Goal: Task Accomplishment & Management: Manage account settings

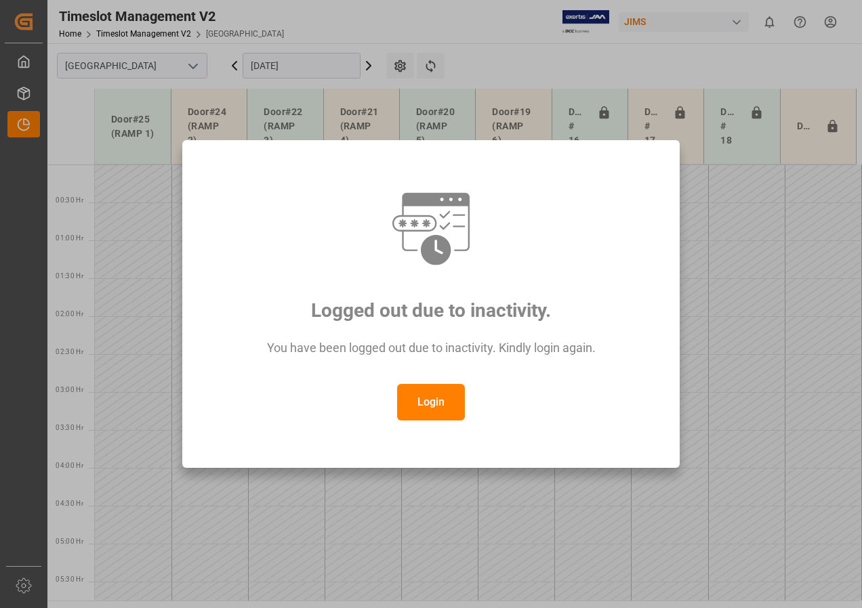
scroll to position [551, 0]
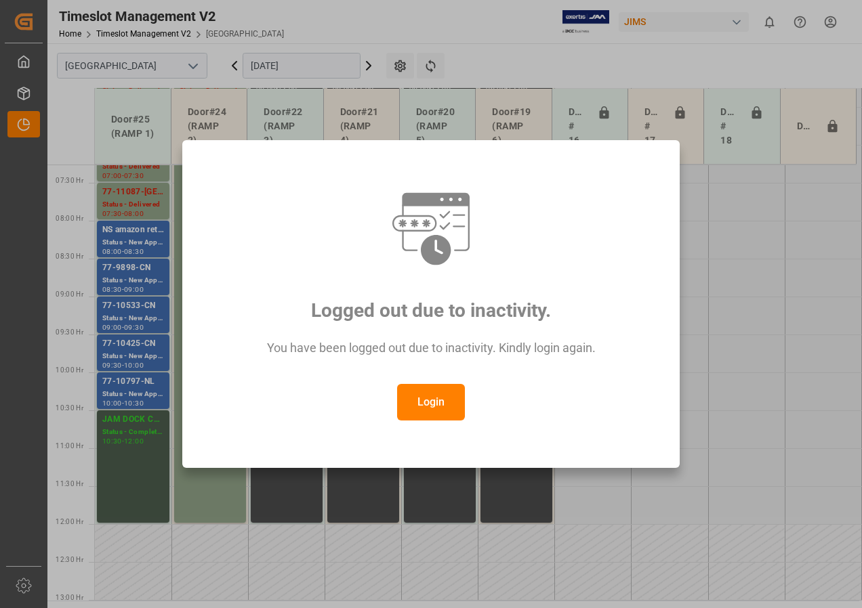
click at [431, 396] on button "Login" at bounding box center [431, 402] width 68 height 37
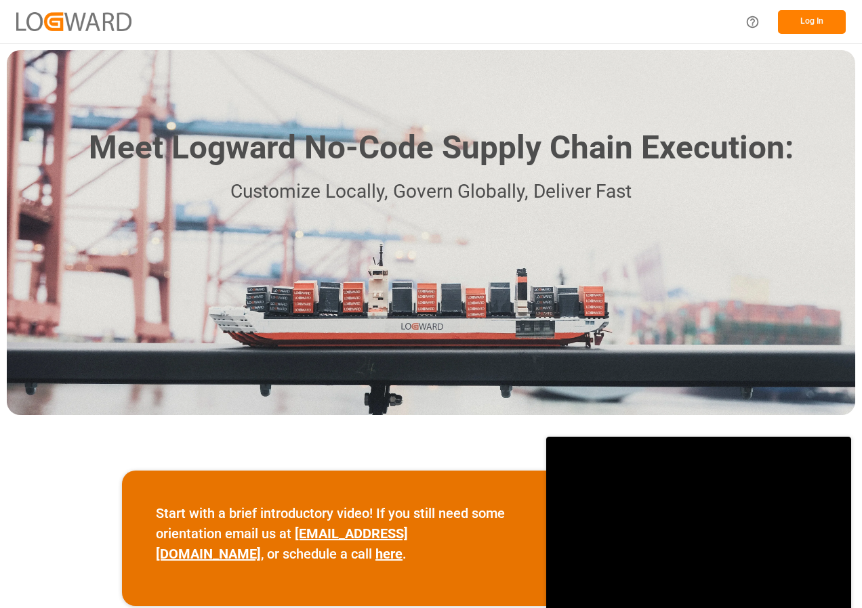
click at [828, 24] on button "Log In" at bounding box center [812, 22] width 68 height 24
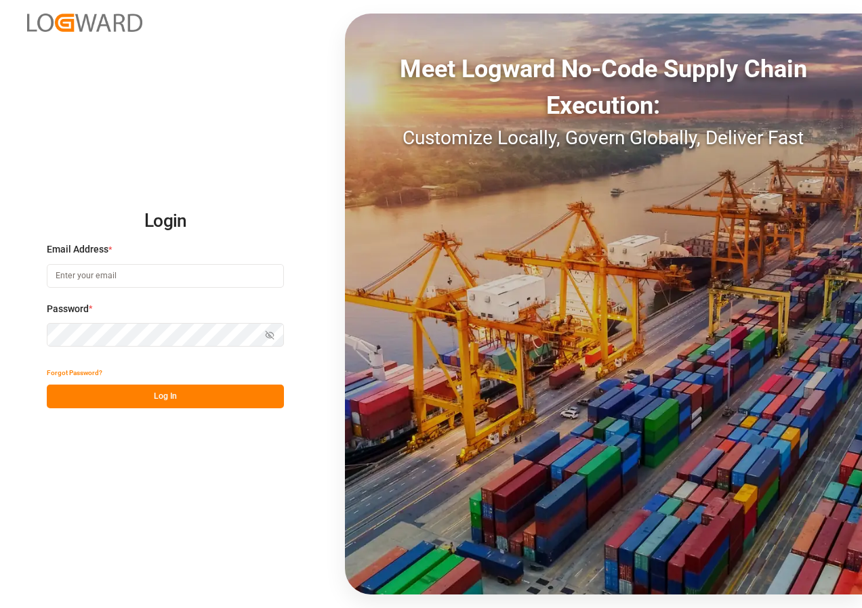
type input "[EMAIL_ADDRESS][DOMAIN_NAME]"
click at [186, 391] on button "Log In" at bounding box center [165, 397] width 237 height 24
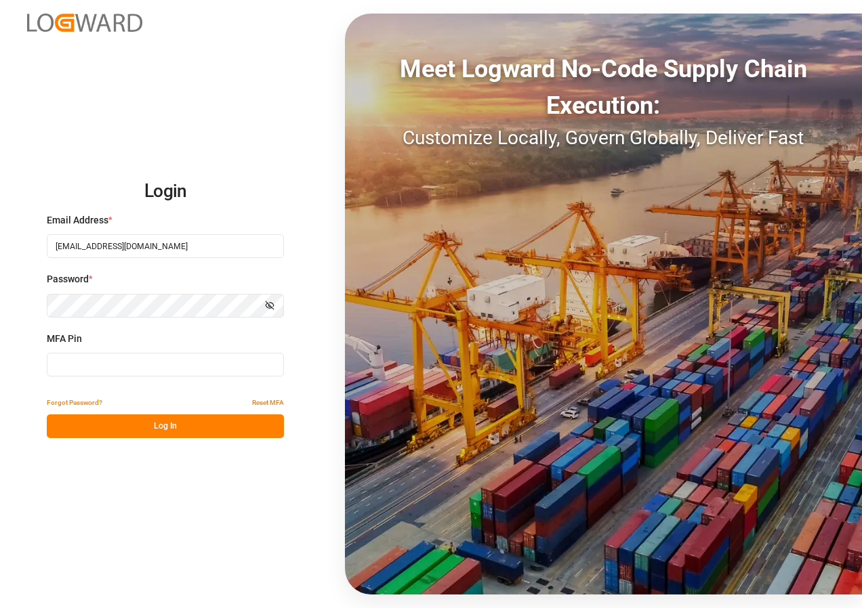
click at [109, 353] on input at bounding box center [165, 365] width 237 height 24
type input "274696"
click at [115, 435] on button "Log In" at bounding box center [165, 427] width 237 height 24
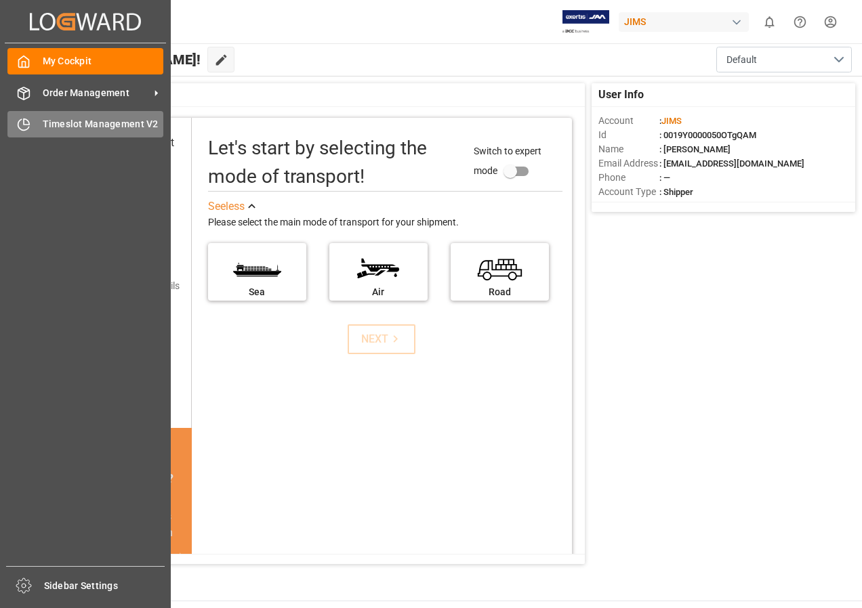
click at [90, 127] on span "Timeslot Management V2" at bounding box center [103, 124] width 121 height 14
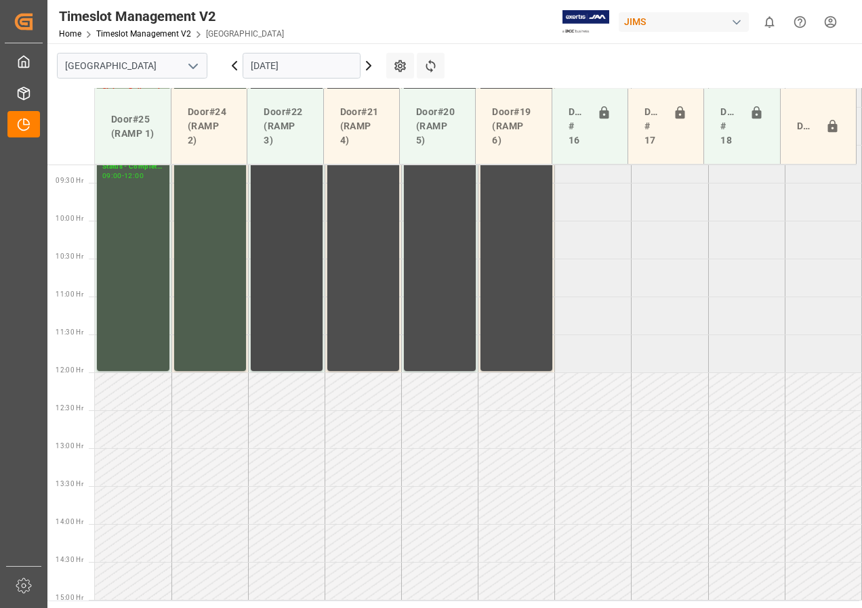
scroll to position [499, 0]
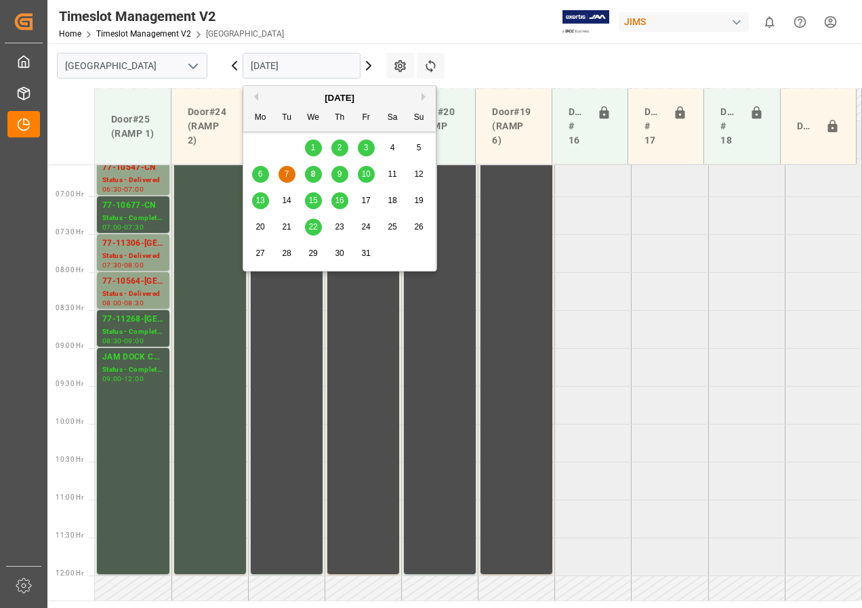
click at [324, 60] on input "[DATE]" at bounding box center [301, 66] width 118 height 26
click at [370, 173] on span "10" at bounding box center [365, 173] width 9 height 9
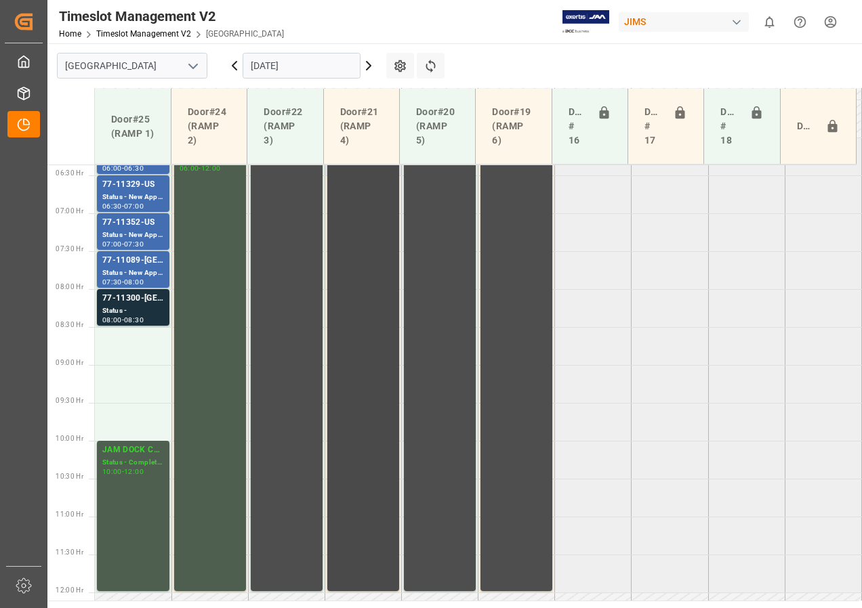
scroll to position [429, 0]
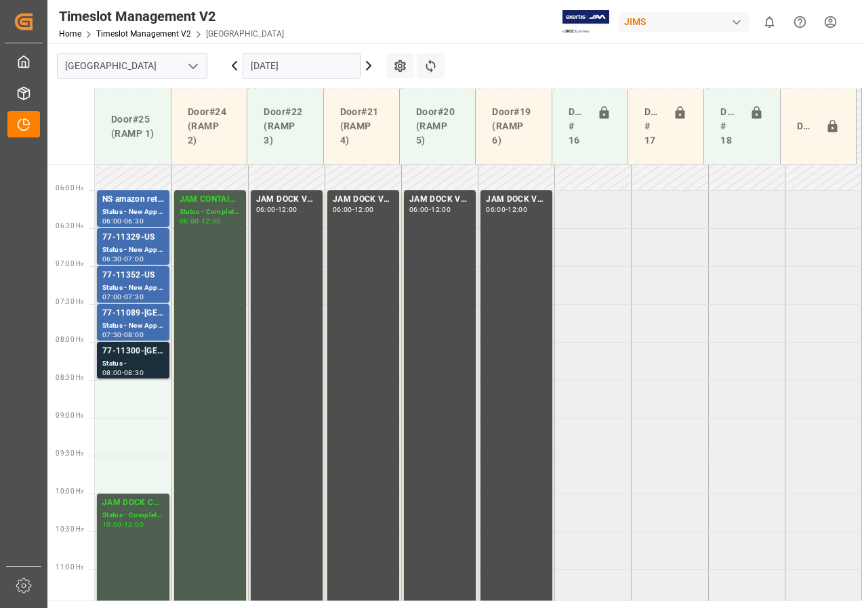
click at [127, 354] on div "77-11300-[GEOGRAPHIC_DATA]" at bounding box center [133, 352] width 62 height 14
click at [144, 477] on td at bounding box center [133, 475] width 77 height 38
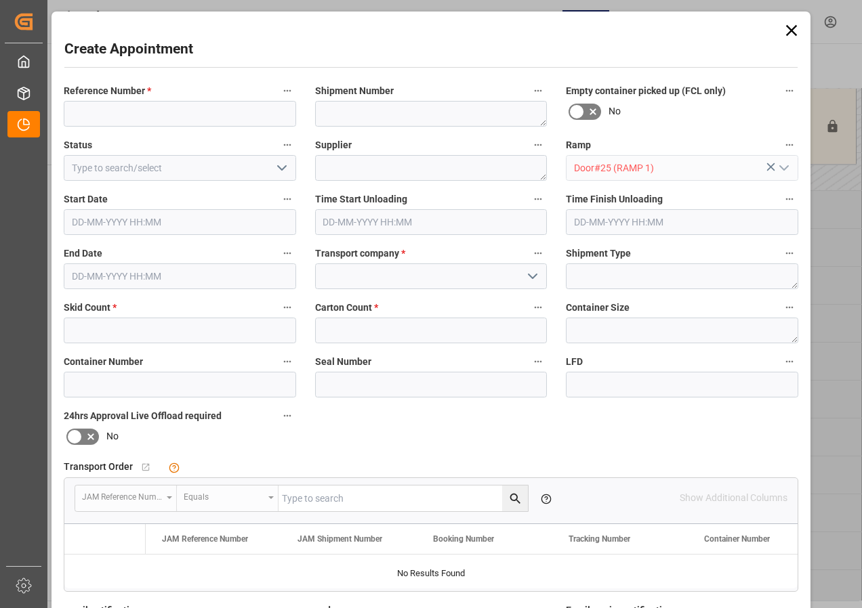
type input "[DATE] 09:30"
type input "[DATE] 10:00"
click at [793, 31] on icon at bounding box center [791, 30] width 19 height 19
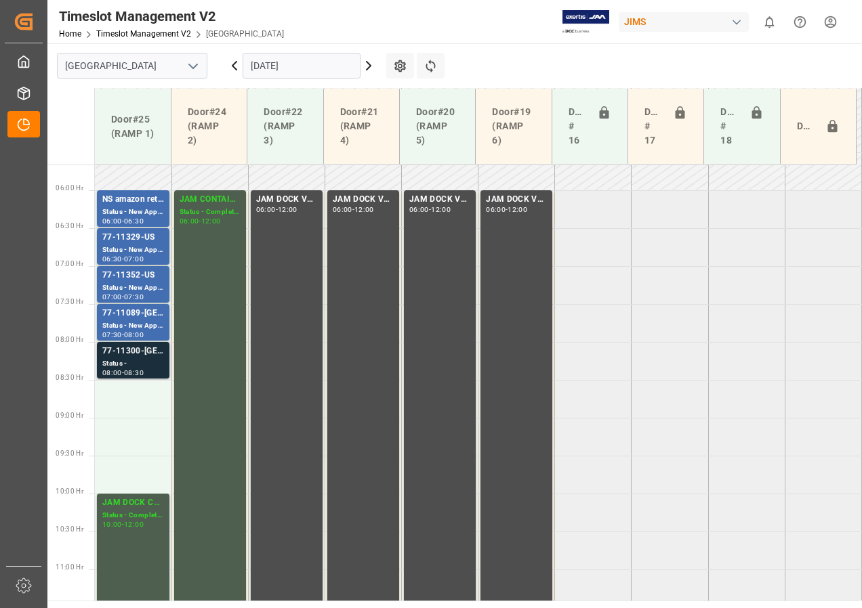
click at [147, 360] on div "Status -" at bounding box center [133, 364] width 62 height 12
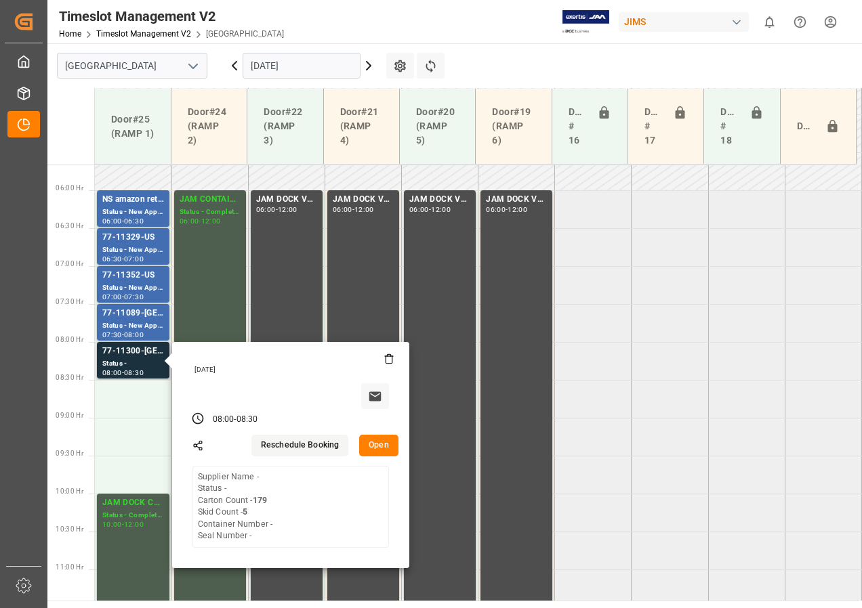
click at [377, 450] on button "Open" at bounding box center [378, 446] width 39 height 22
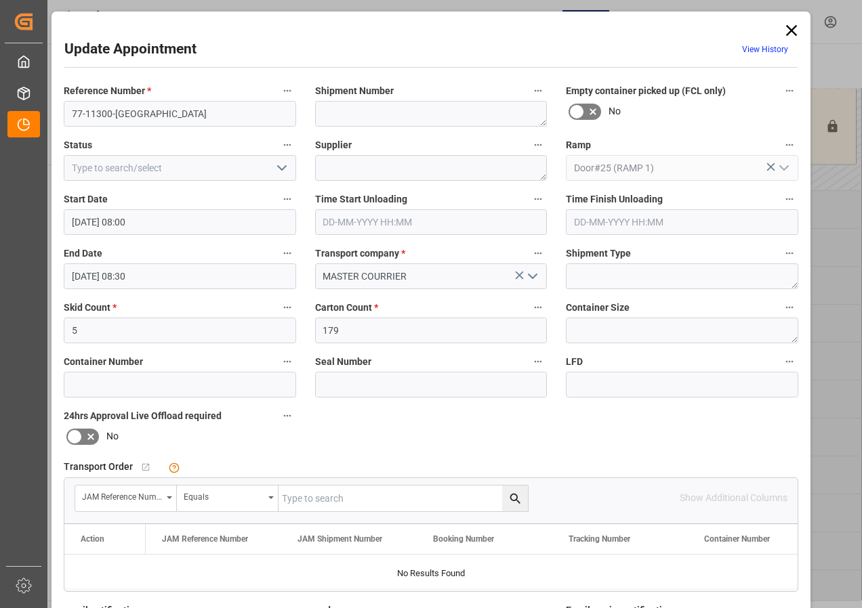
click at [305, 501] on input "text" at bounding box center [402, 499] width 249 height 26
type input "77-11300-[GEOGRAPHIC_DATA]"
click at [508, 499] on icon "search button" at bounding box center [515, 499] width 14 height 14
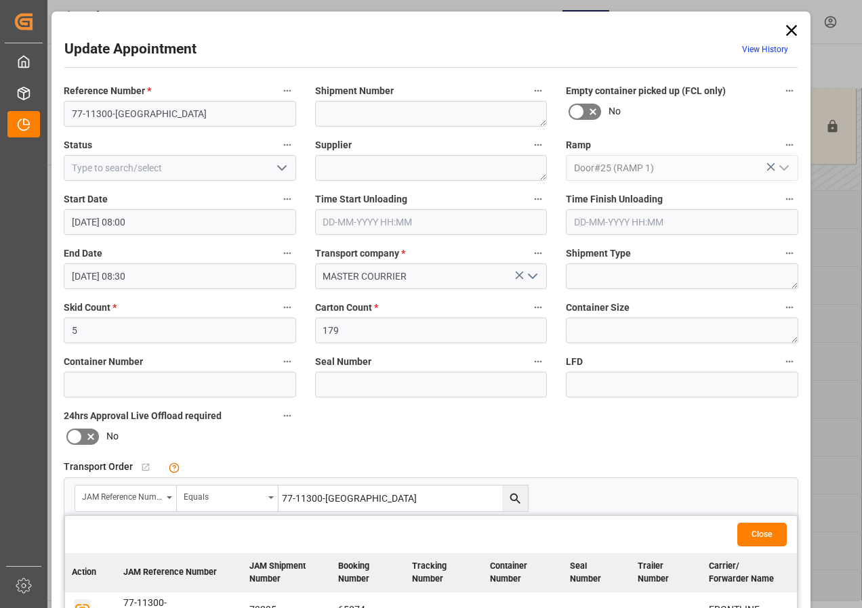
click at [83, 604] on icon "button" at bounding box center [82, 607] width 14 height 7
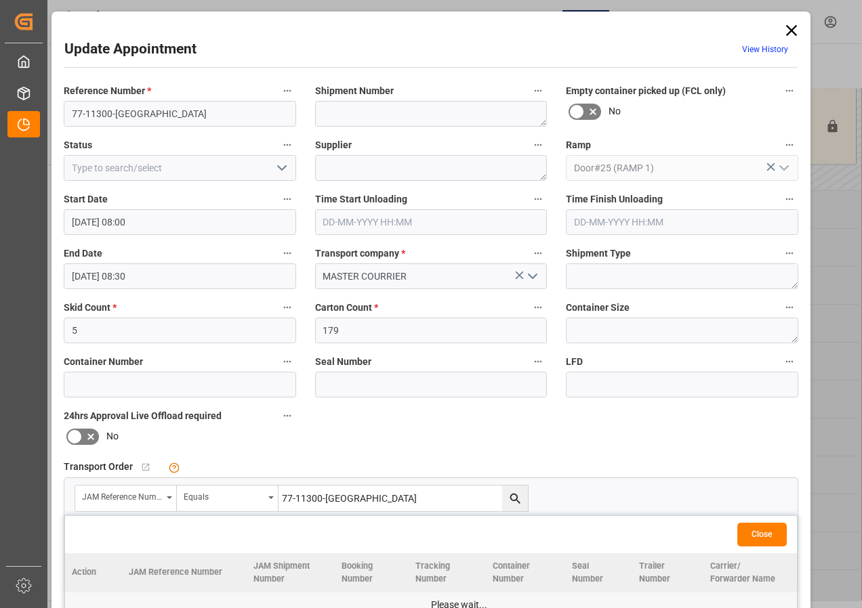
scroll to position [203, 0]
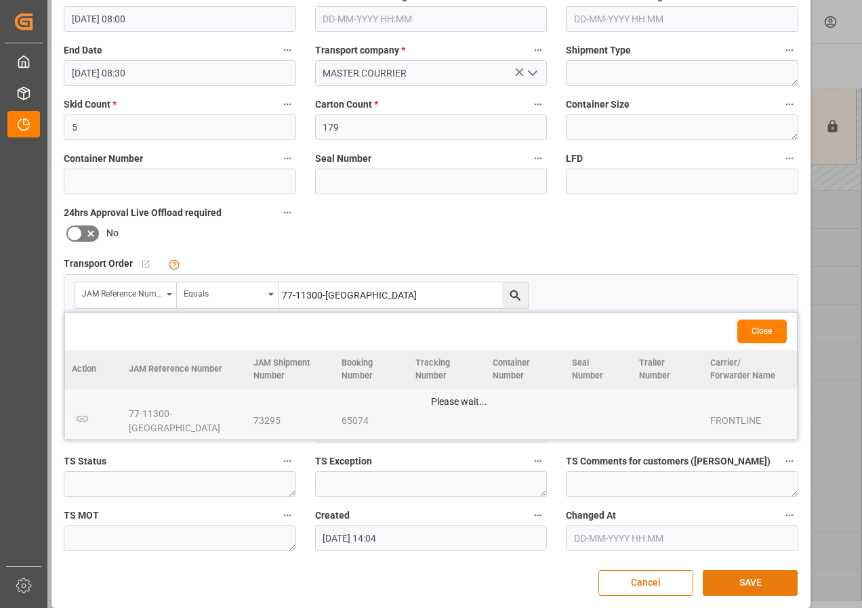
click at [749, 577] on button "SAVE" at bounding box center [749, 583] width 95 height 26
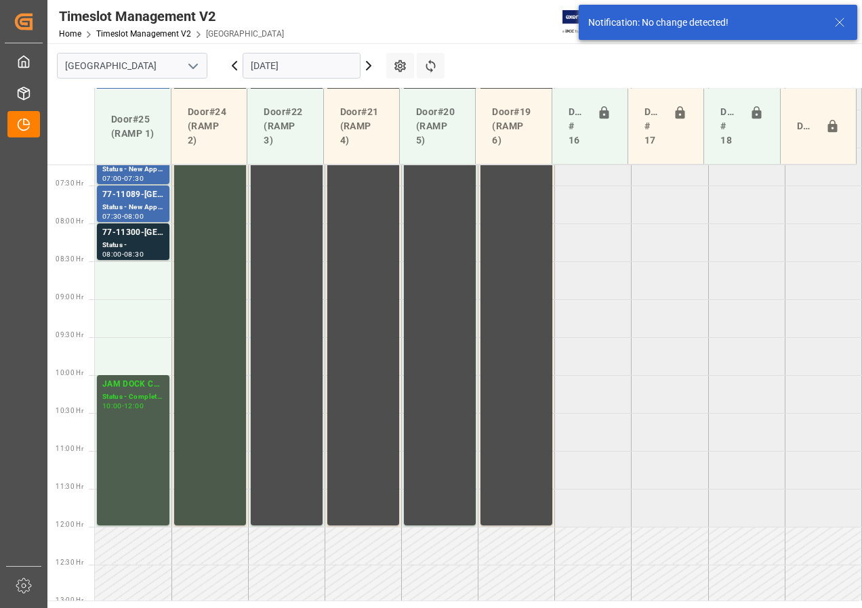
scroll to position [551, 0]
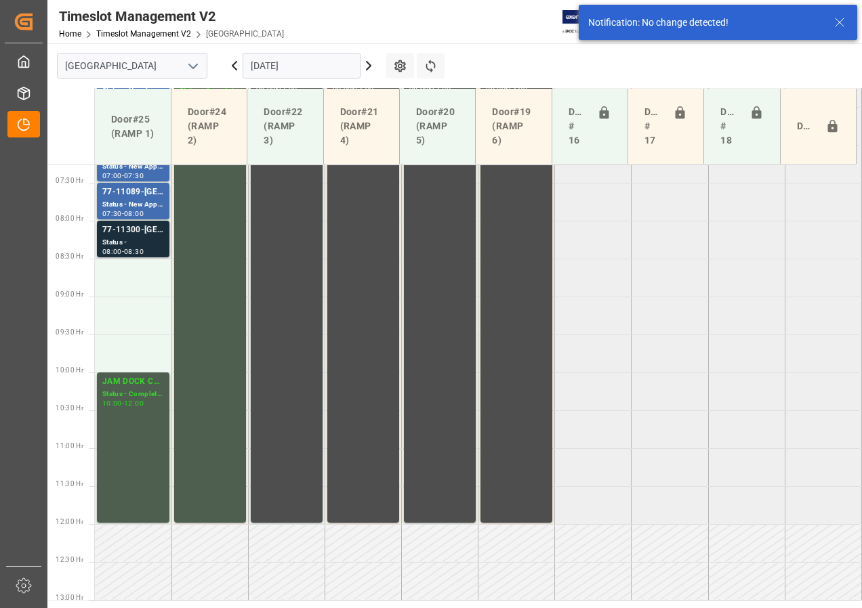
click at [126, 241] on div "Status -" at bounding box center [133, 243] width 62 height 12
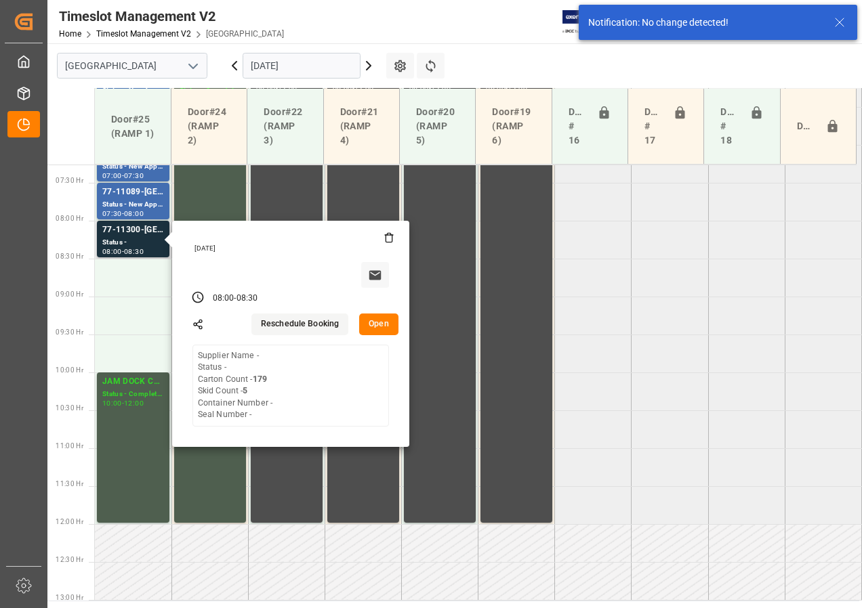
click at [380, 324] on button "Open" at bounding box center [378, 325] width 39 height 22
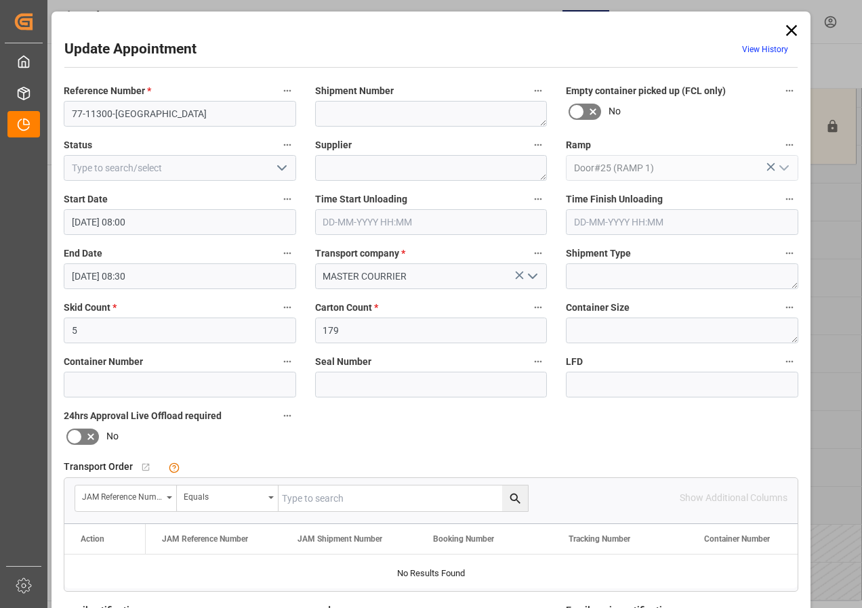
click at [329, 500] on input "text" at bounding box center [402, 499] width 249 height 26
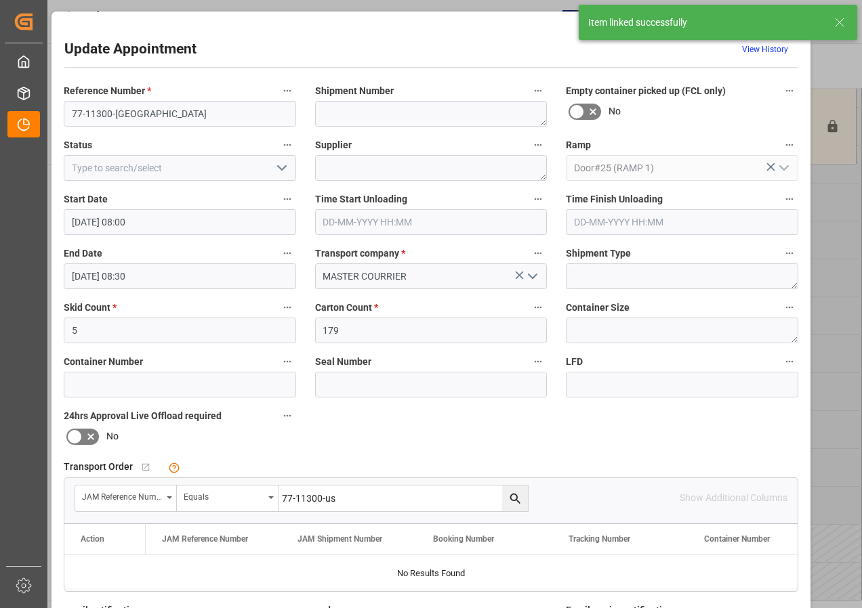
type input "77-11300-us"
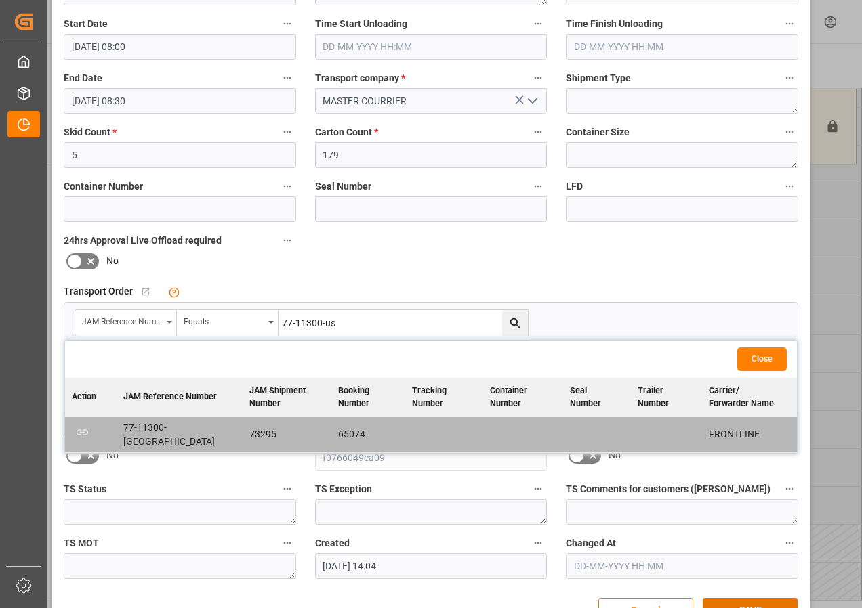
scroll to position [215, 0]
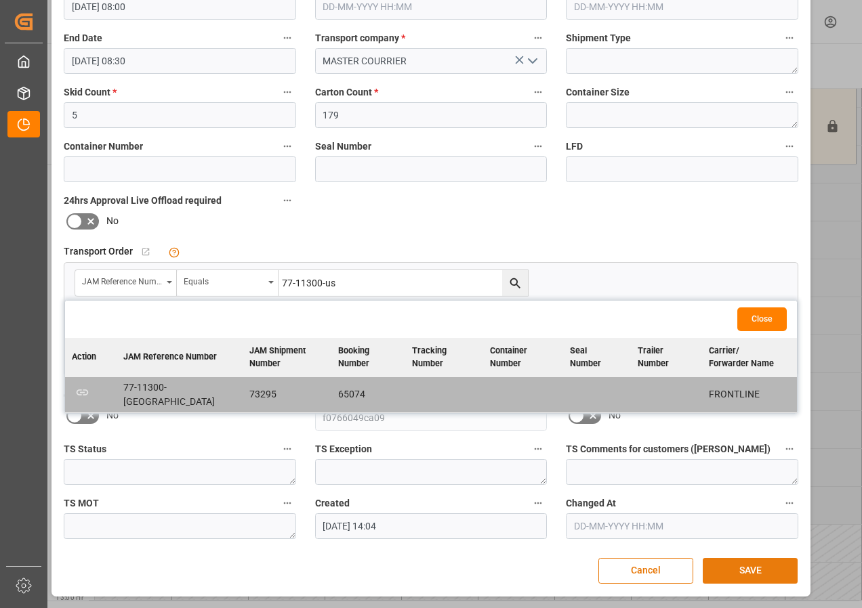
click at [739, 572] on button "SAVE" at bounding box center [749, 571] width 95 height 26
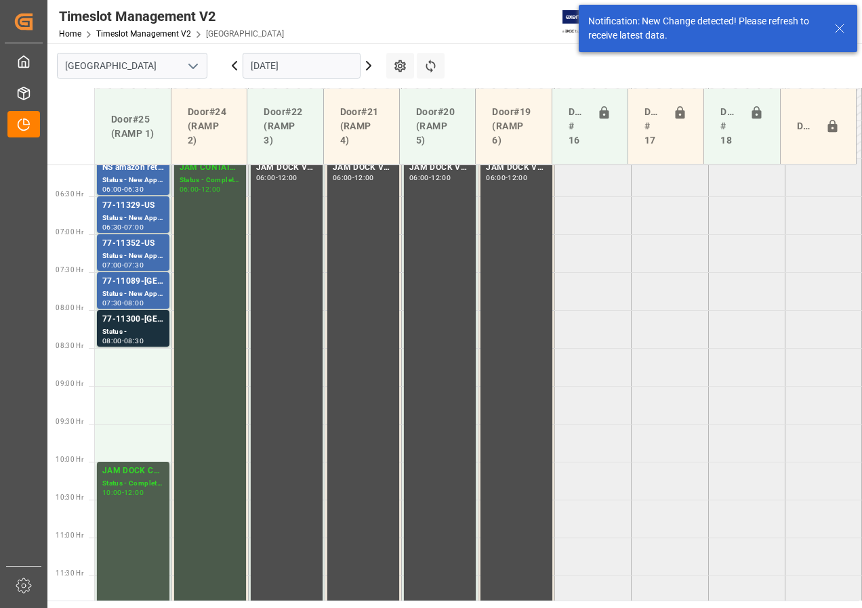
scroll to position [415, 0]
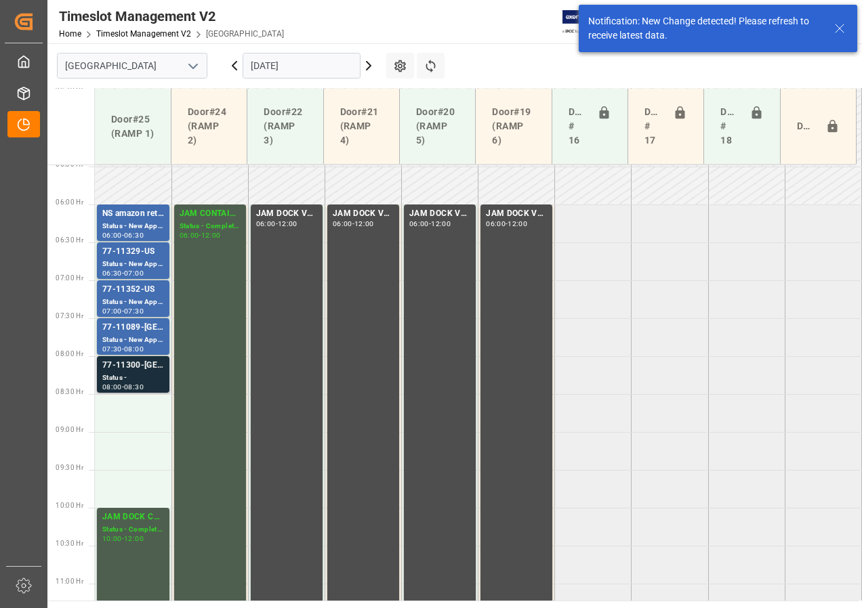
click at [133, 372] on div "77-11300-[GEOGRAPHIC_DATA]" at bounding box center [133, 366] width 62 height 14
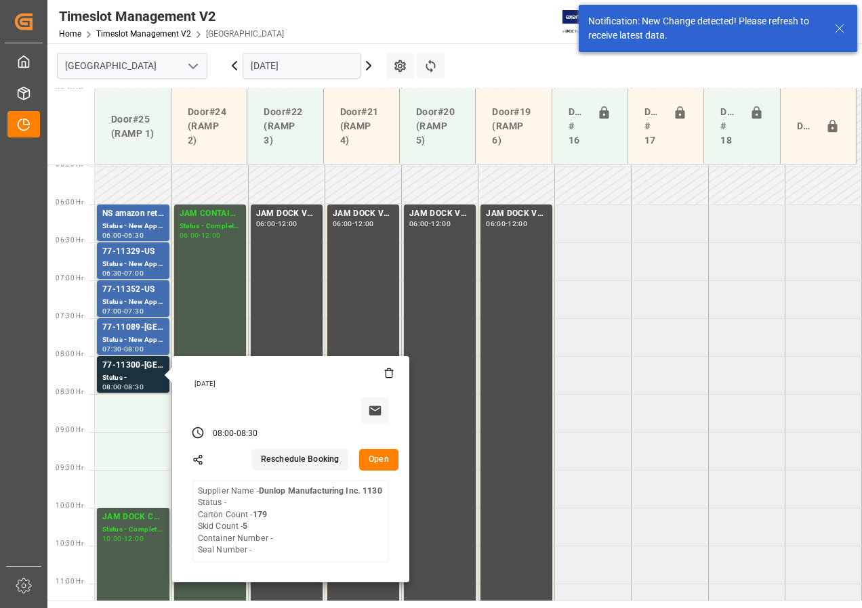
click at [376, 466] on button "Open" at bounding box center [378, 460] width 39 height 22
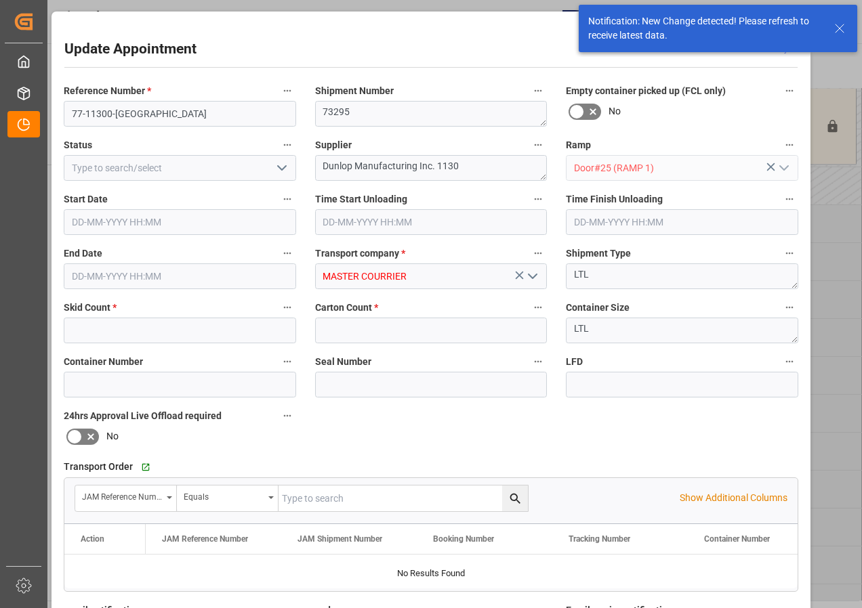
type input "5"
type input "179"
type input "[DATE] 08:00"
type input "[DATE] 08:30"
type input "[DATE] 14:04"
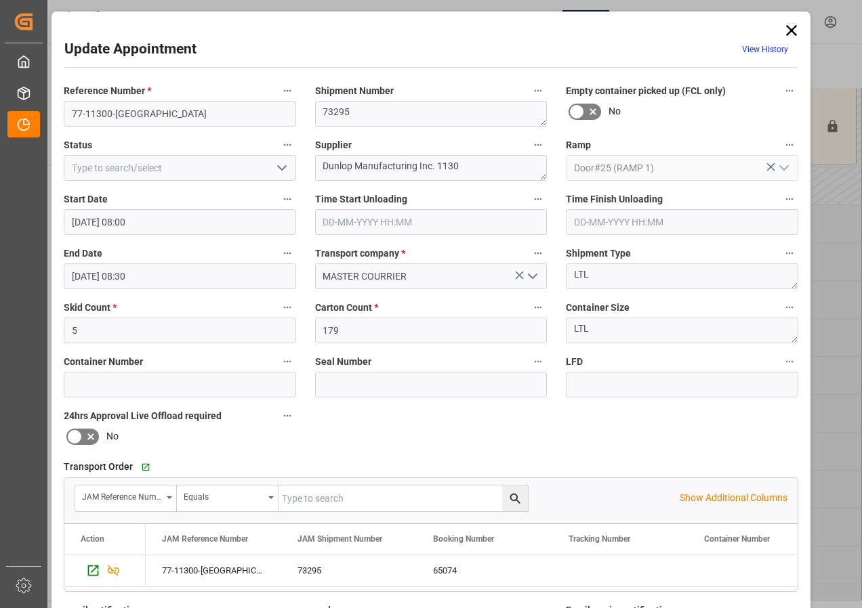
click at [784, 24] on icon at bounding box center [791, 30] width 19 height 19
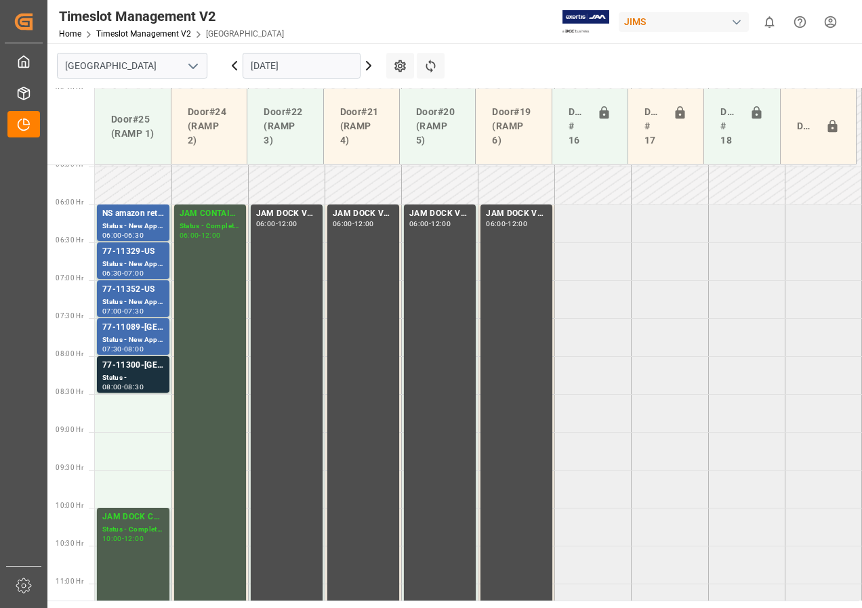
click at [333, 68] on input "[DATE]" at bounding box center [301, 66] width 118 height 26
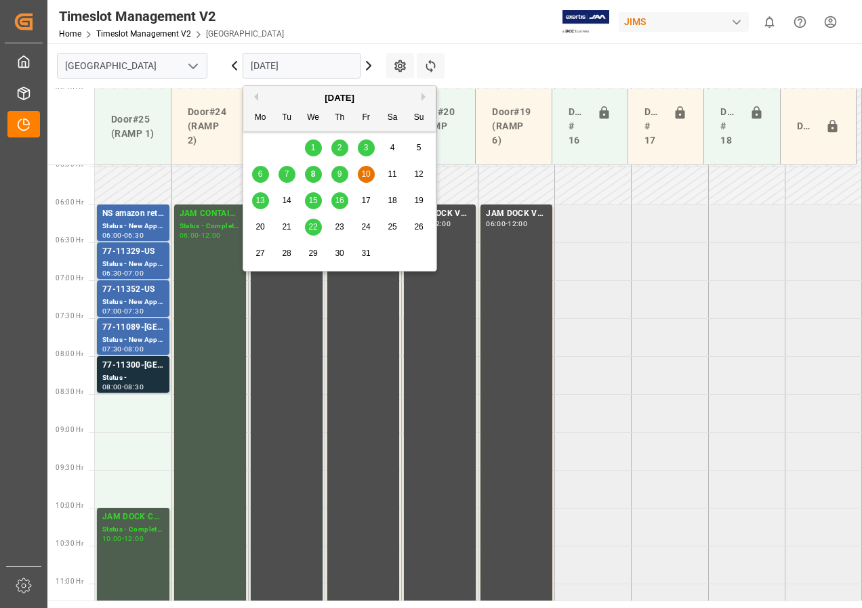
click at [260, 198] on span "13" at bounding box center [259, 200] width 9 height 9
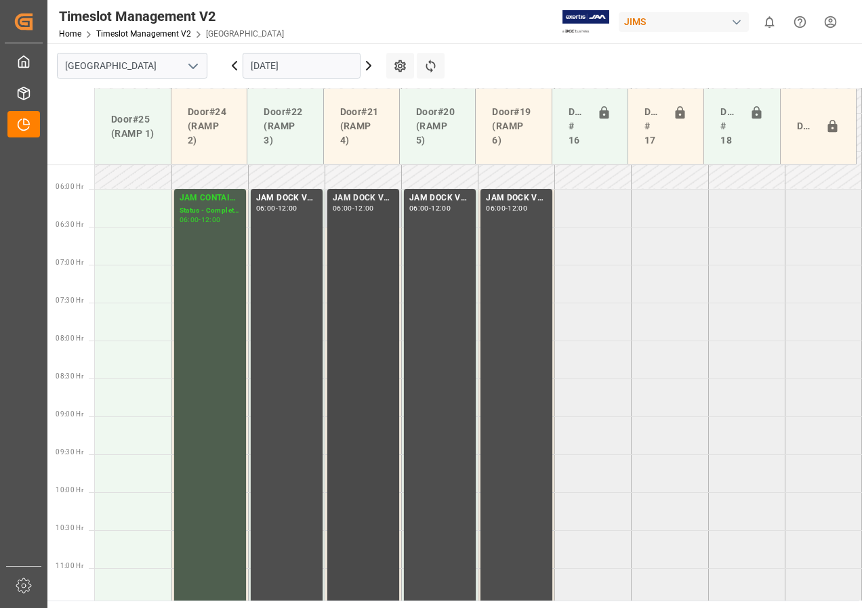
scroll to position [431, 0]
click at [284, 64] on input "[DATE]" at bounding box center [301, 66] width 118 height 26
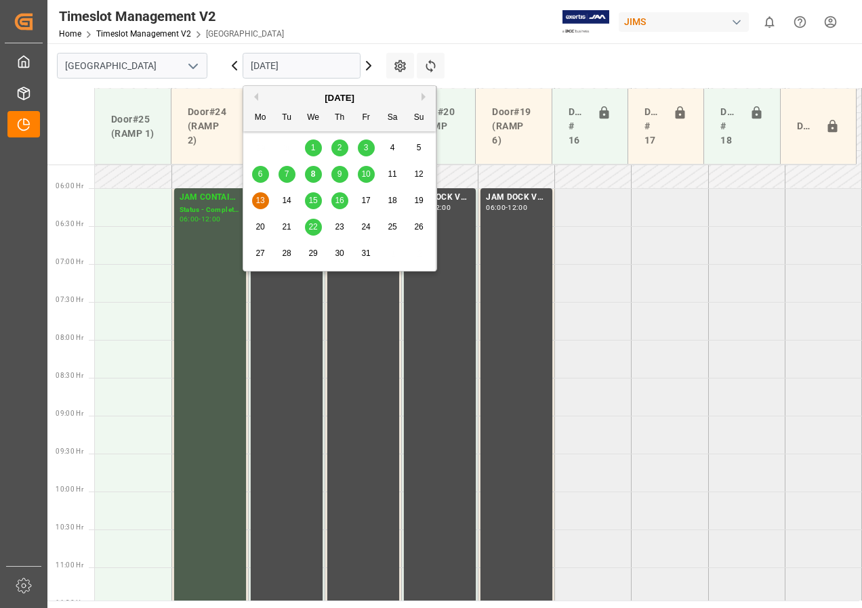
click at [309, 198] on span "15" at bounding box center [312, 200] width 9 height 9
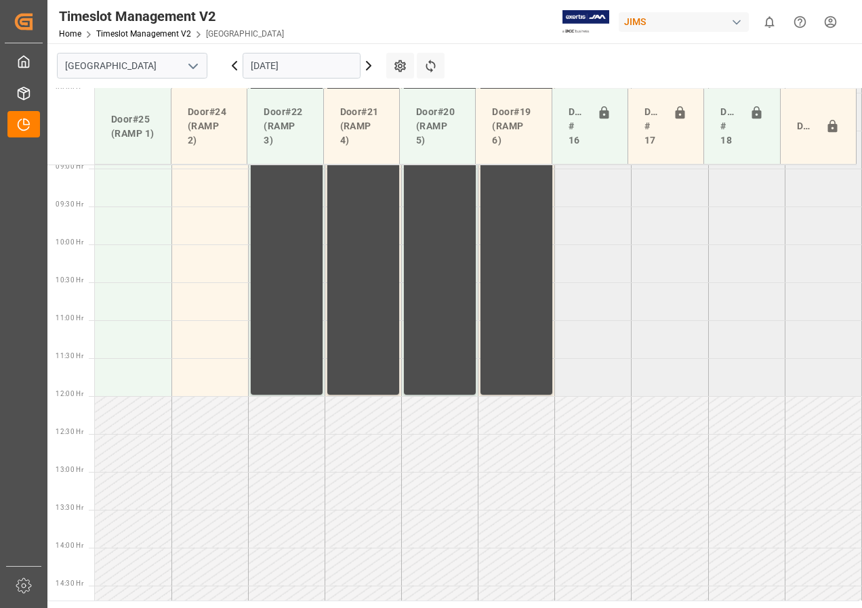
scroll to position [702, 0]
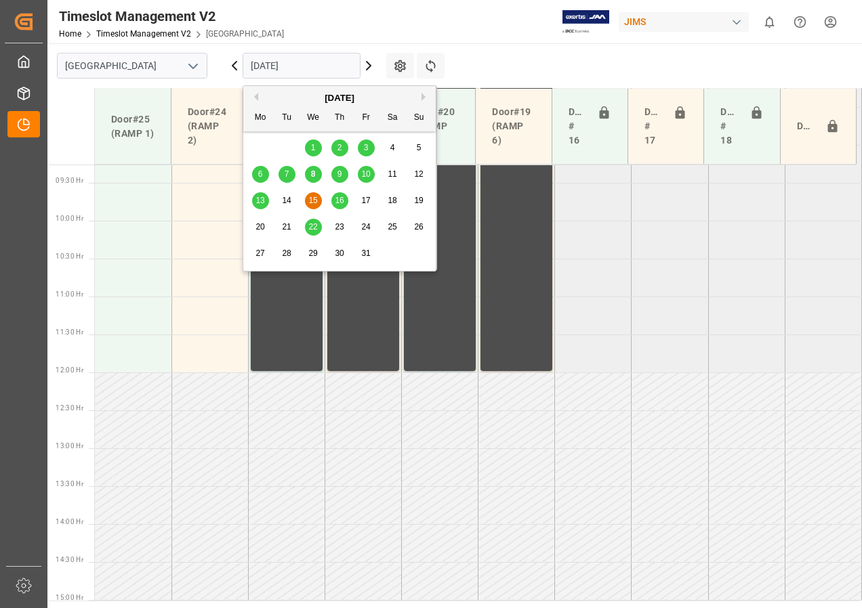
click at [289, 60] on input "[DATE]" at bounding box center [301, 66] width 118 height 26
click at [364, 173] on span "10" at bounding box center [365, 173] width 9 height 9
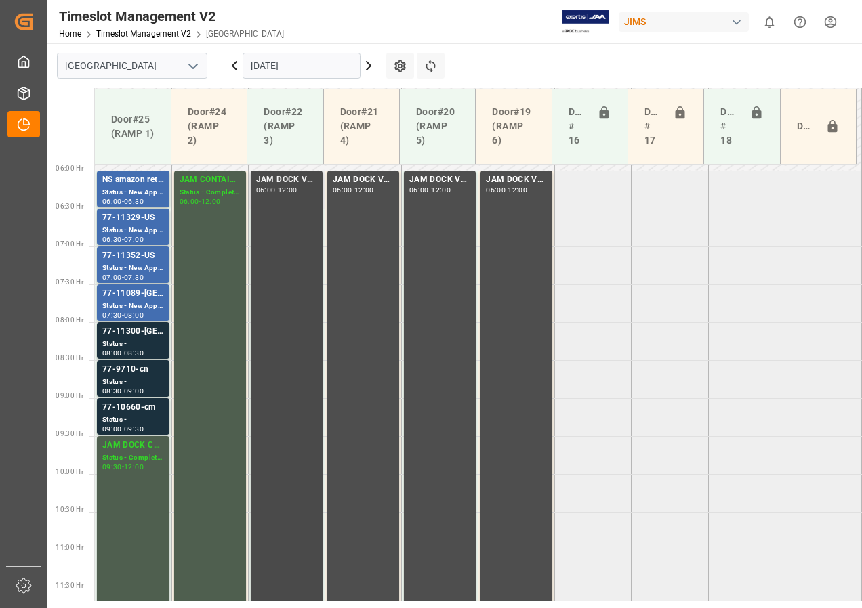
scroll to position [428, 0]
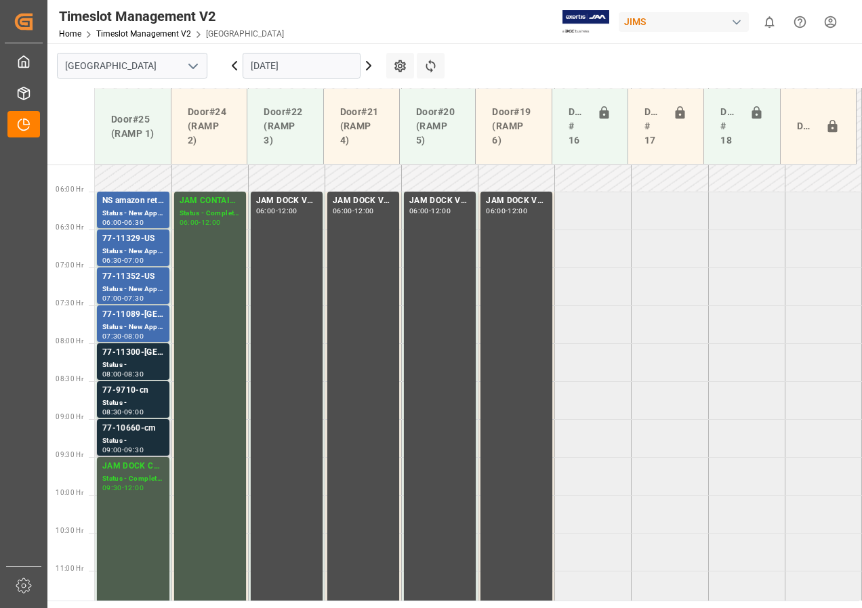
click at [144, 435] on div "77-10660-cm" at bounding box center [133, 429] width 62 height 14
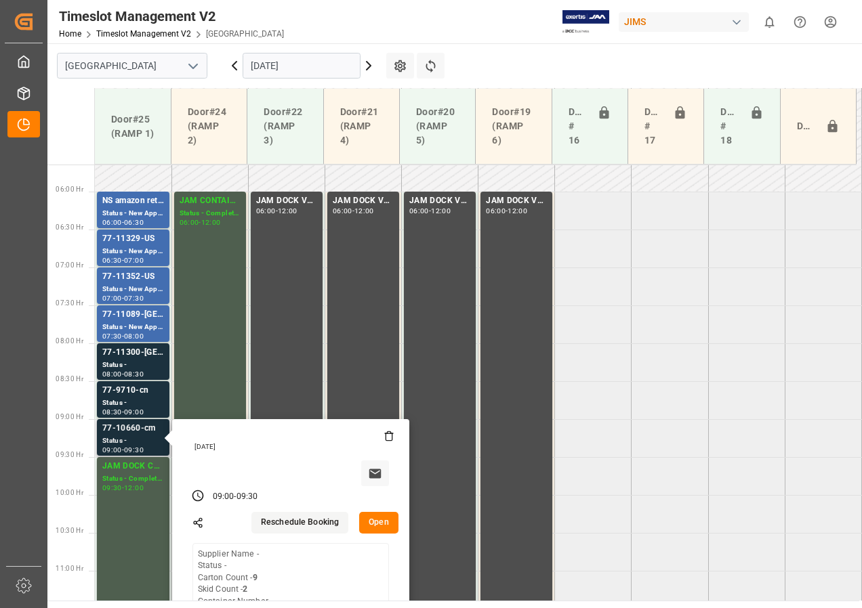
scroll to position [496, 0]
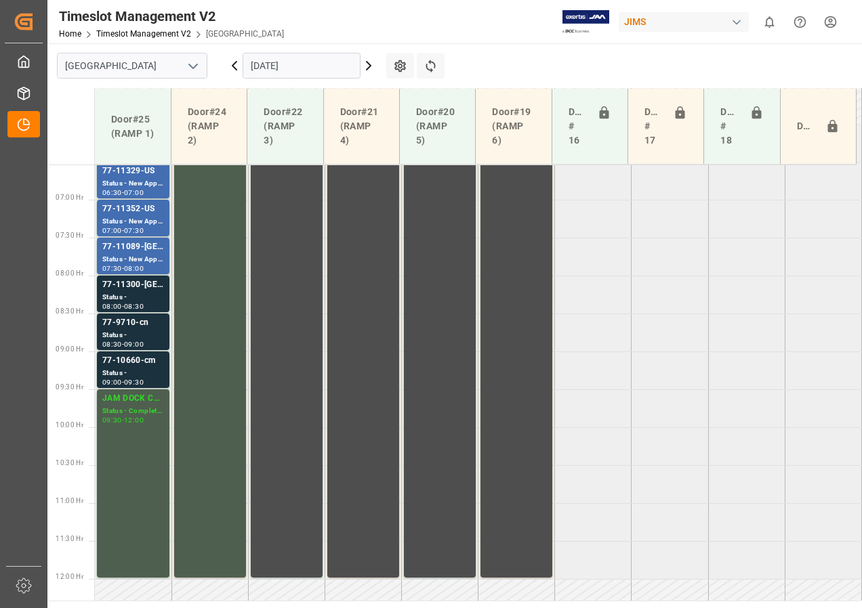
click at [132, 336] on div "Status -" at bounding box center [133, 336] width 62 height 12
click at [129, 300] on div "Status -" at bounding box center [133, 298] width 62 height 12
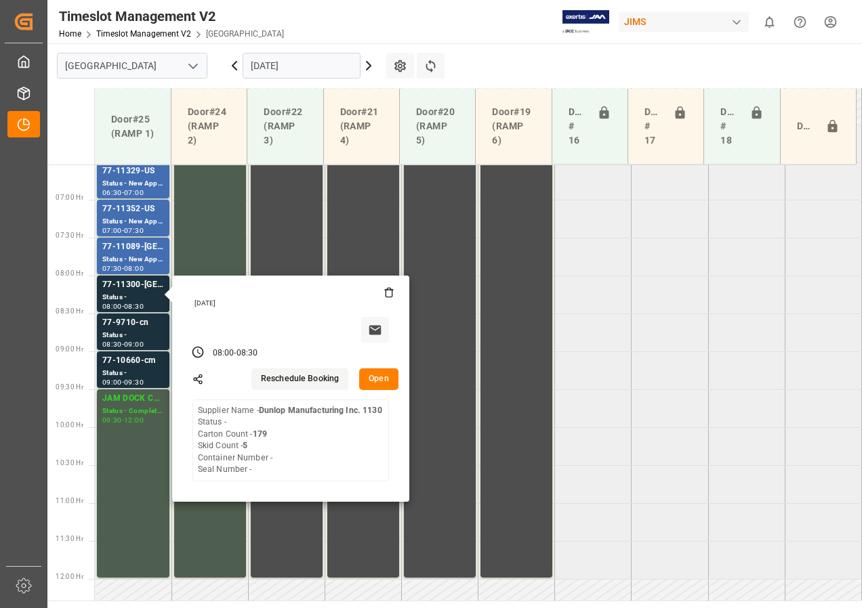
click at [297, 64] on input "[DATE]" at bounding box center [301, 66] width 118 height 26
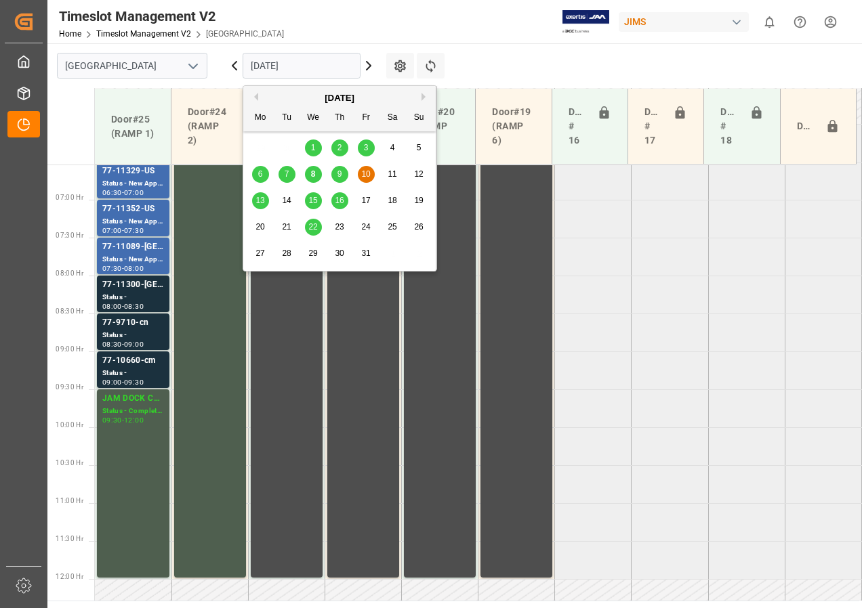
click at [259, 200] on span "13" at bounding box center [259, 200] width 9 height 9
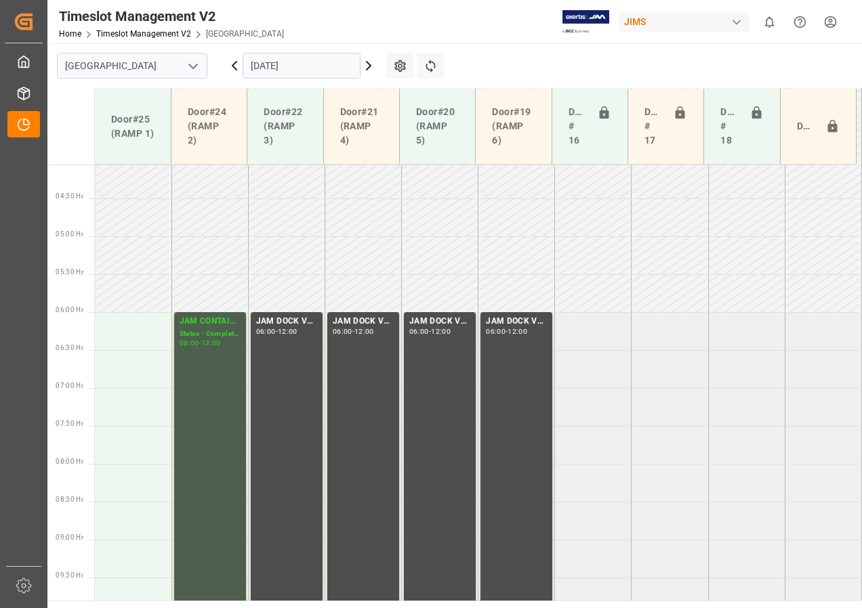
scroll to position [304, 0]
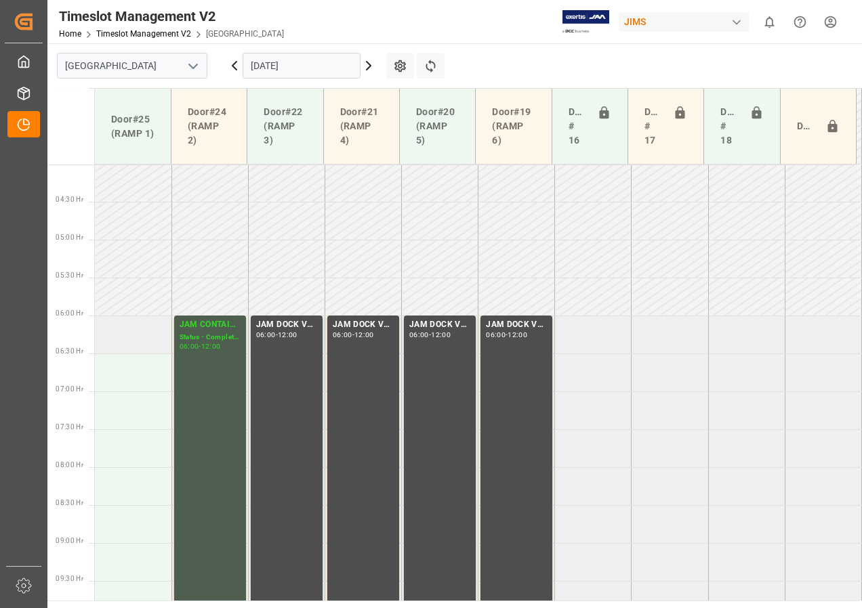
click at [140, 331] on td at bounding box center [133, 335] width 77 height 38
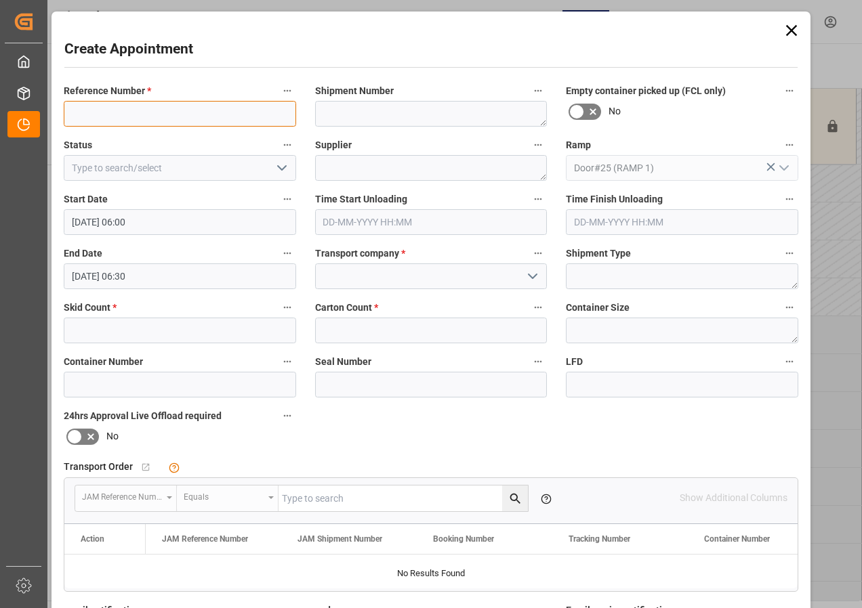
click at [136, 115] on input at bounding box center [180, 114] width 232 height 26
type input "N"
type input "CLOSED NO OPERATIONS"
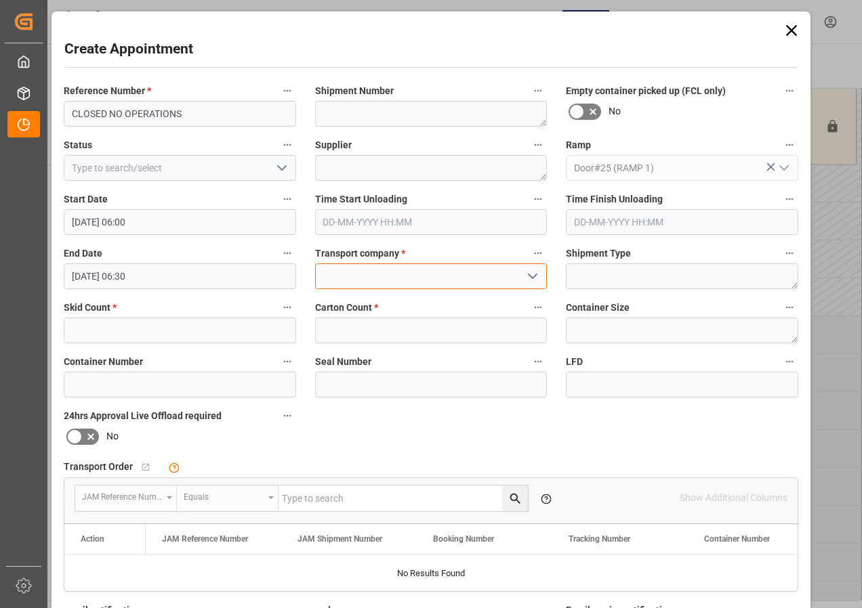
click at [400, 279] on input at bounding box center [431, 276] width 232 height 26
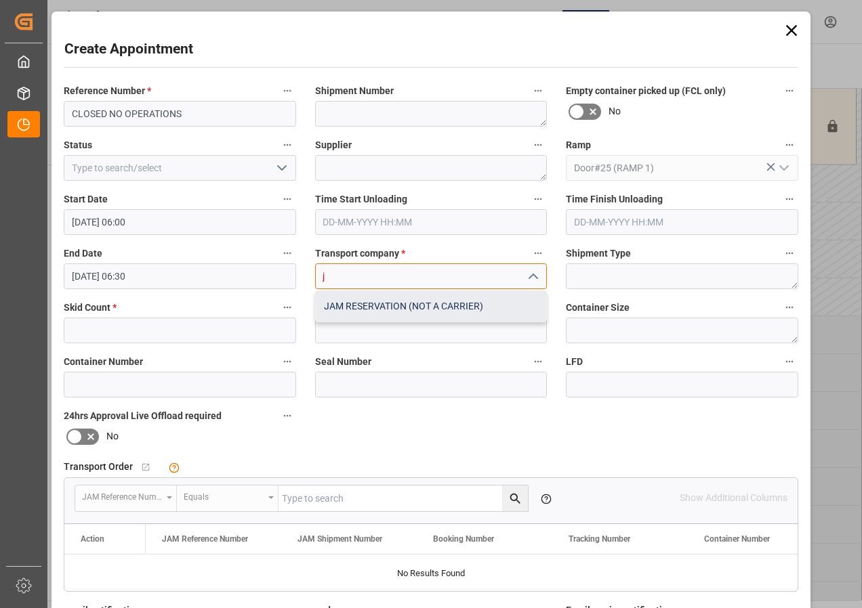
click at [417, 303] on div "JAM RESERVATION (NOT A CARRIER)" at bounding box center [431, 306] width 231 height 30
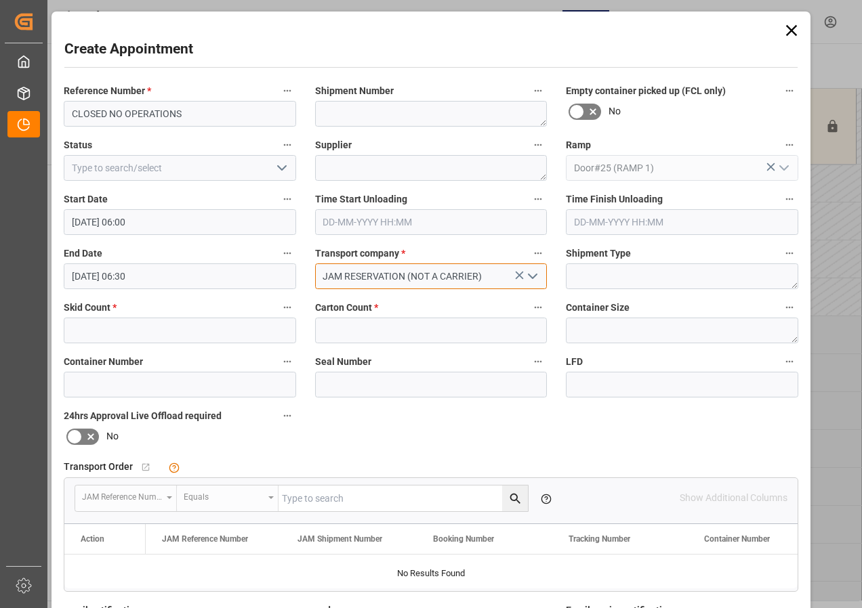
type input "JAM RESERVATION (NOT A CARRIER)"
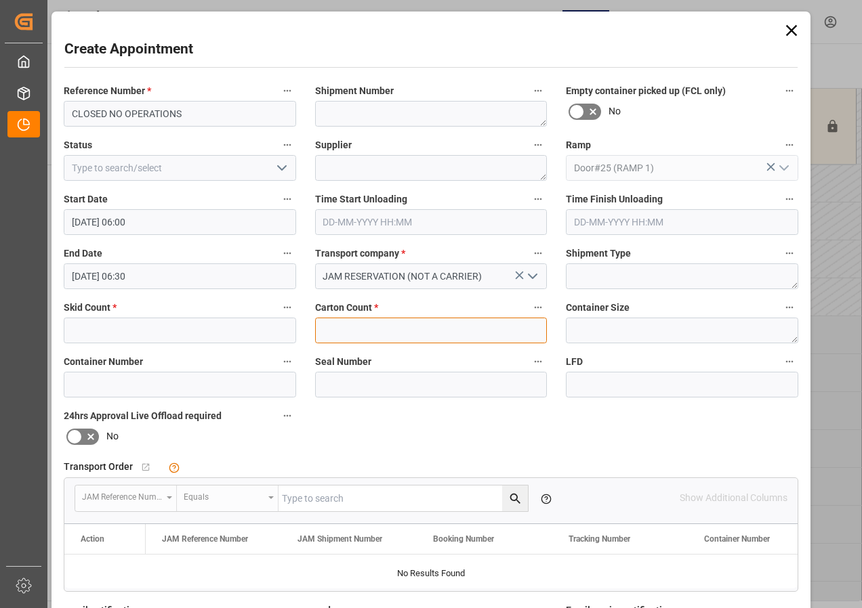
click at [380, 332] on input "text" at bounding box center [431, 331] width 232 height 26
type input "0"
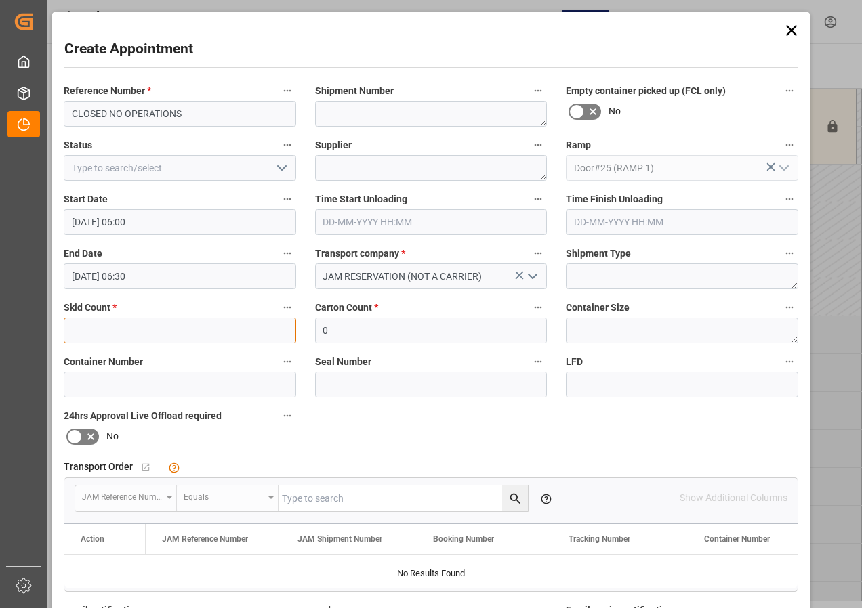
click at [224, 331] on input "text" at bounding box center [180, 331] width 232 height 26
type input "0"
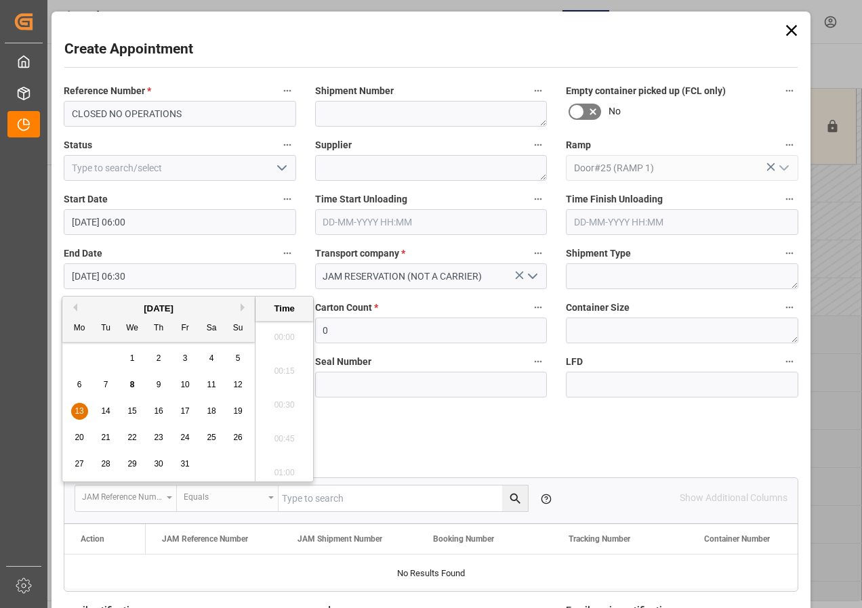
click at [115, 277] on input "[DATE] 06:30" at bounding box center [180, 276] width 232 height 26
click at [78, 411] on span "13" at bounding box center [79, 410] width 9 height 9
click at [282, 475] on li "12:00" at bounding box center [284, 469] width 58 height 34
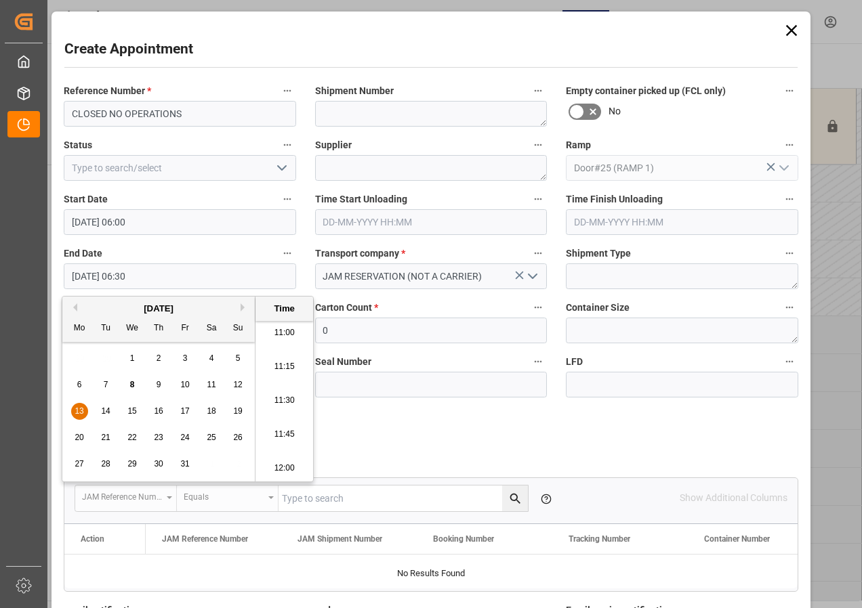
type input "[DATE] 12:00"
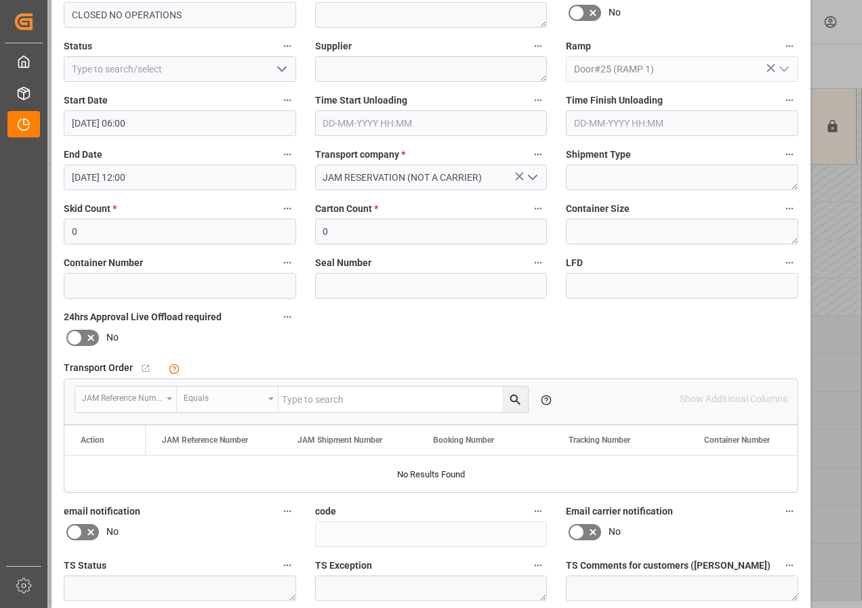
scroll to position [203, 0]
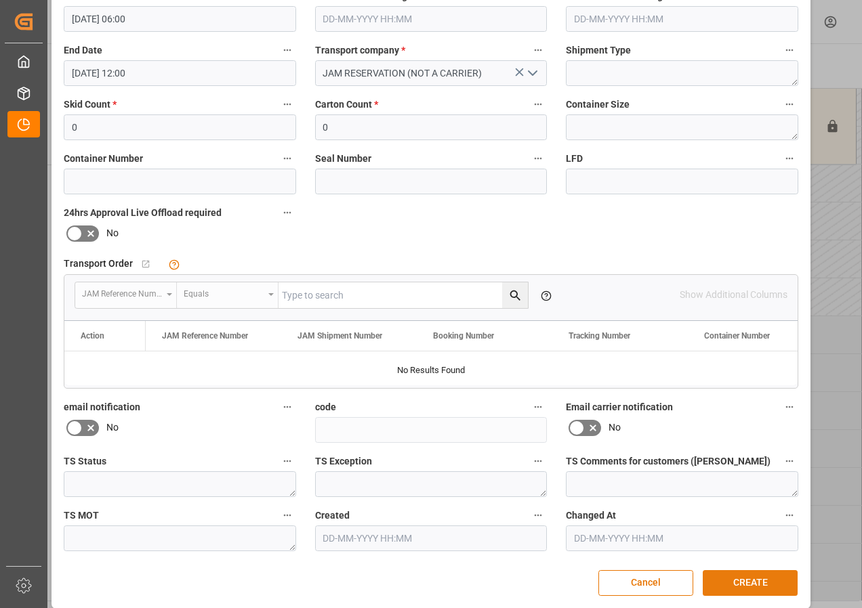
click at [740, 579] on button "CREATE" at bounding box center [749, 583] width 95 height 26
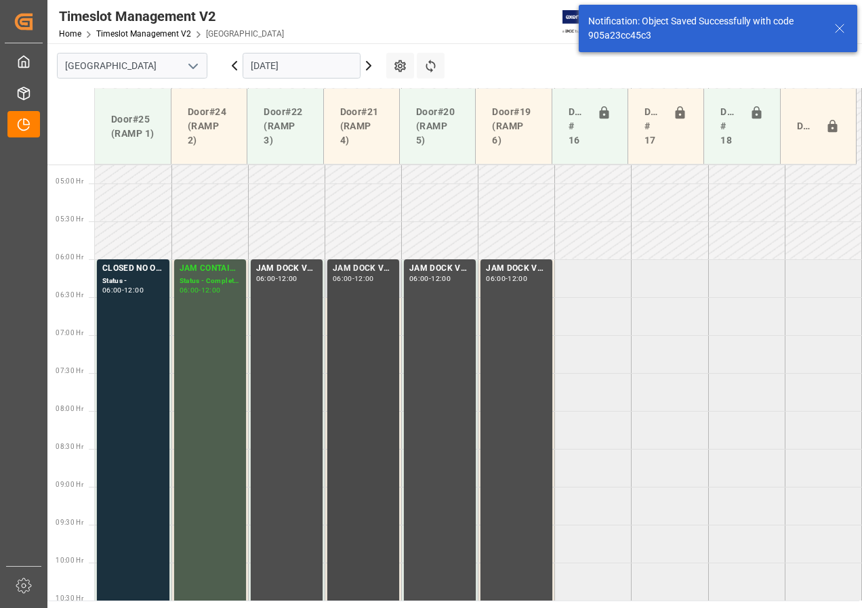
scroll to position [399, 0]
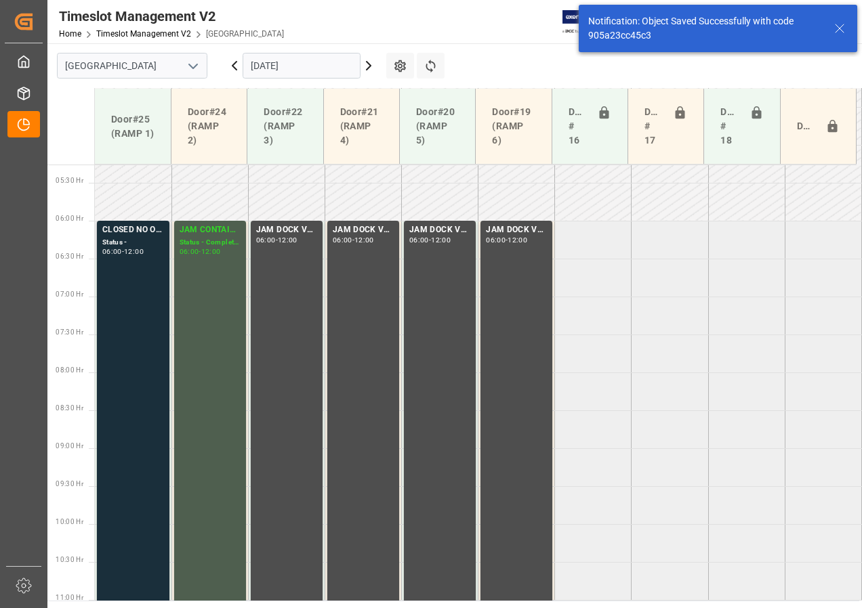
click at [135, 234] on div "CLOSED NO OPERATIONS" at bounding box center [133, 231] width 62 height 14
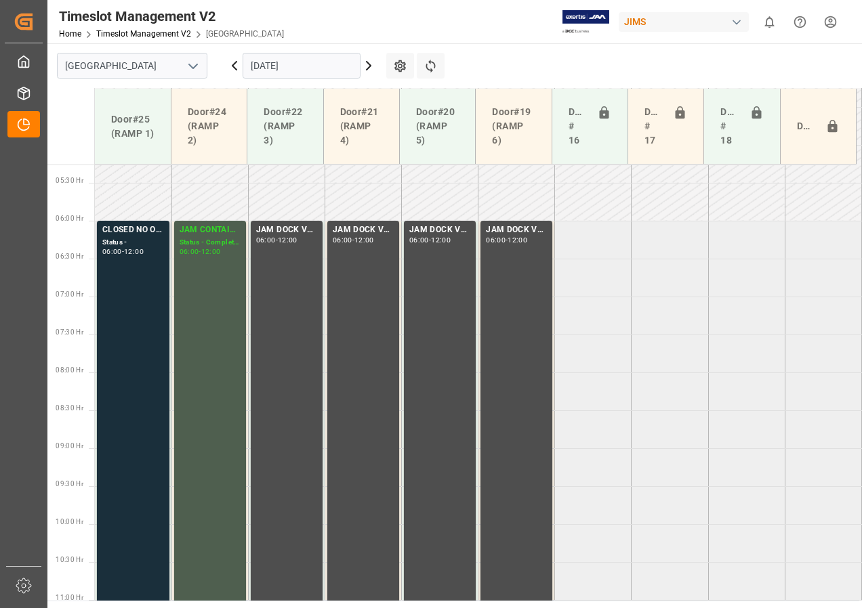
click at [131, 274] on div "CLOSED NO OPERATIONS Status - 06:00 - 12:00" at bounding box center [133, 448] width 62 height 448
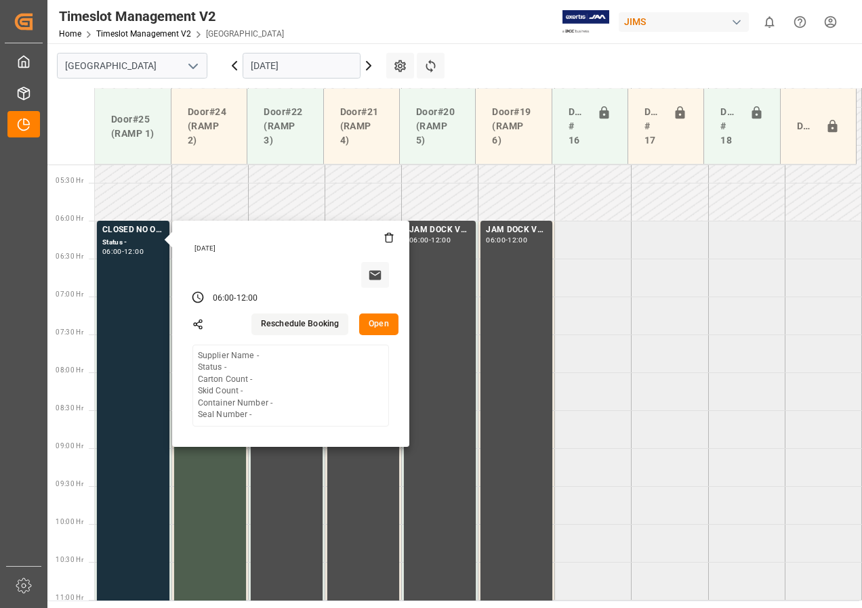
click at [375, 322] on button "Open" at bounding box center [378, 325] width 39 height 22
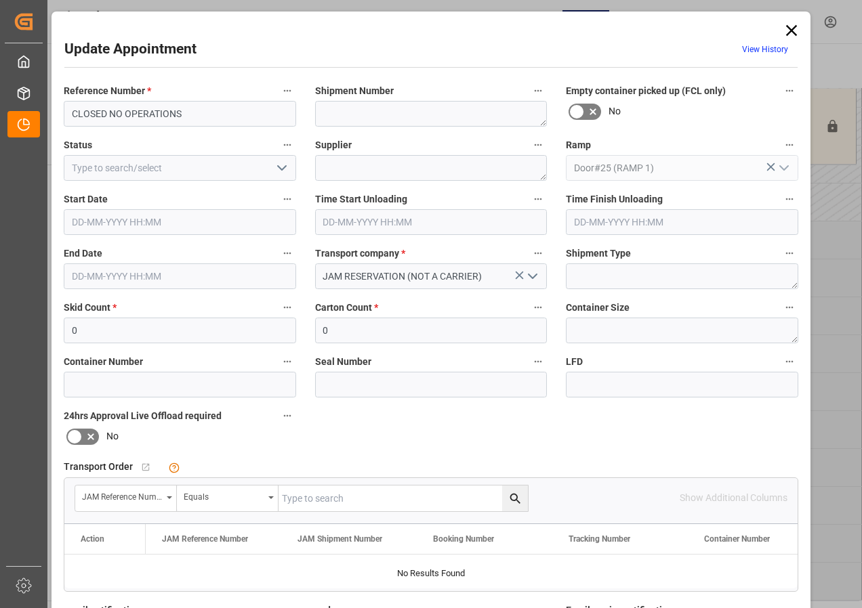
type input "[DATE] 06:00"
type input "[DATE] 12:00"
type input "[DATE] 14:49"
drag, startPoint x: 62, startPoint y: 111, endPoint x: 197, endPoint y: 117, distance: 134.9
click at [197, 117] on input "CLOSED NO OPERATIONS" at bounding box center [180, 114] width 232 height 26
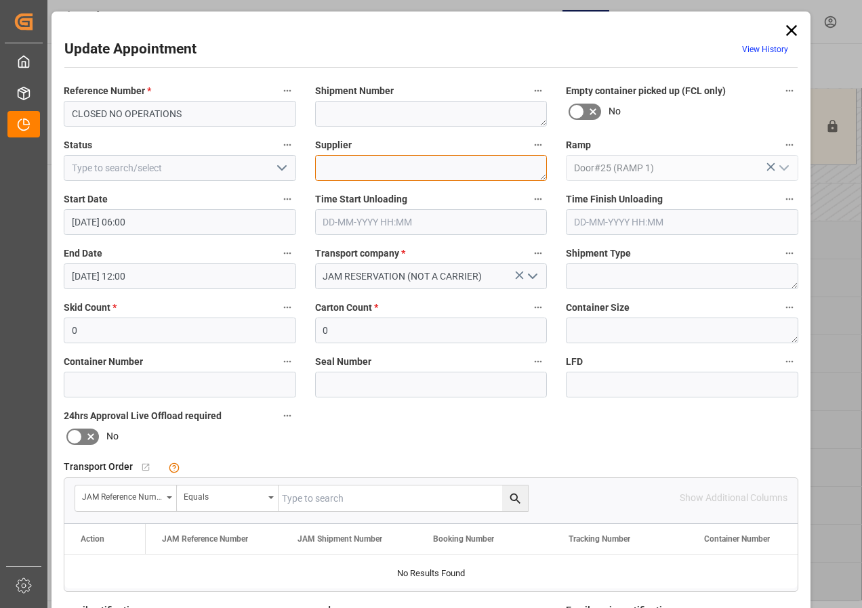
click at [347, 165] on textarea at bounding box center [431, 168] width 232 height 26
paste textarea "CLOSED NO OPERATIONS"
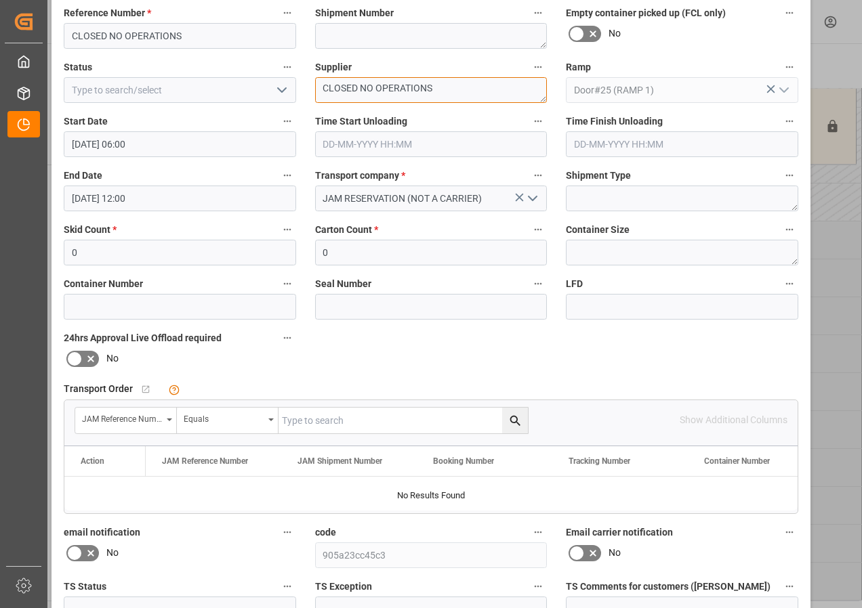
scroll to position [215, 0]
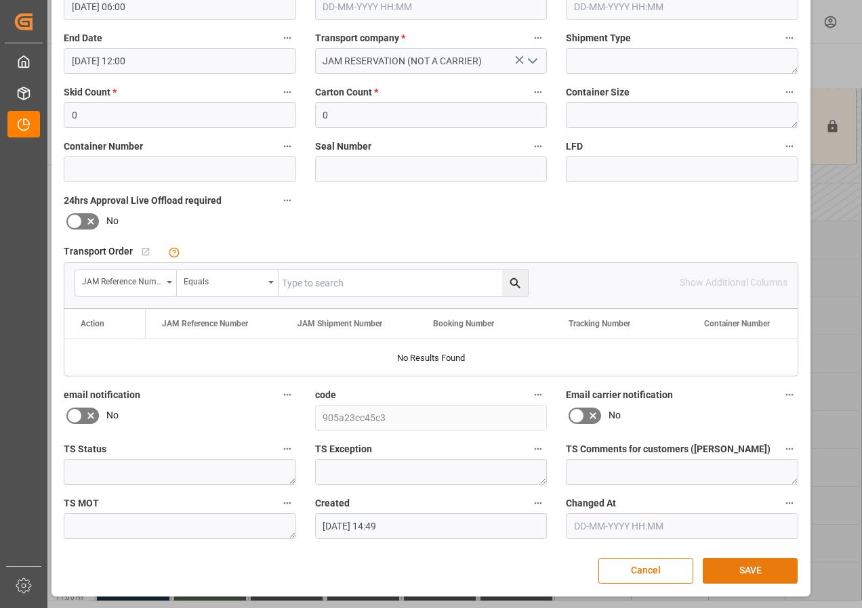
type textarea "CLOSED NO OPERATIONS"
click at [734, 563] on button "SAVE" at bounding box center [749, 571] width 95 height 26
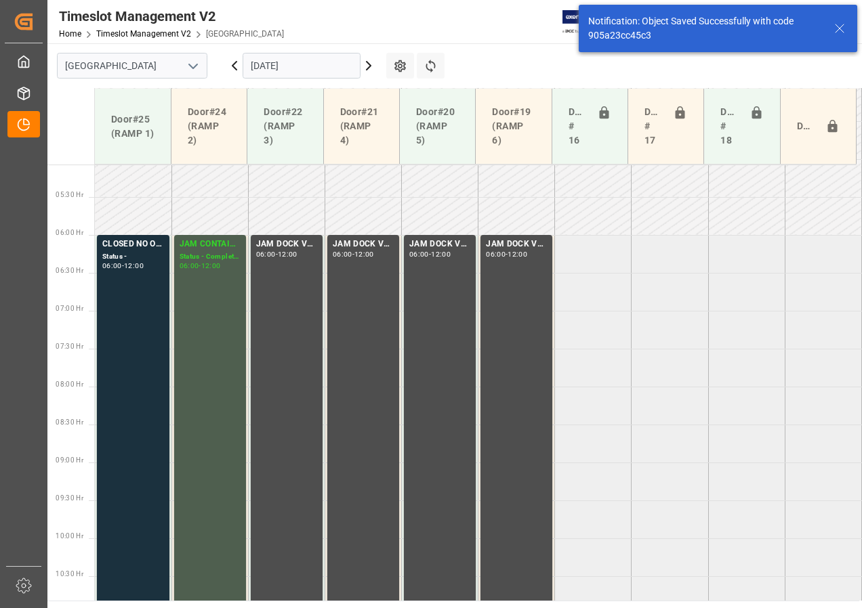
scroll to position [399, 0]
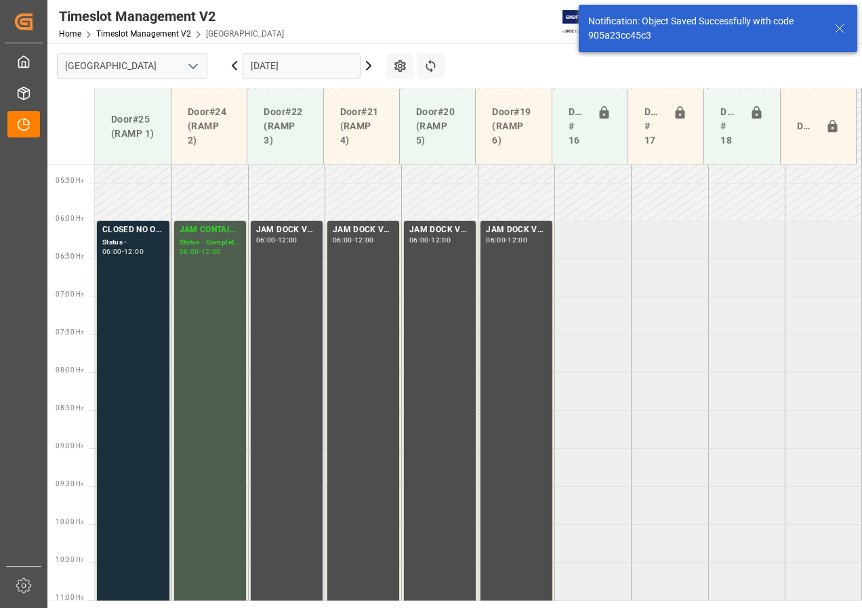
click at [146, 240] on div "Status -" at bounding box center [133, 243] width 62 height 12
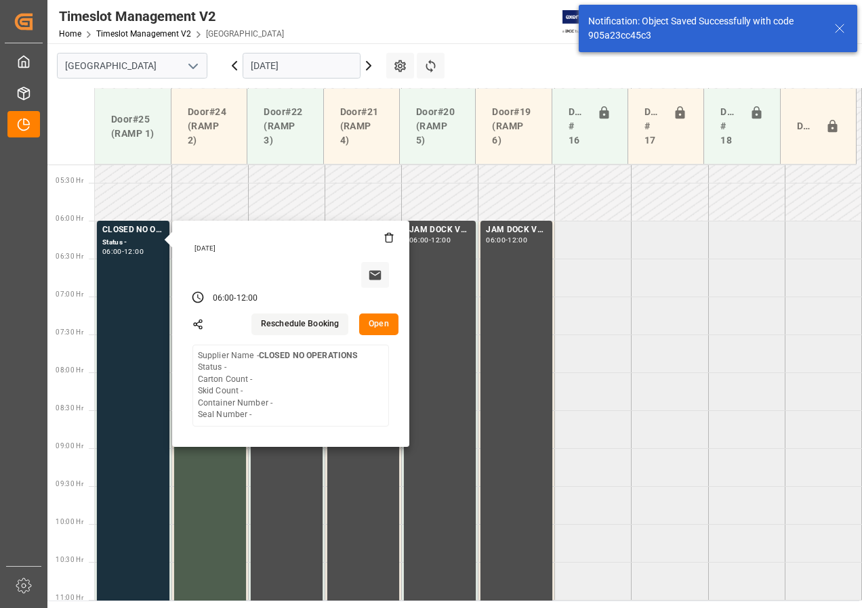
click at [373, 326] on button "Open" at bounding box center [378, 325] width 39 height 22
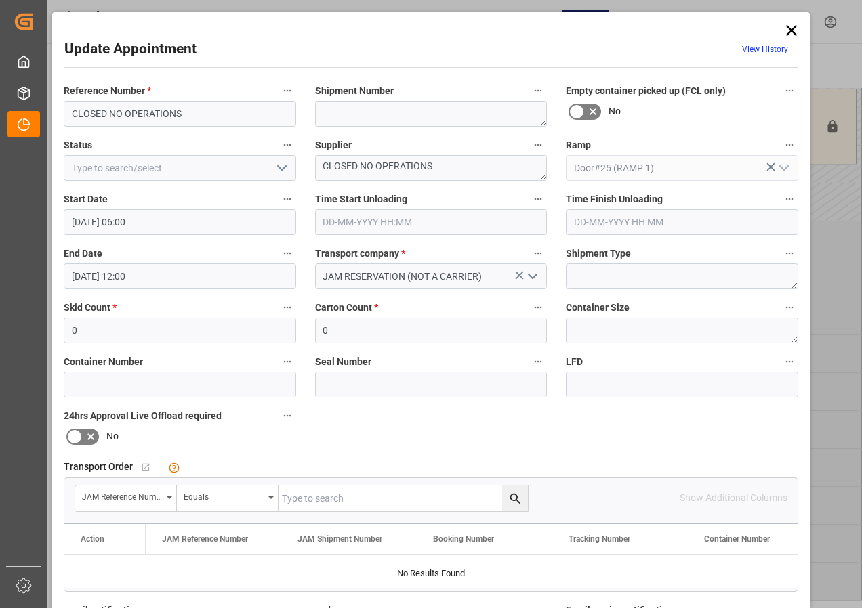
click at [274, 167] on icon "open menu" at bounding box center [282, 168] width 16 height 16
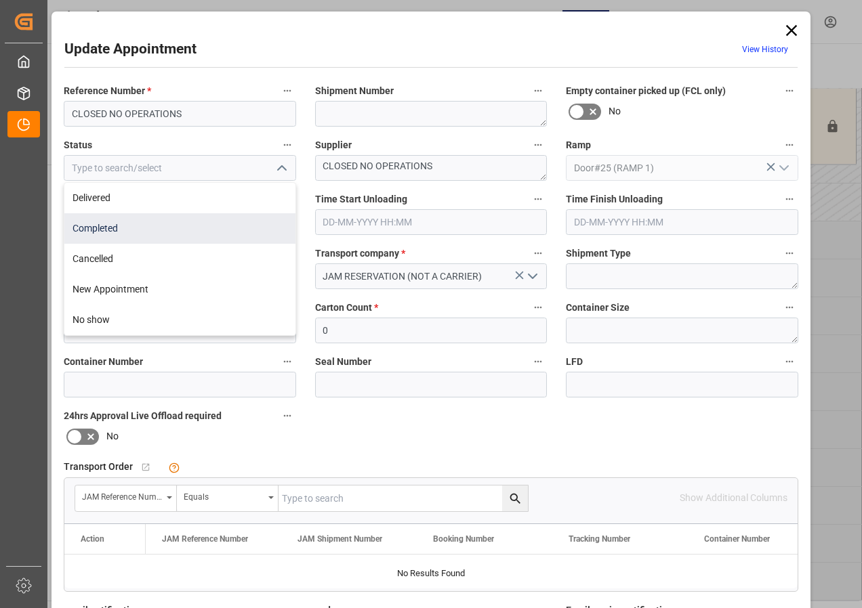
click at [94, 230] on div "Completed" at bounding box center [179, 228] width 231 height 30
type input "Completed"
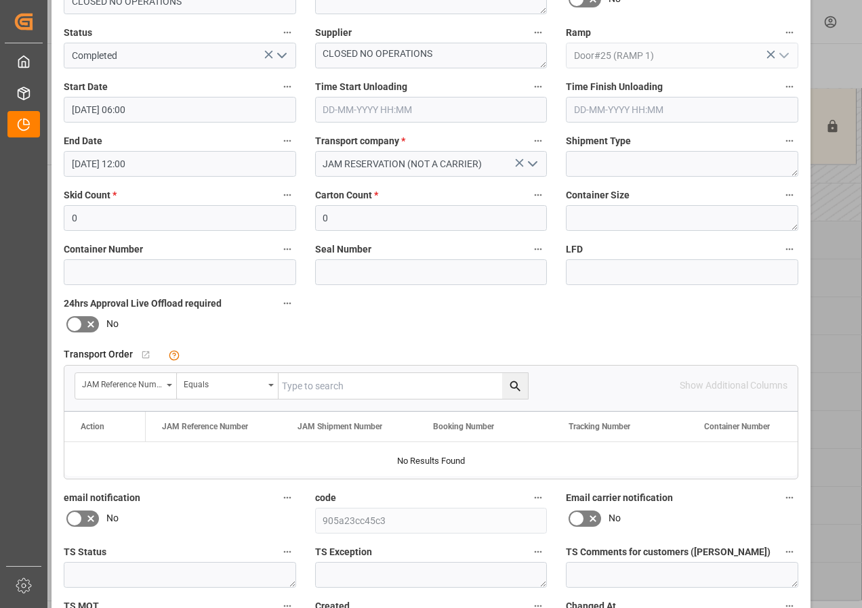
scroll to position [215, 0]
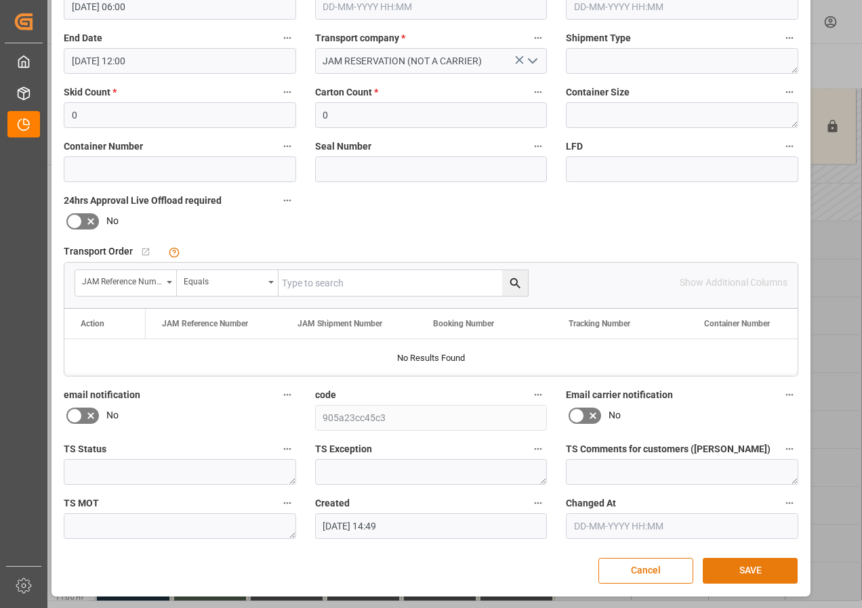
click at [753, 571] on button "SAVE" at bounding box center [749, 571] width 95 height 26
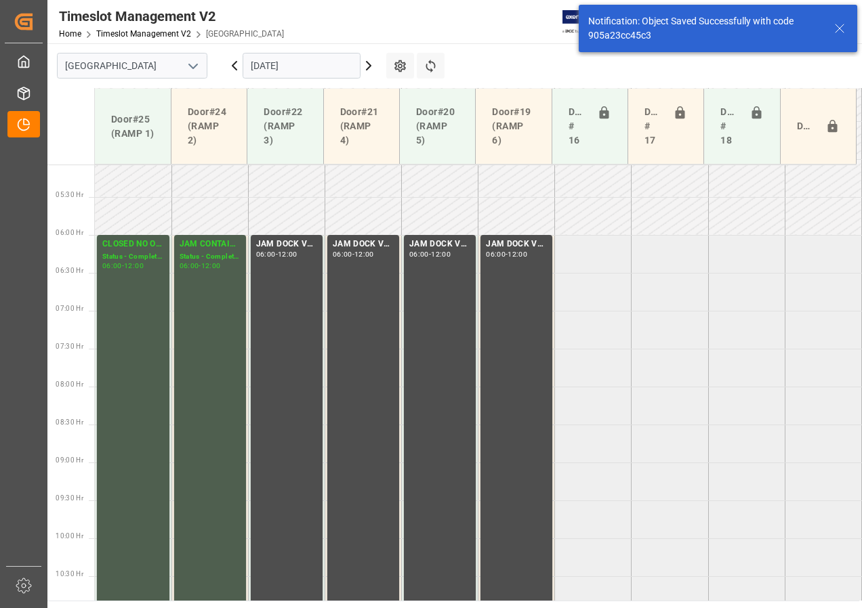
scroll to position [399, 0]
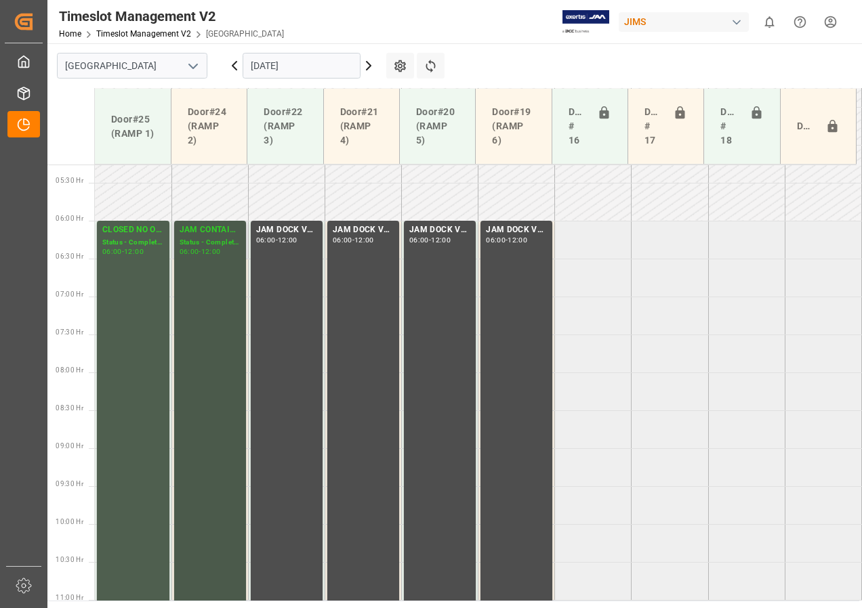
click at [210, 236] on div "JAM CONTAINER RESERVED" at bounding box center [210, 231] width 61 height 14
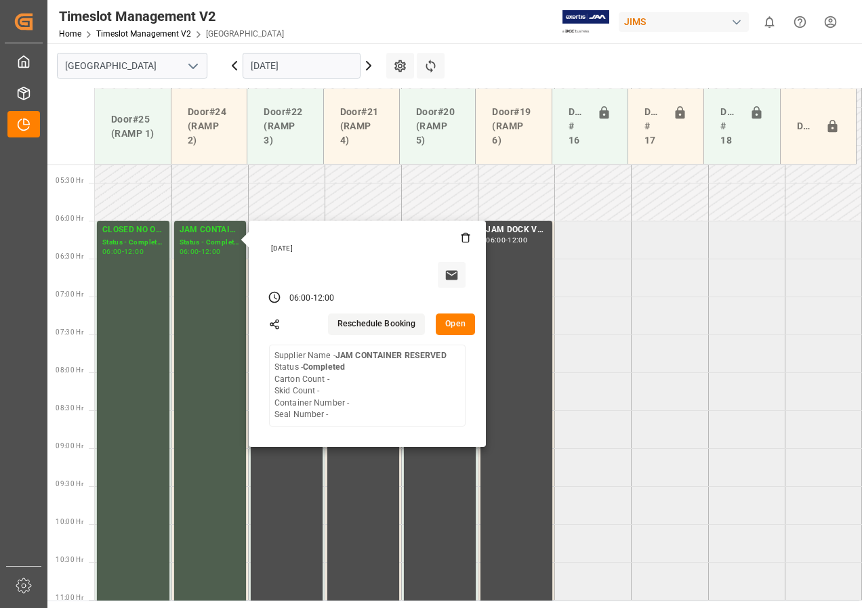
click at [465, 323] on button "Open" at bounding box center [455, 325] width 39 height 22
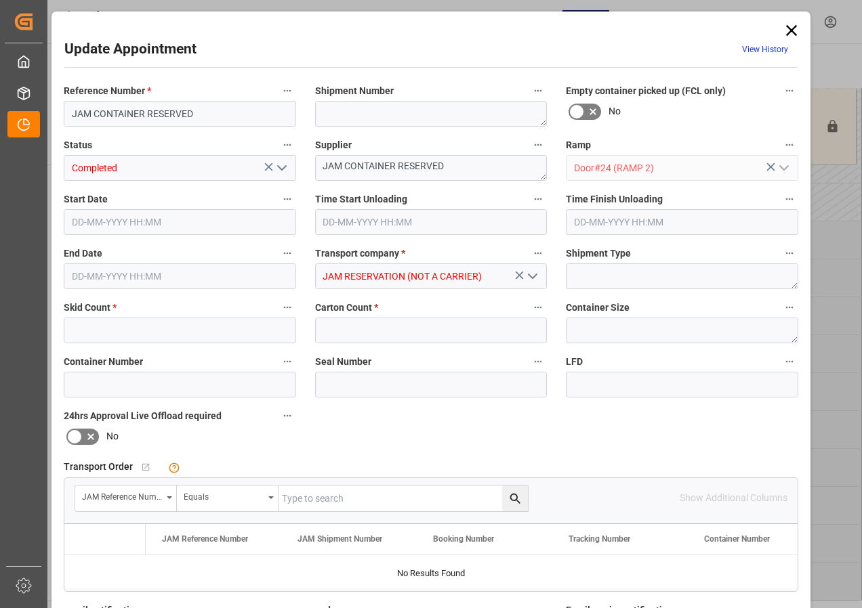
type input "0"
type input "[DATE] 06:00"
type input "[DATE] 12:00"
type input "[DATE] 13:06"
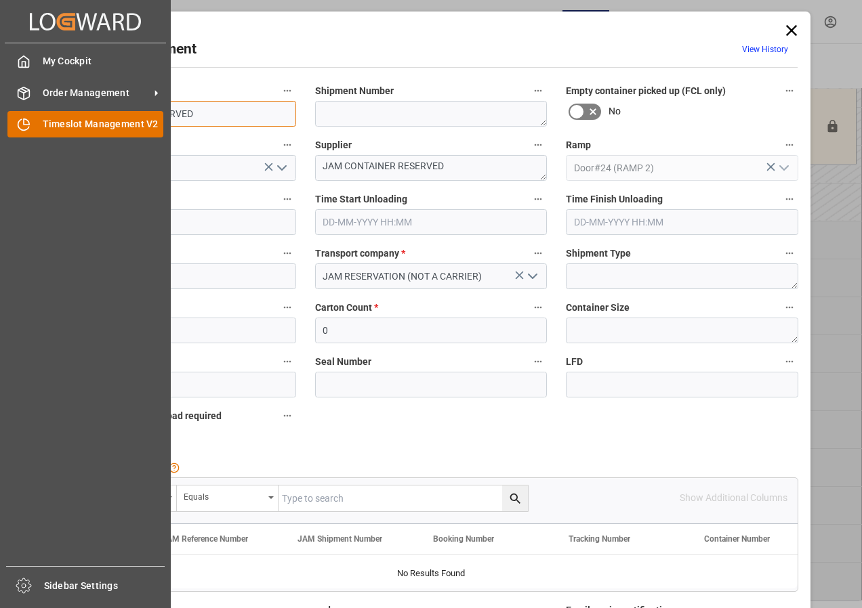
drag, startPoint x: 193, startPoint y: 112, endPoint x: 19, endPoint y: 114, distance: 174.1
click at [20, 115] on body "Created by potrace 1.15, written by [PERSON_NAME] [DATE]-[DATE] Created by potr…" at bounding box center [431, 304] width 862 height 608
paste input "CLOSED NO OPERATIONS"
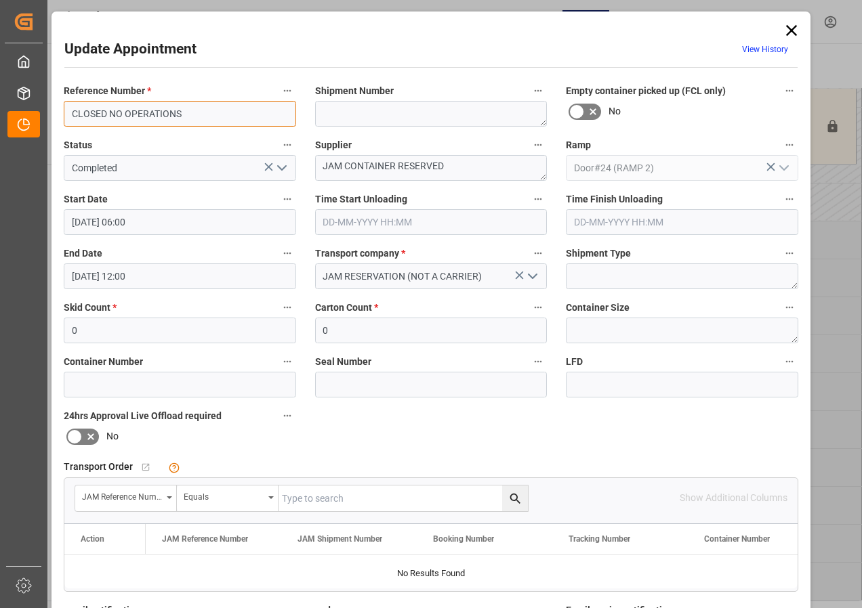
type input "CLOSED NO OPERATIONS"
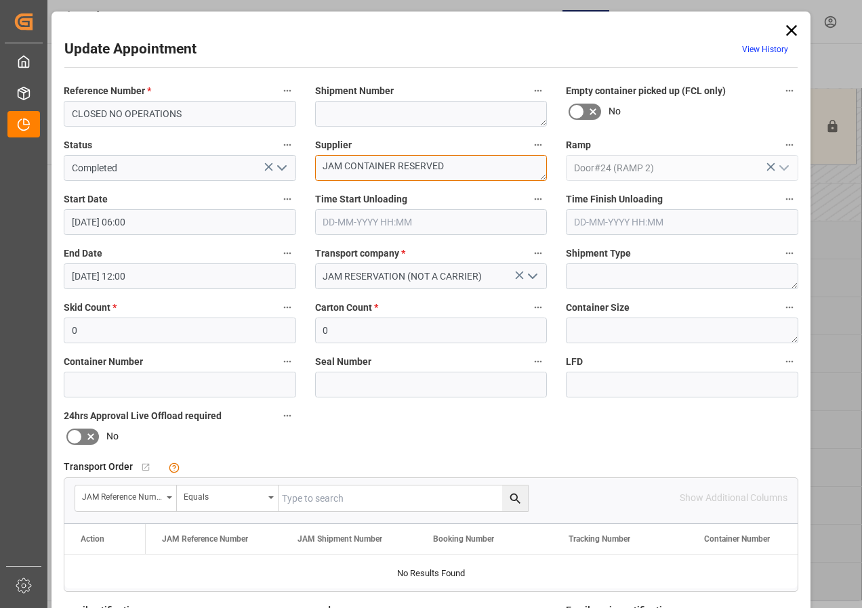
drag, startPoint x: 452, startPoint y: 166, endPoint x: 314, endPoint y: 171, distance: 139.0
click at [315, 171] on textarea "JAM CONTAINER RESERVED" at bounding box center [431, 168] width 232 height 26
paste textarea "CLOSED NO OPERATIONS"
type textarea "CLOSED NO OPERATIONS"
click at [496, 247] on label "Transport company *" at bounding box center [431, 254] width 232 height 19
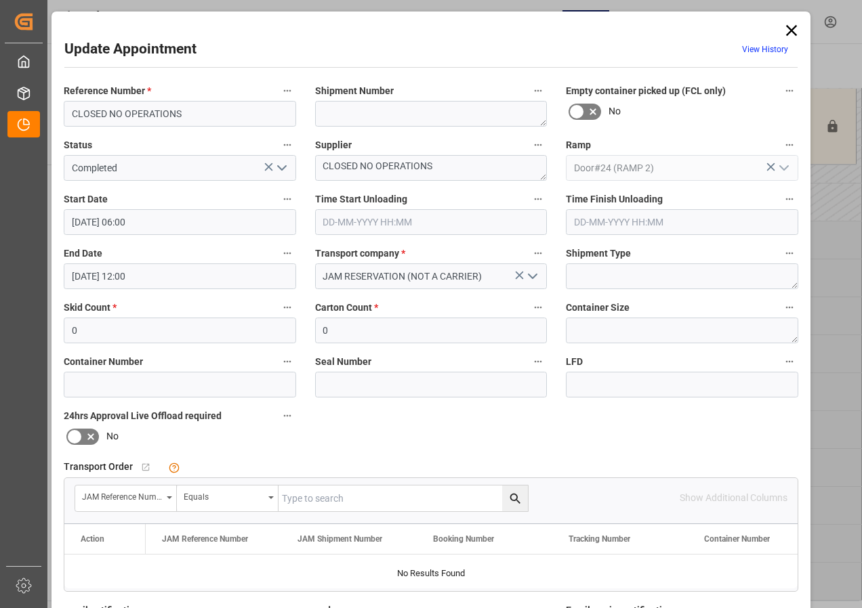
click at [529, 247] on button "Transport company *" at bounding box center [538, 254] width 18 height 18
drag, startPoint x: 854, startPoint y: 433, endPoint x: 845, endPoint y: 488, distance: 56.2
click at [858, 492] on div at bounding box center [431, 304] width 862 height 608
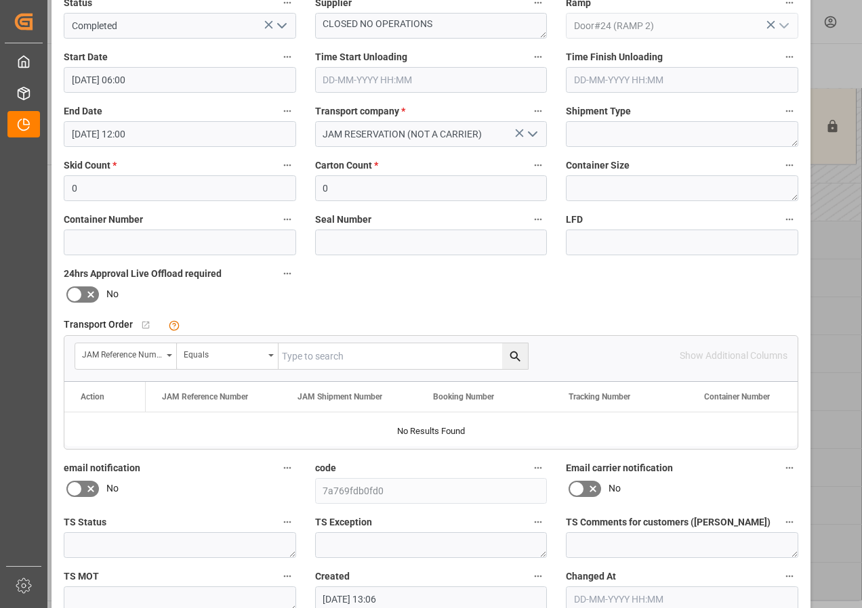
scroll to position [215, 0]
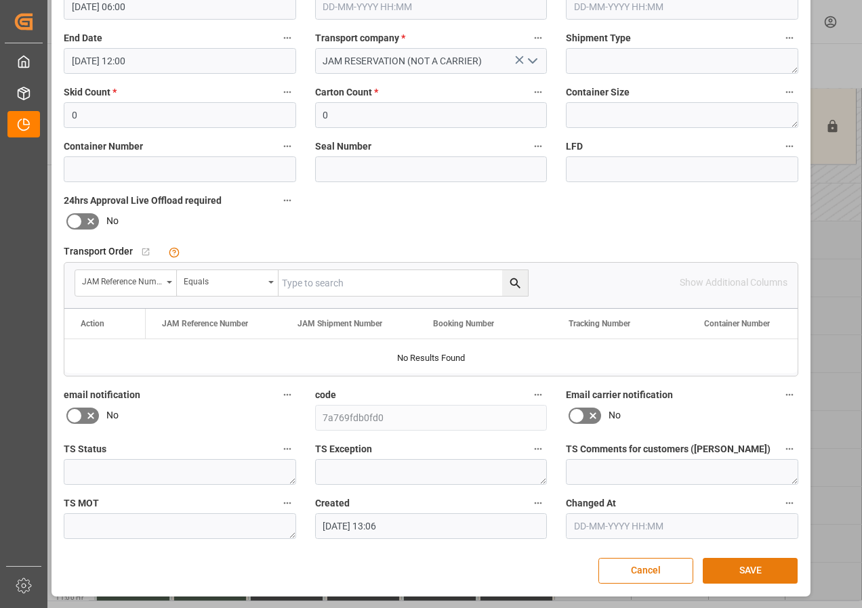
click at [748, 568] on button "SAVE" at bounding box center [749, 571] width 95 height 26
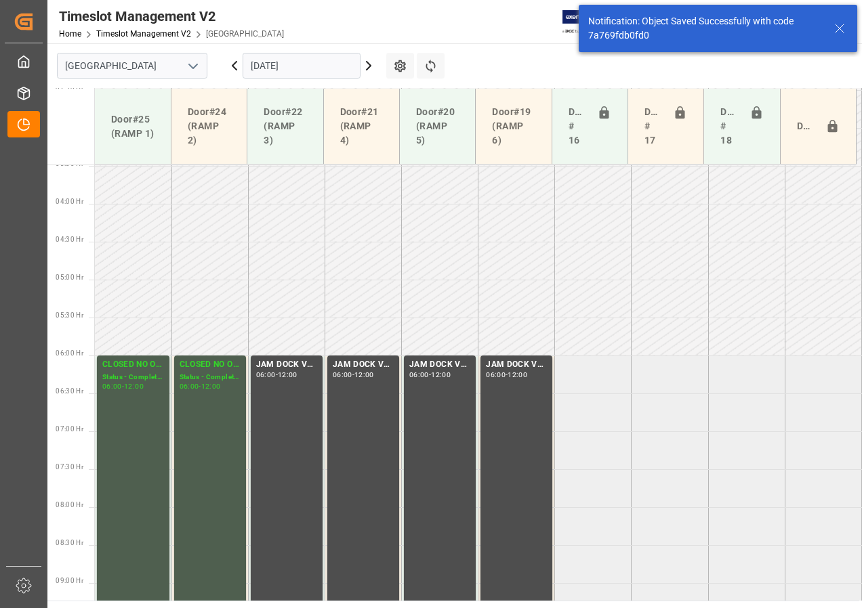
scroll to position [263, 0]
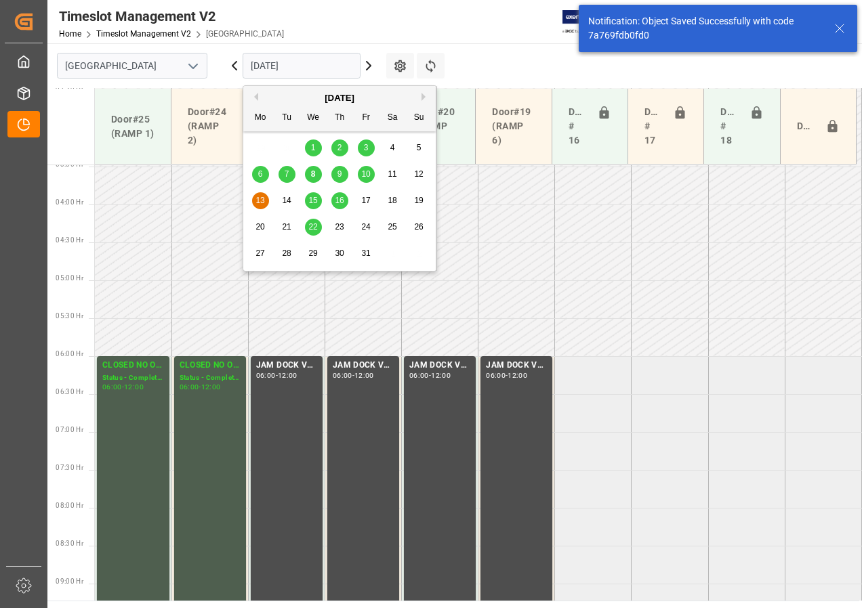
click at [335, 67] on input "[DATE]" at bounding box center [301, 66] width 118 height 26
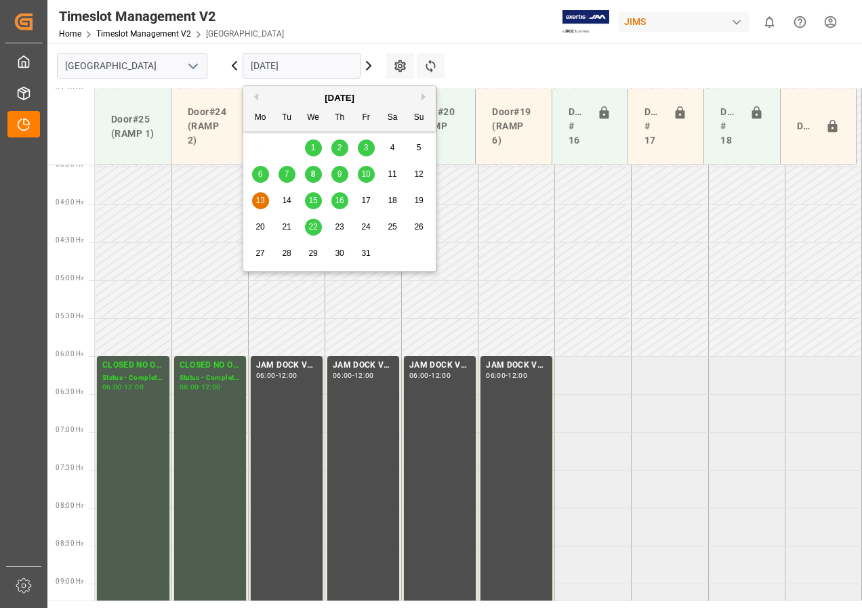
click at [341, 174] on span "9" at bounding box center [339, 173] width 5 height 9
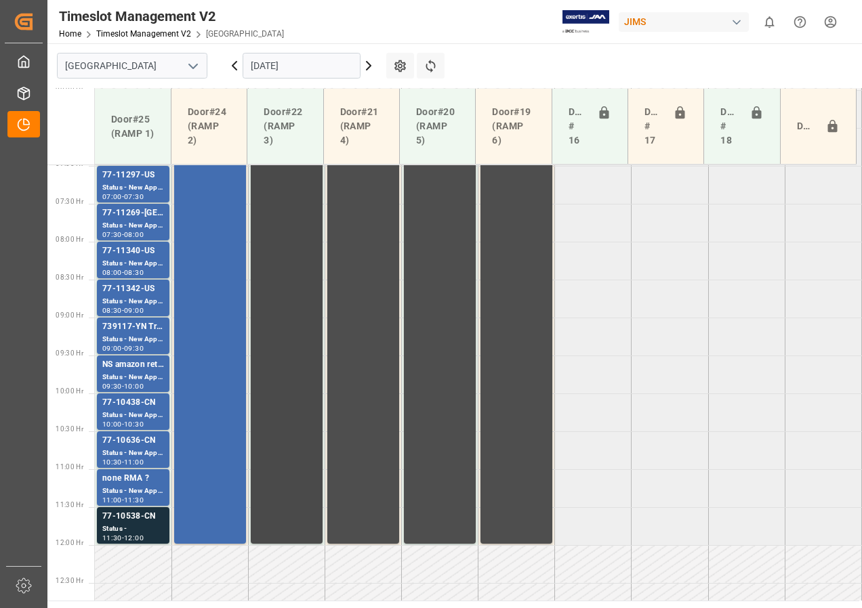
scroll to position [528, 0]
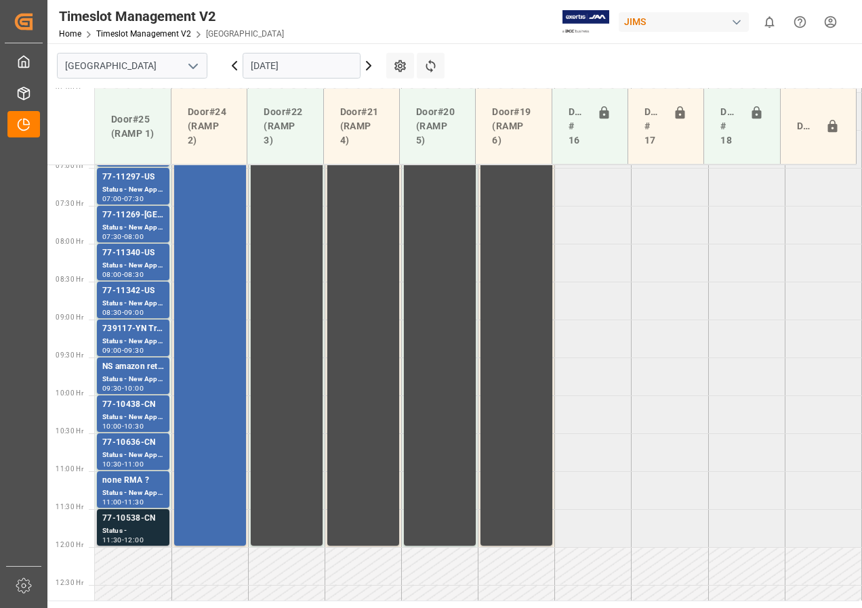
click at [129, 531] on div "Status -" at bounding box center [133, 532] width 62 height 12
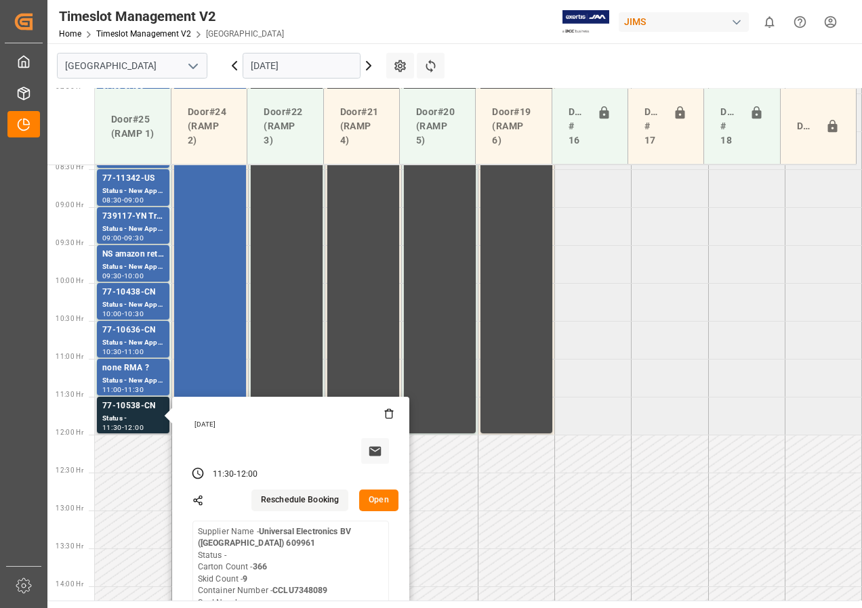
scroll to position [663, 0]
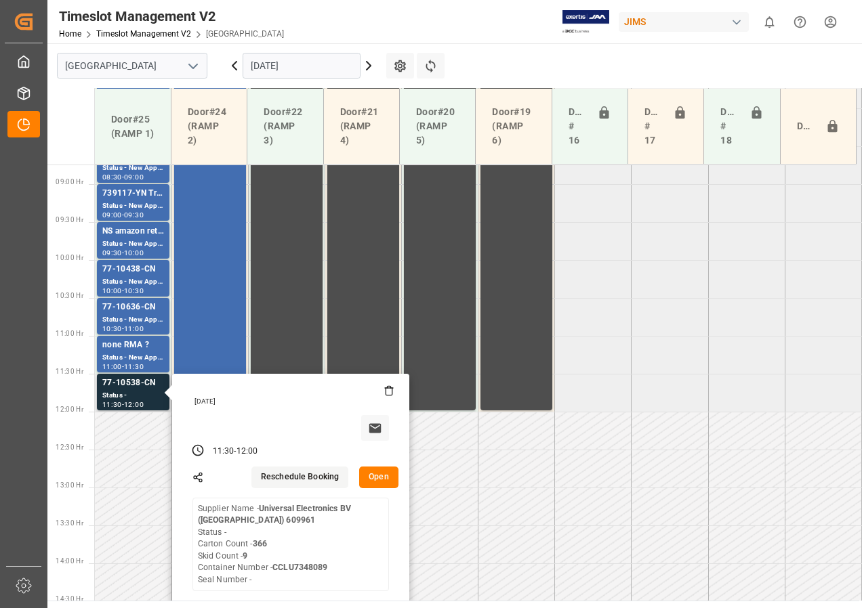
click at [372, 480] on button "Open" at bounding box center [378, 478] width 39 height 22
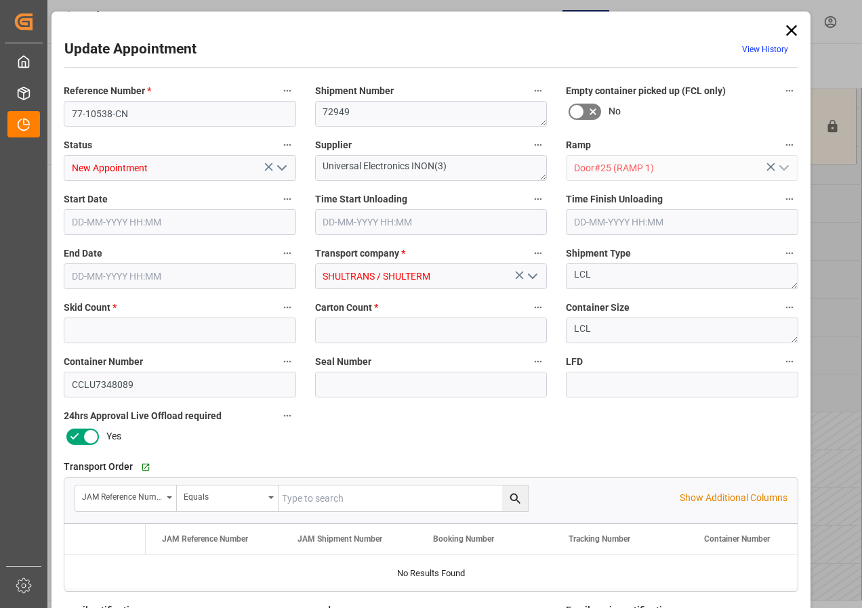
type input "9"
type input "366"
type input "[DATE] 11:30"
type input "[DATE] 12:00"
type input "[DATE] 14:19"
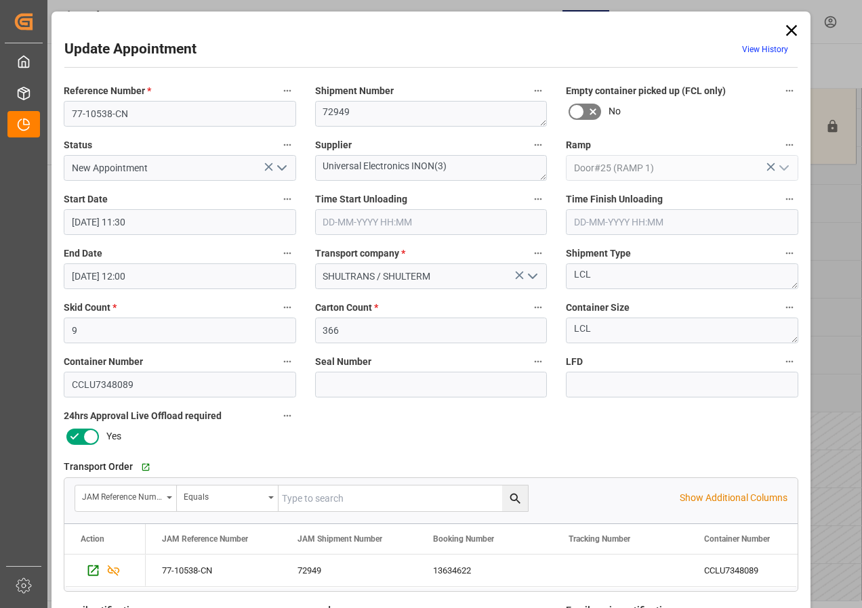
click at [790, 27] on icon at bounding box center [791, 30] width 19 height 19
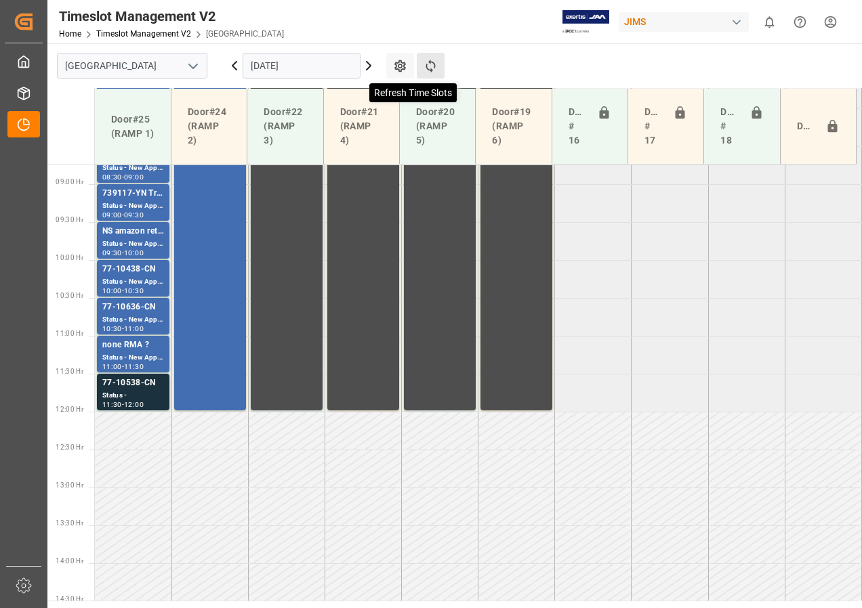
click at [425, 63] on icon at bounding box center [430, 66] width 14 height 14
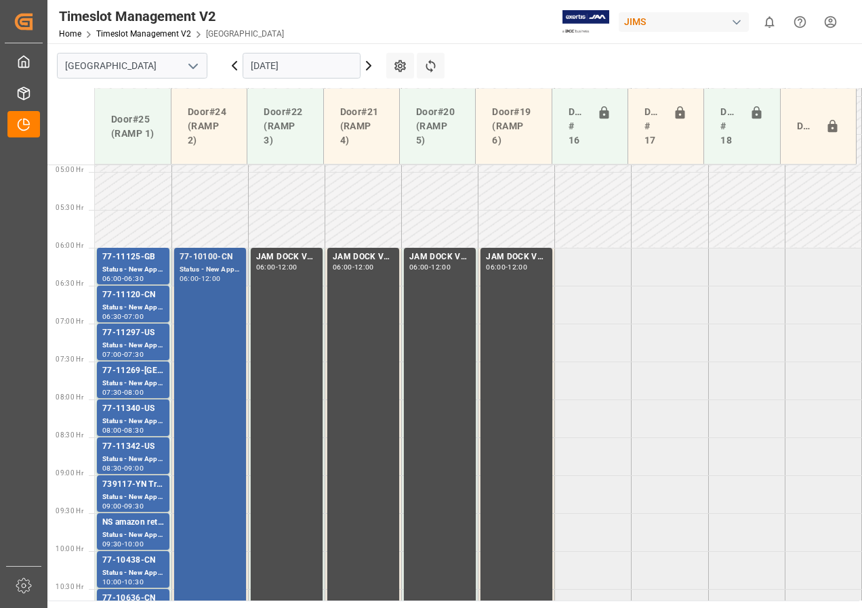
scroll to position [507, 0]
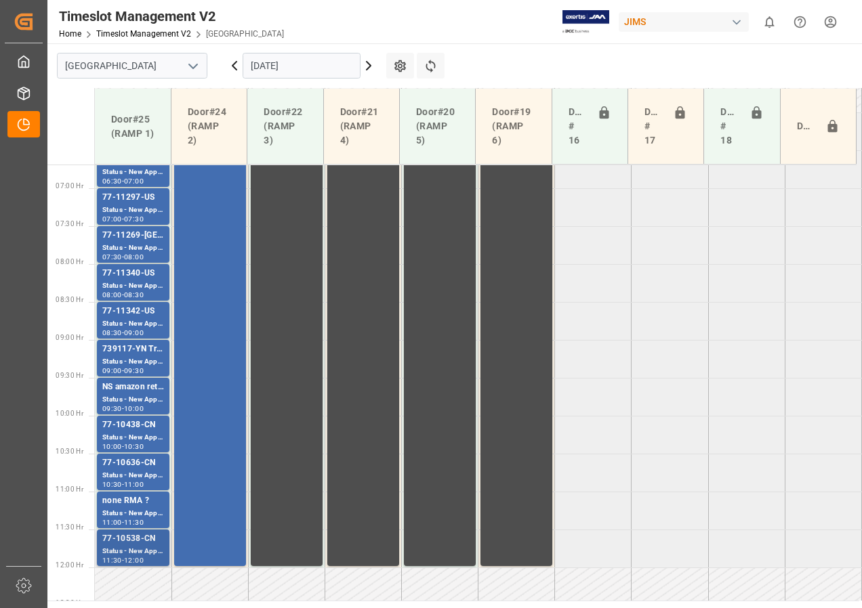
click at [133, 547] on div "Status - New Appointment" at bounding box center [133, 552] width 62 height 12
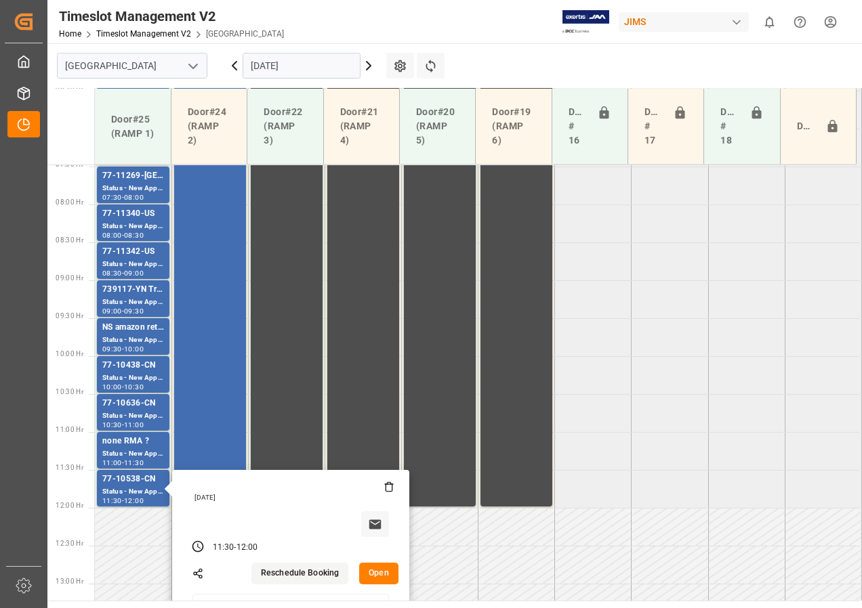
scroll to position [643, 0]
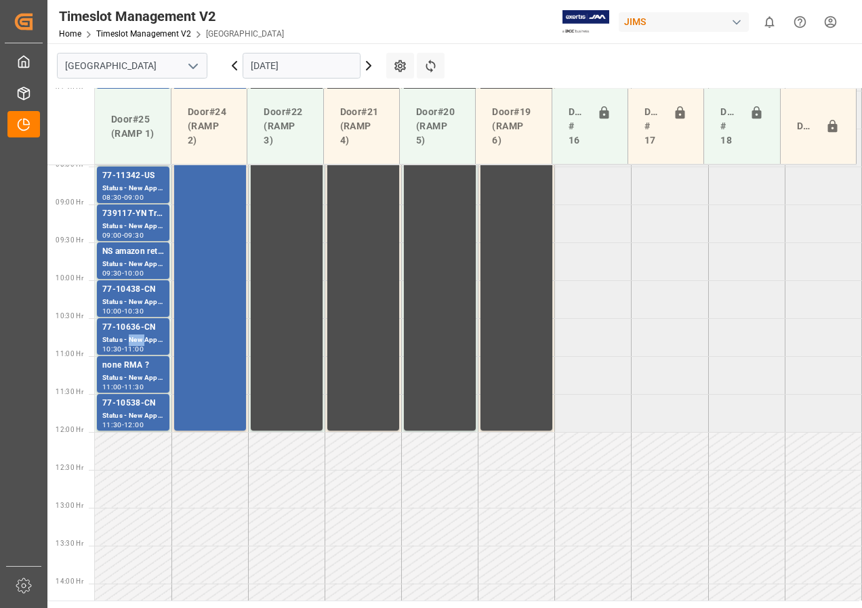
click at [135, 336] on div "Status - New Appointment" at bounding box center [133, 341] width 62 height 12
click at [129, 286] on div "77-10438-CN" at bounding box center [133, 290] width 62 height 14
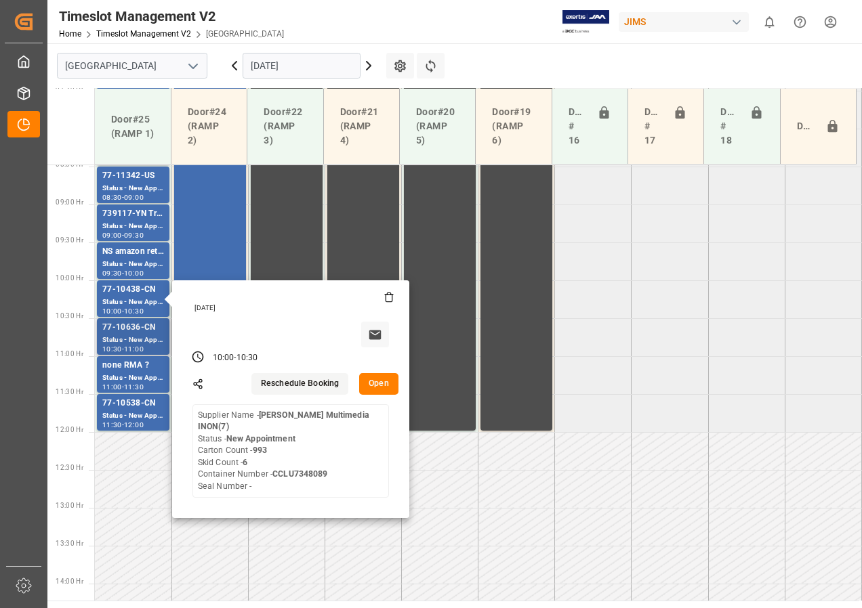
scroll to position [575, 0]
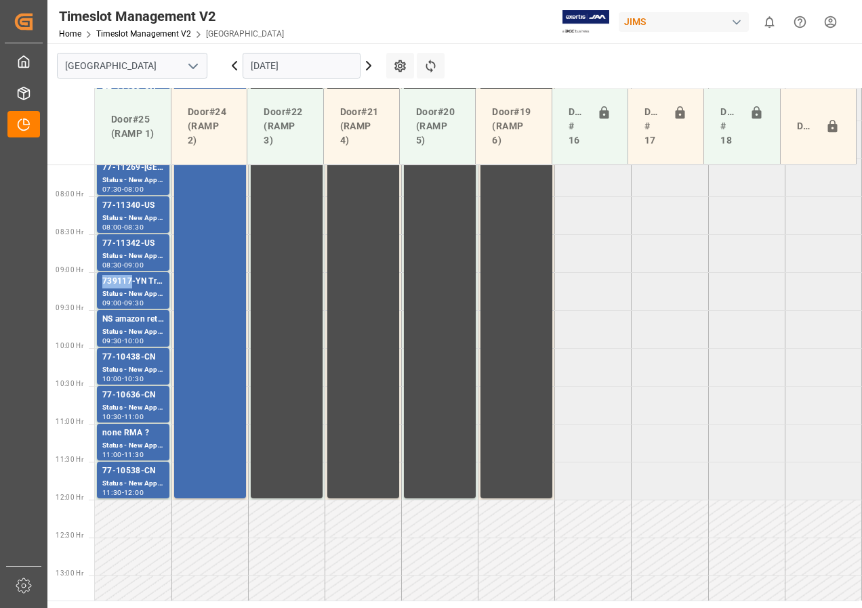
click at [127, 288] on div "739117-YN Trade Show ( [PERSON_NAME] ) ?" at bounding box center [133, 282] width 62 height 14
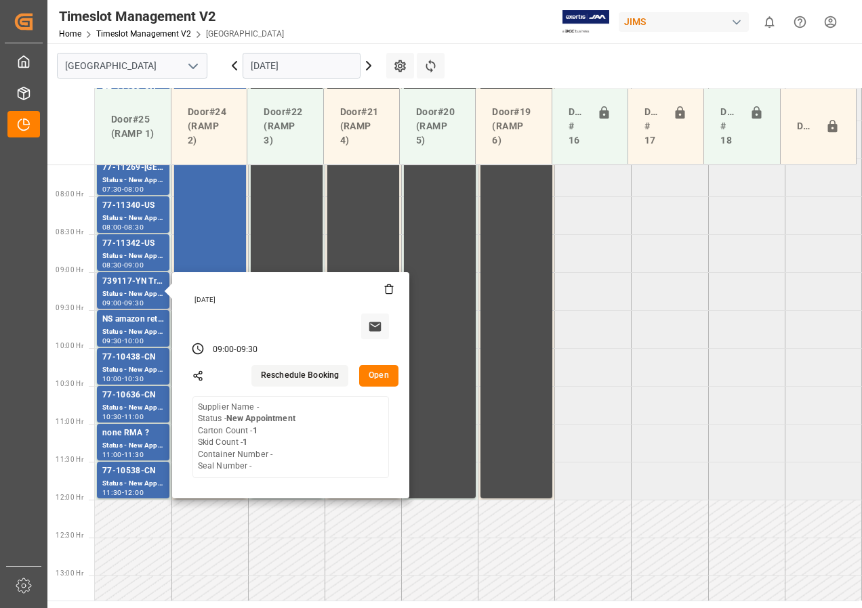
scroll to position [440, 0]
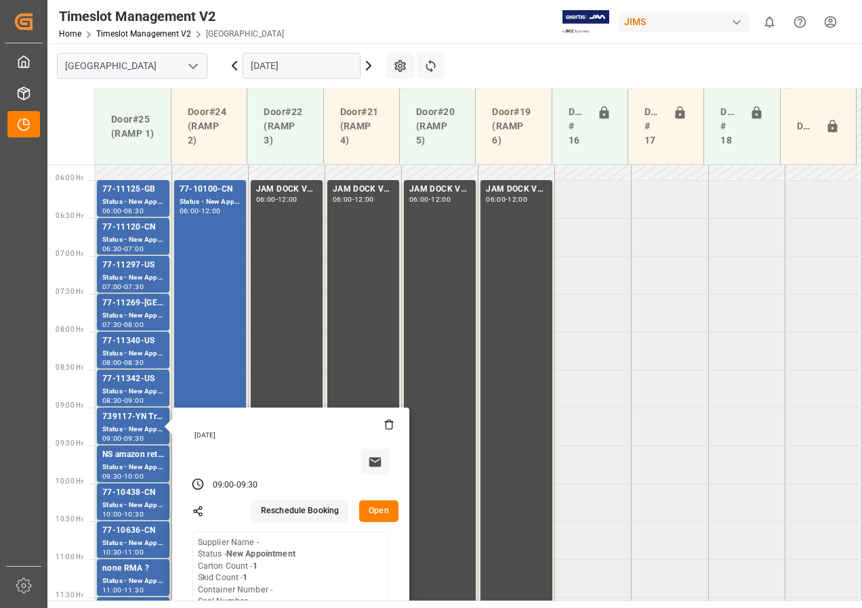
click at [257, 71] on input "[DATE]" at bounding box center [301, 66] width 118 height 26
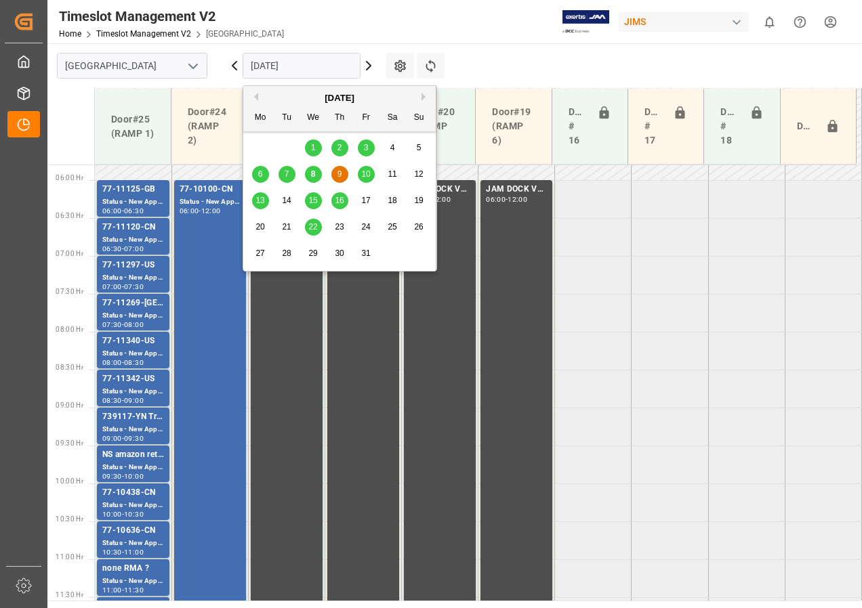
click at [362, 174] on span "10" at bounding box center [365, 173] width 9 height 9
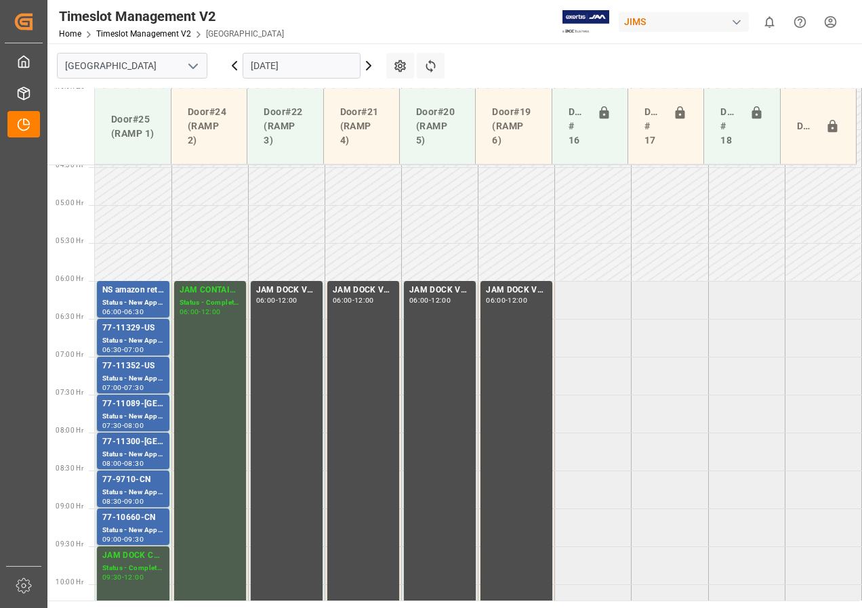
scroll to position [429, 0]
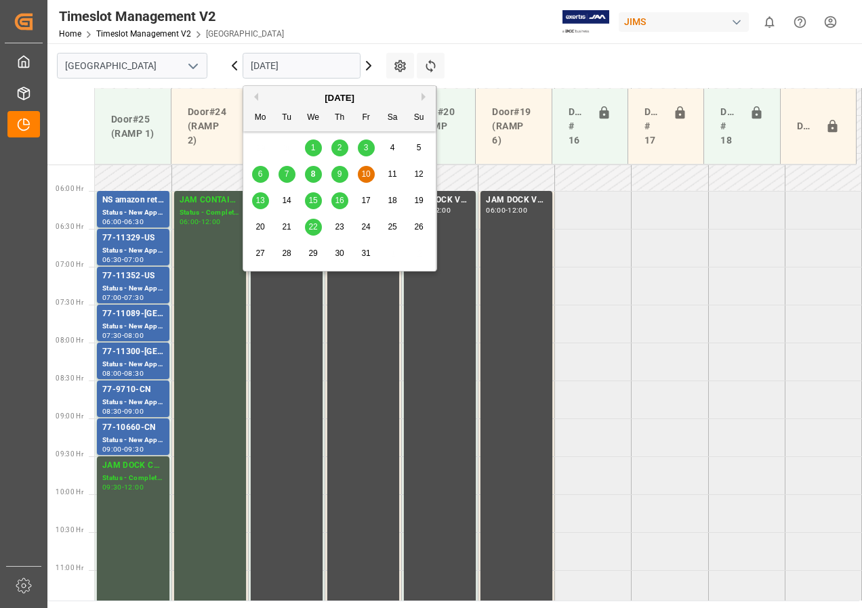
click at [259, 74] on input "[DATE]" at bounding box center [301, 66] width 118 height 26
click at [260, 202] on span "13" at bounding box center [259, 200] width 9 height 9
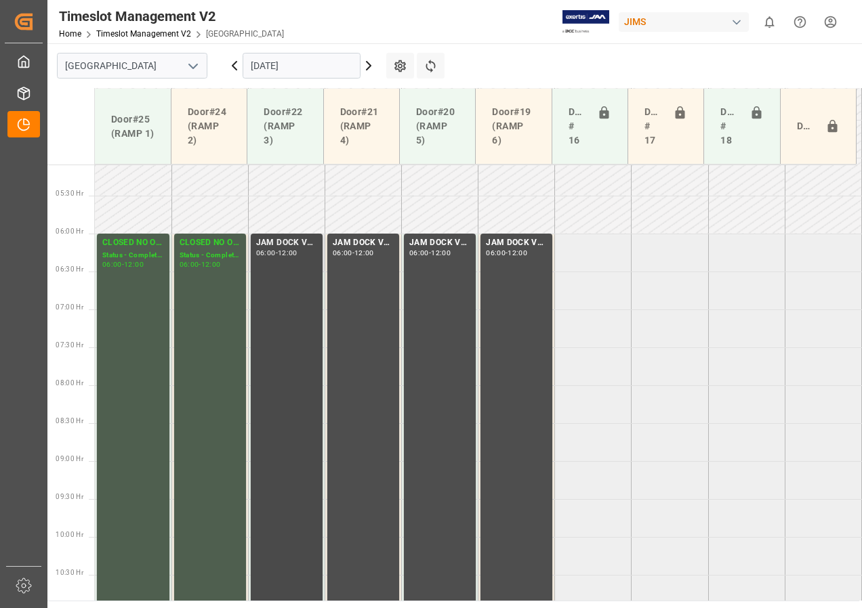
scroll to position [352, 0]
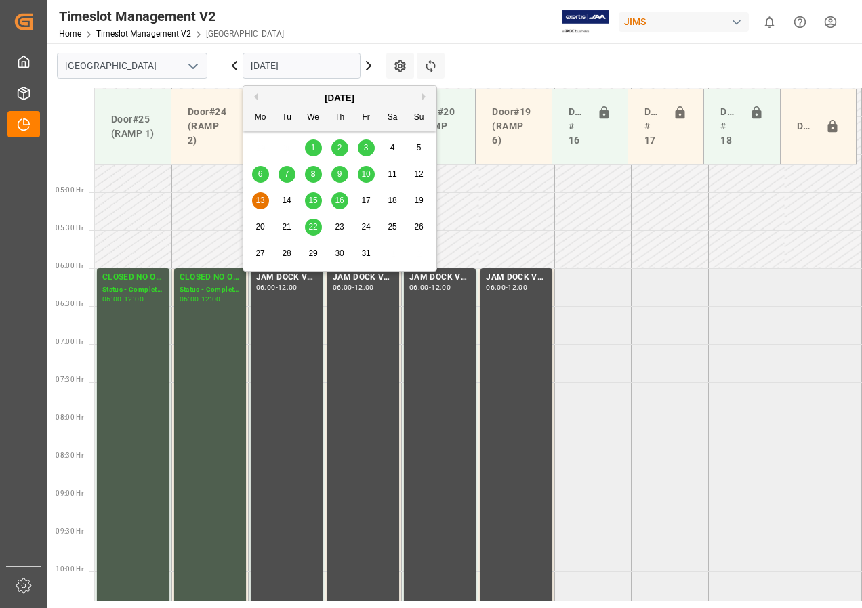
click at [296, 71] on input "[DATE]" at bounding box center [301, 66] width 118 height 26
click at [312, 203] on span "15" at bounding box center [312, 200] width 9 height 9
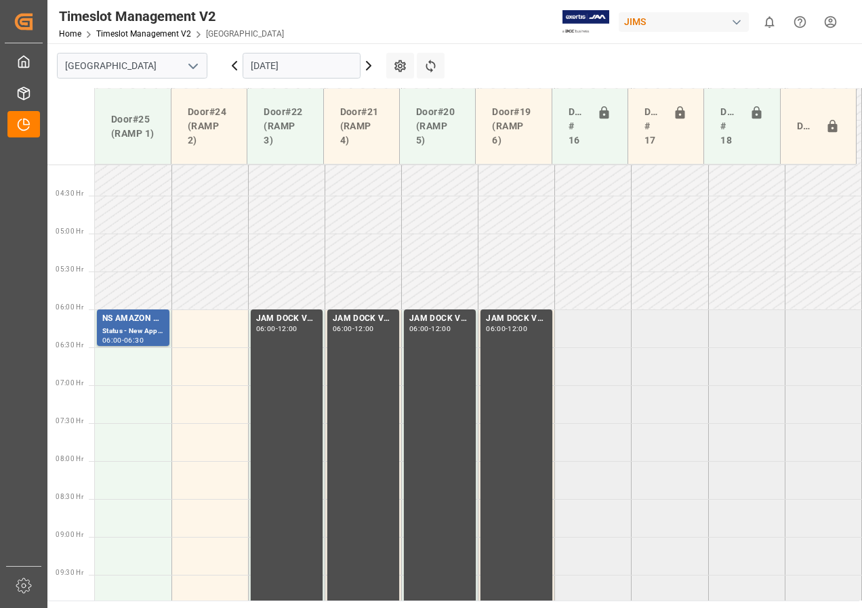
scroll to position [256, 0]
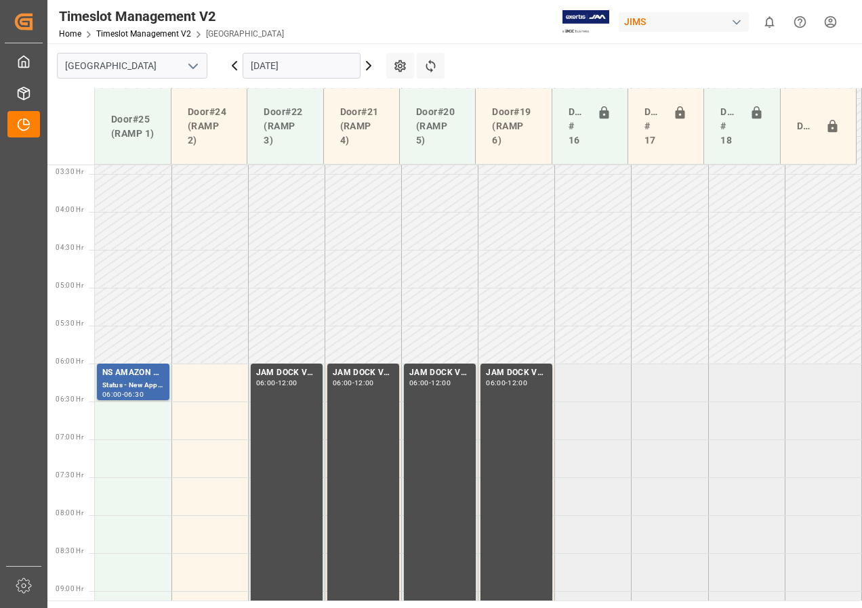
click at [271, 70] on input "[DATE]" at bounding box center [301, 66] width 118 height 26
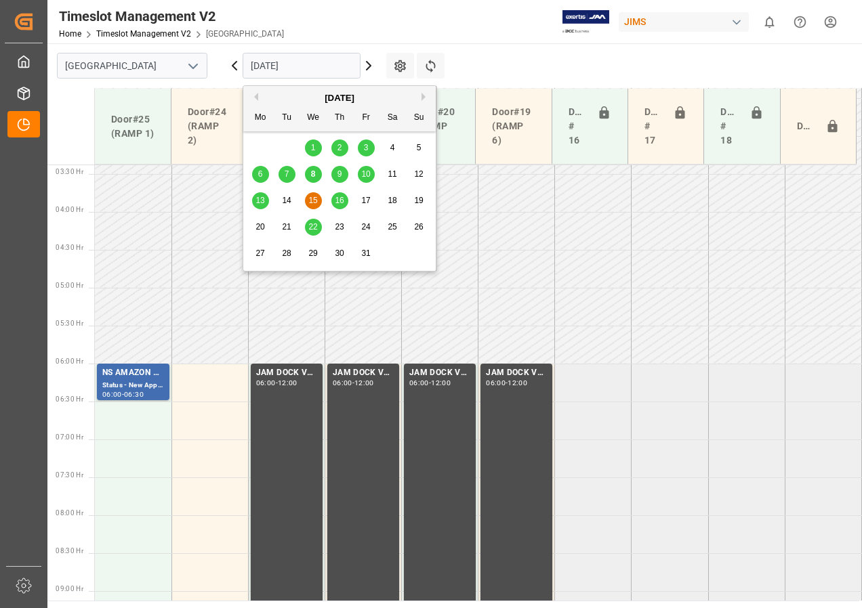
click at [288, 199] on span "14" at bounding box center [286, 200] width 9 height 9
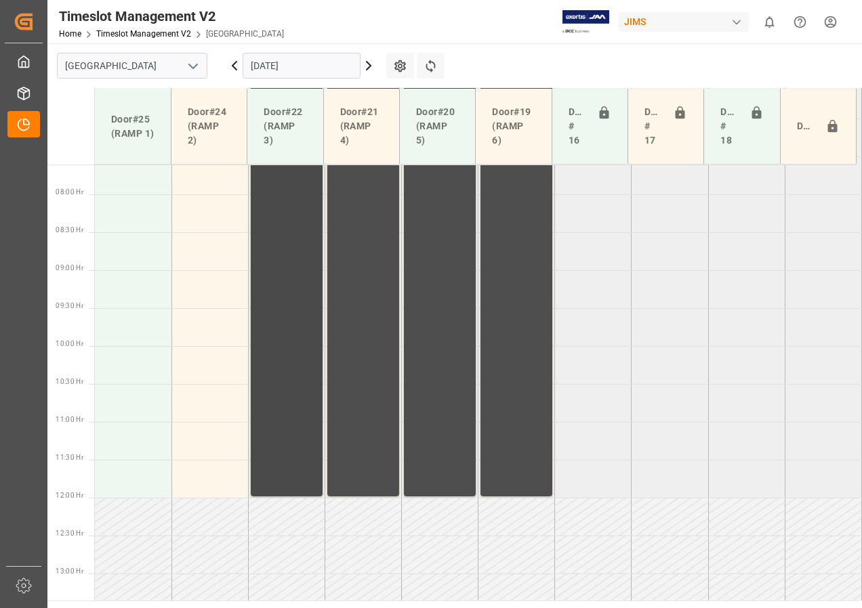
scroll to position [442, 0]
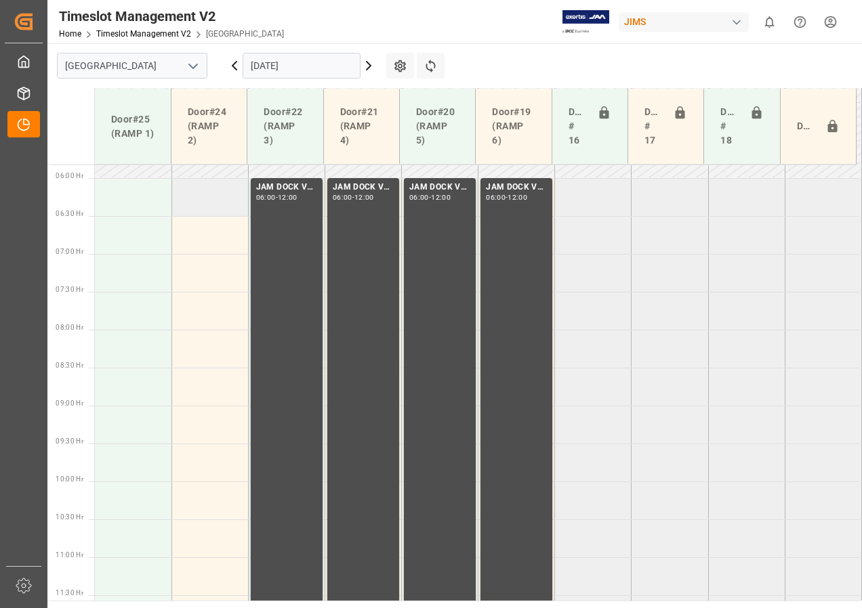
click at [217, 208] on td at bounding box center [209, 197] width 77 height 38
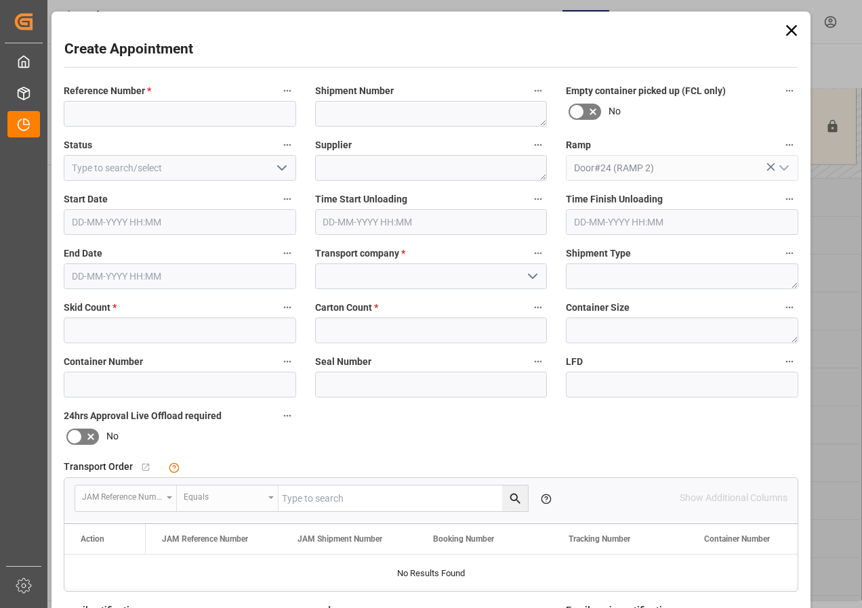
type input "[DATE] 06:00"
type input "[DATE] 06:30"
click at [186, 121] on input at bounding box center [180, 114] width 232 height 26
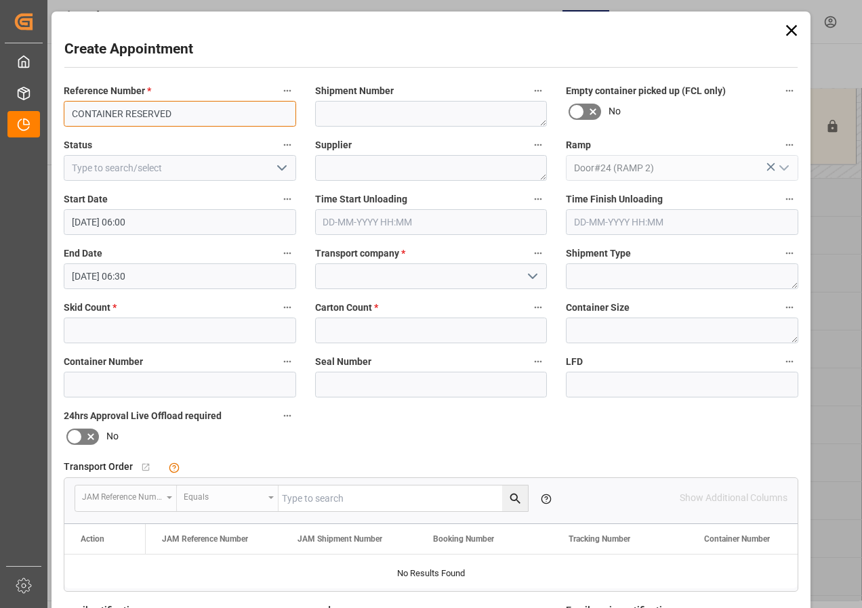
type input "CONTAINER RESERVED"
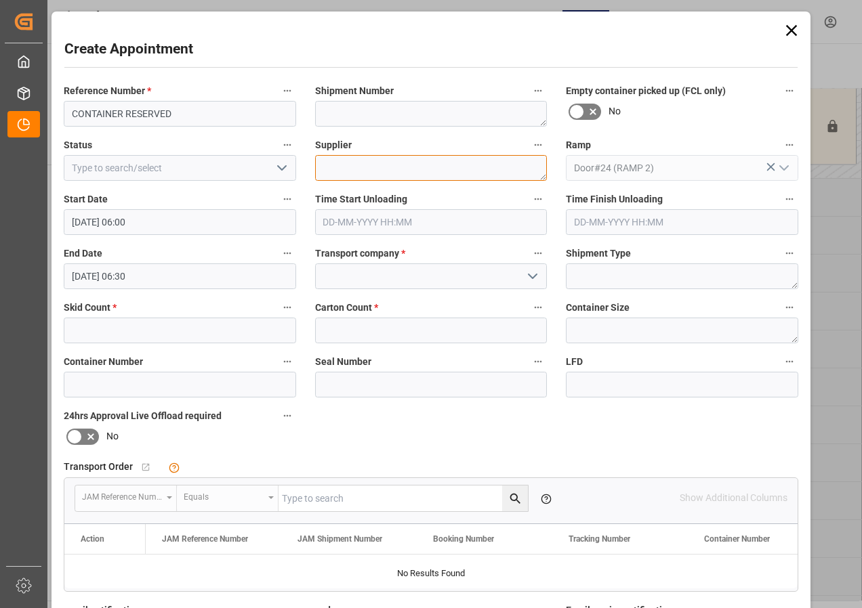
click at [343, 168] on textarea at bounding box center [431, 168] width 232 height 26
type textarea "CONTAINER RSERVED"
click at [117, 283] on input "[DATE] 06:30" at bounding box center [180, 276] width 232 height 26
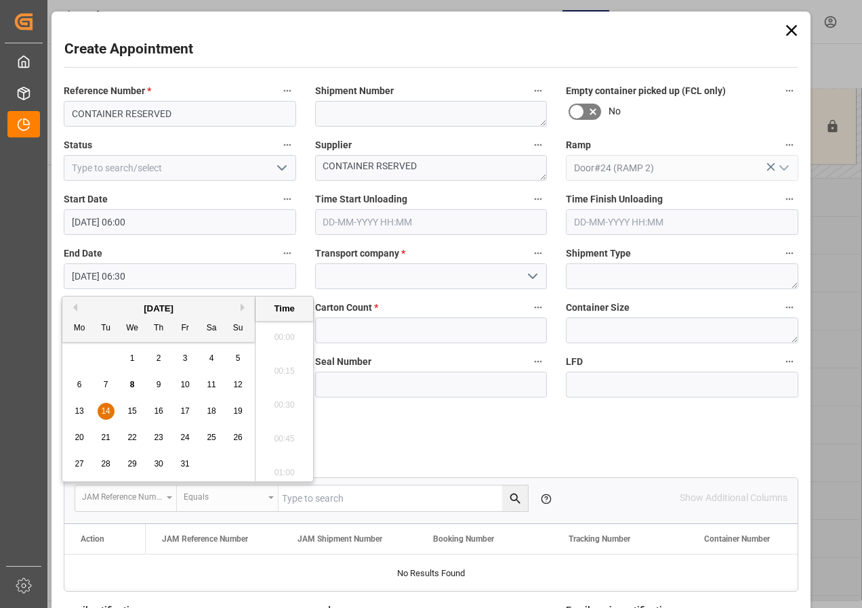
scroll to position [818, 0]
click at [104, 407] on span "14" at bounding box center [105, 410] width 9 height 9
click at [287, 469] on li "12:00" at bounding box center [284, 469] width 58 height 34
type input "[DATE] 12:00"
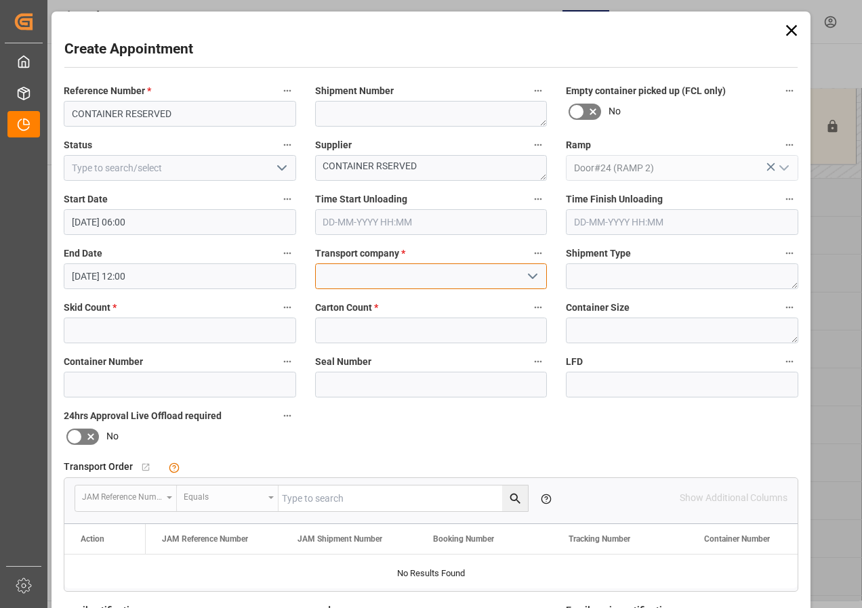
click at [382, 284] on input at bounding box center [431, 276] width 232 height 26
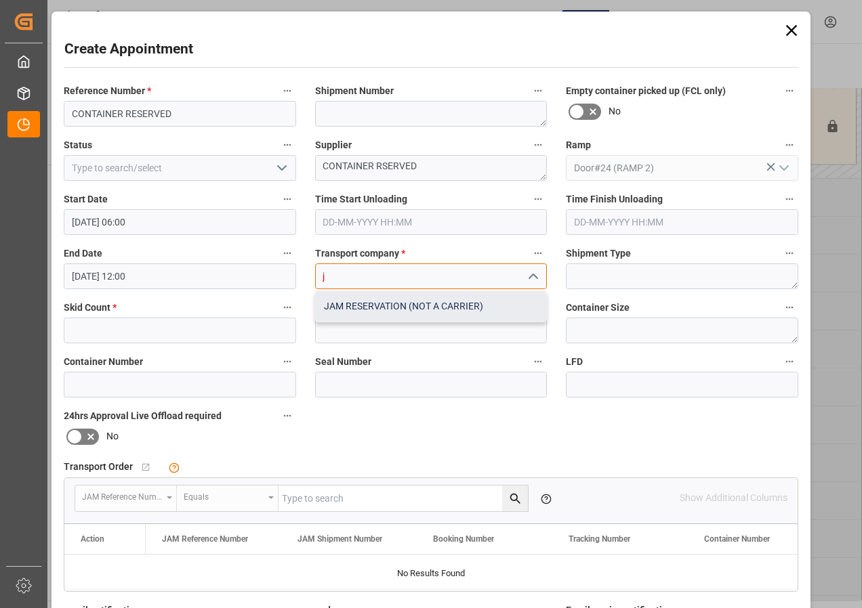
click at [392, 310] on div "JAM RESERVATION (NOT A CARRIER)" at bounding box center [431, 306] width 231 height 30
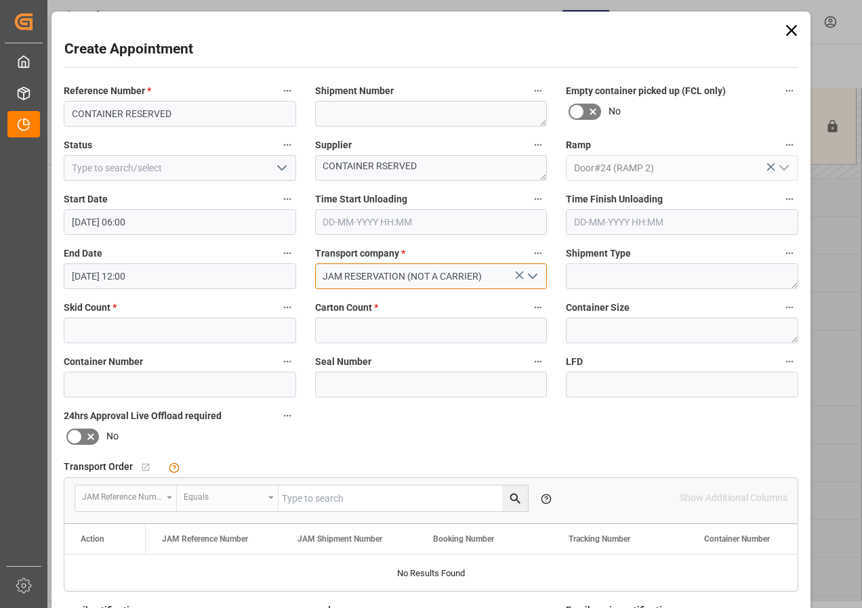
type input "JAM RESERVATION (NOT A CARRIER)"
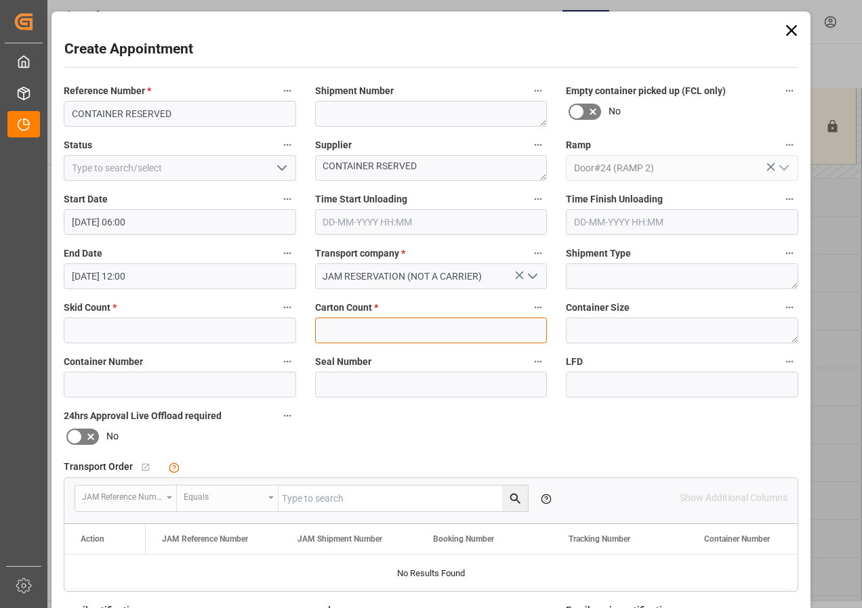
click at [347, 333] on input "text" at bounding box center [431, 331] width 232 height 26
type input "0"
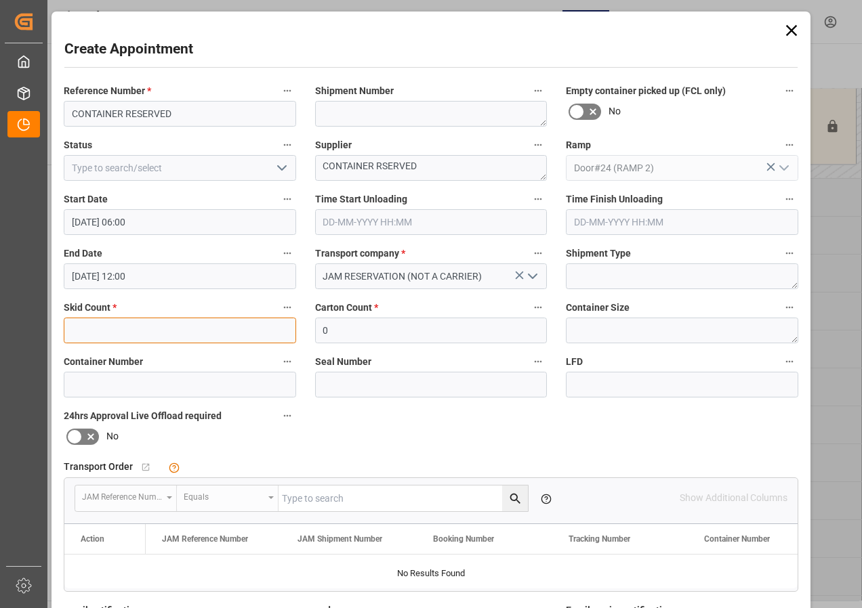
click at [166, 328] on input "text" at bounding box center [180, 331] width 232 height 26
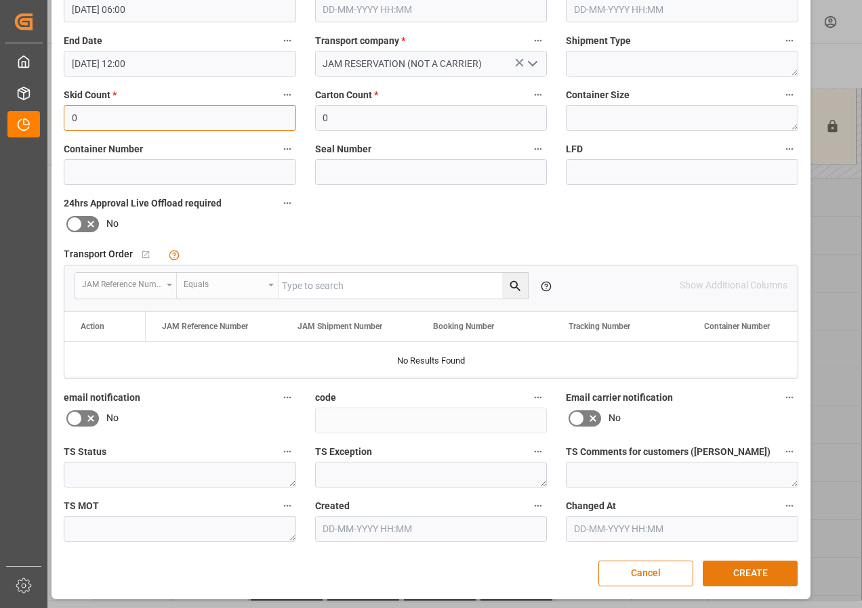
scroll to position [215, 0]
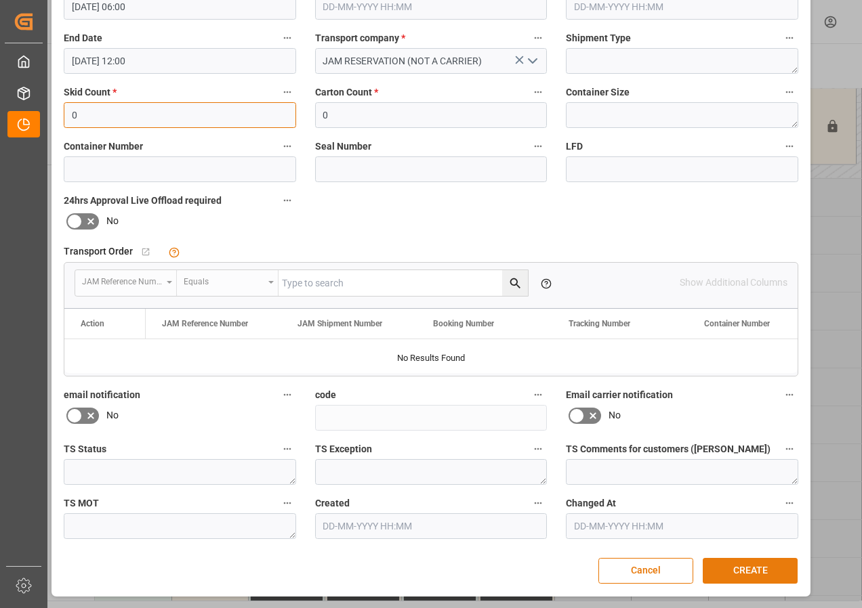
type input "0"
click at [732, 566] on button "CREATE" at bounding box center [749, 571] width 95 height 26
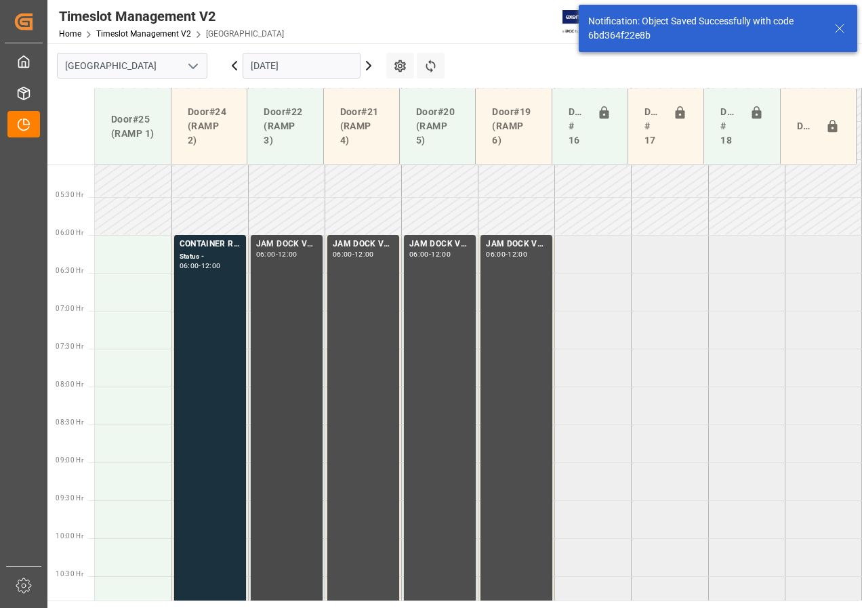
scroll to position [399, 0]
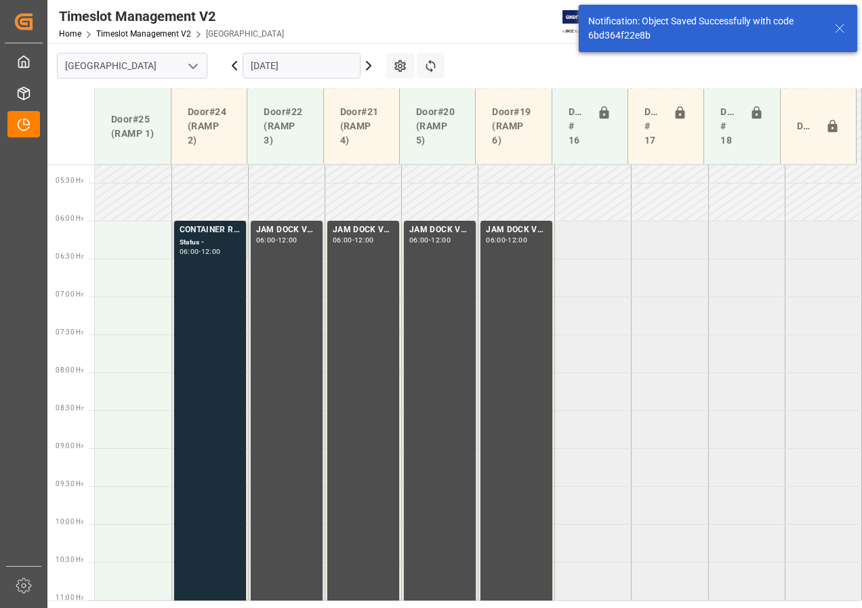
click at [222, 241] on div "Status -" at bounding box center [210, 243] width 61 height 12
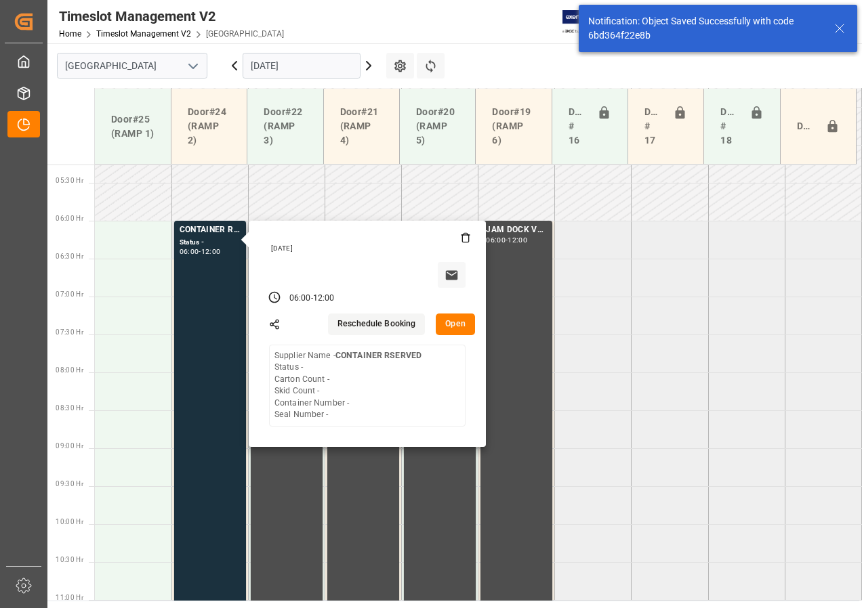
click at [452, 322] on button "Open" at bounding box center [455, 325] width 39 height 22
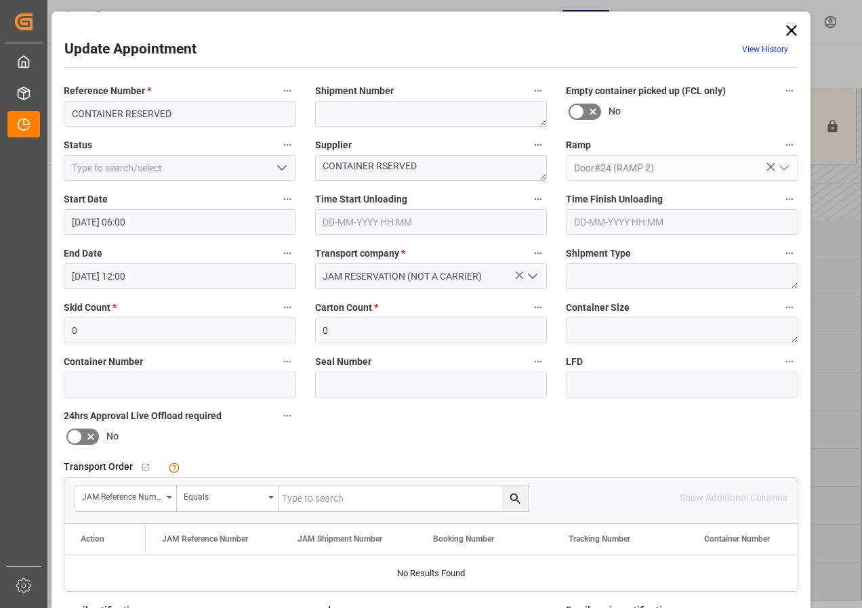
click at [278, 171] on icon "open menu" at bounding box center [282, 168] width 16 height 16
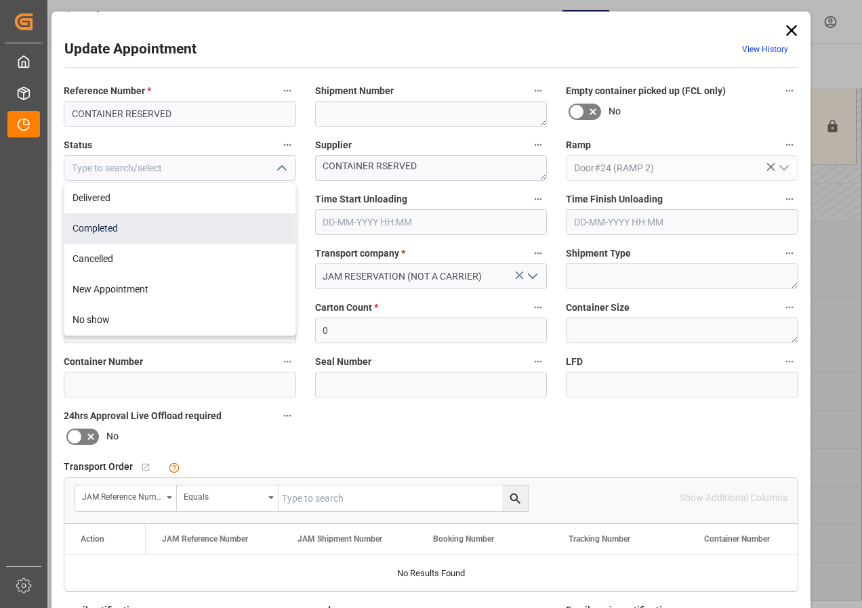
click at [104, 226] on div "Completed" at bounding box center [179, 228] width 231 height 30
type input "Completed"
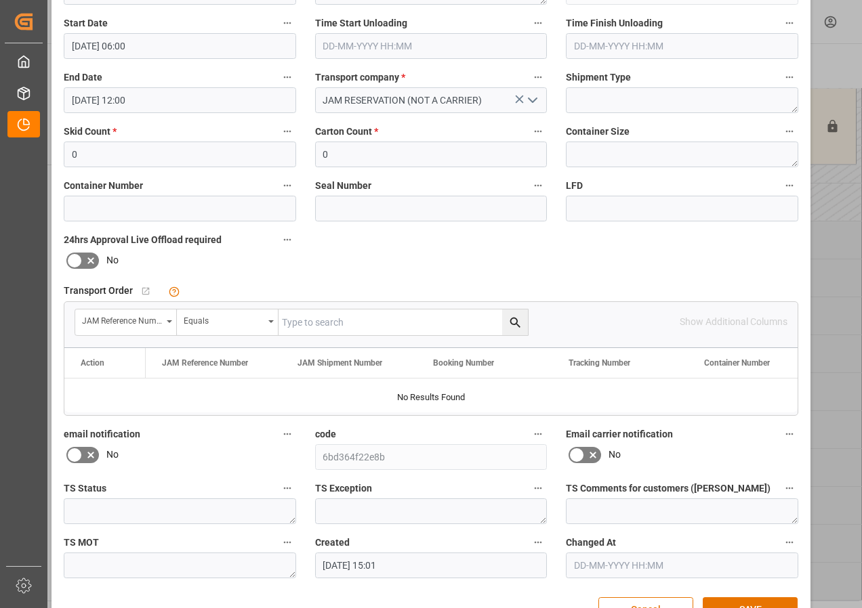
scroll to position [215, 0]
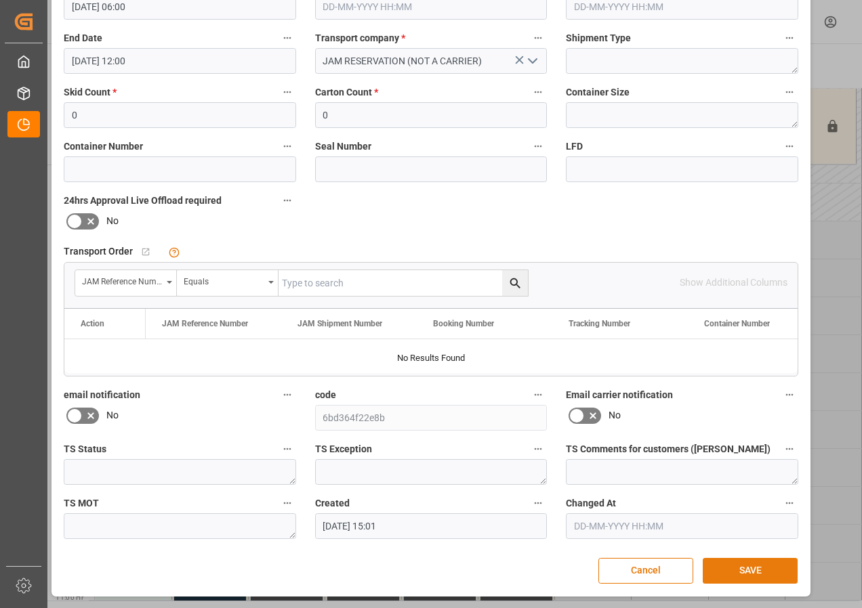
click at [739, 570] on button "SAVE" at bounding box center [749, 571] width 95 height 26
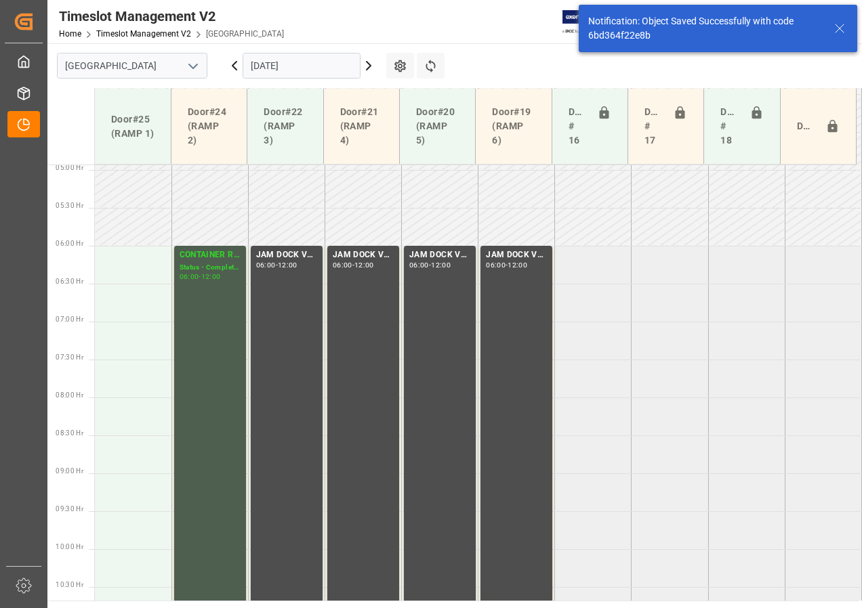
scroll to position [399, 0]
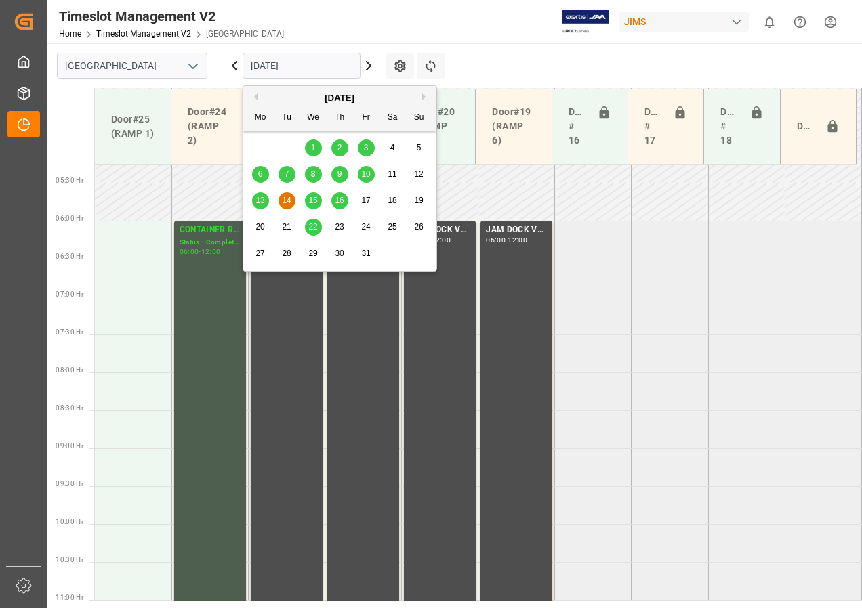
click at [273, 66] on input "[DATE]" at bounding box center [301, 66] width 118 height 26
click at [314, 200] on span "15" at bounding box center [312, 200] width 9 height 9
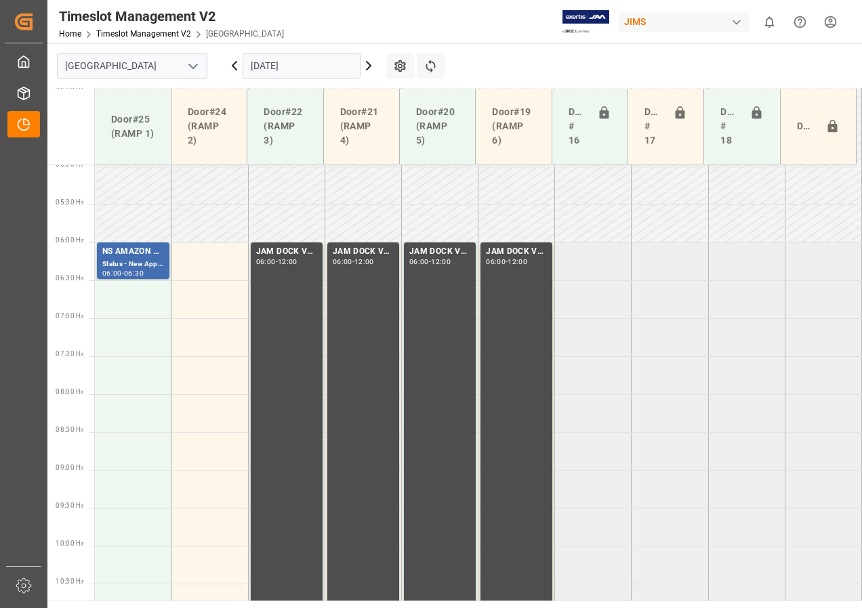
scroll to position [372, 0]
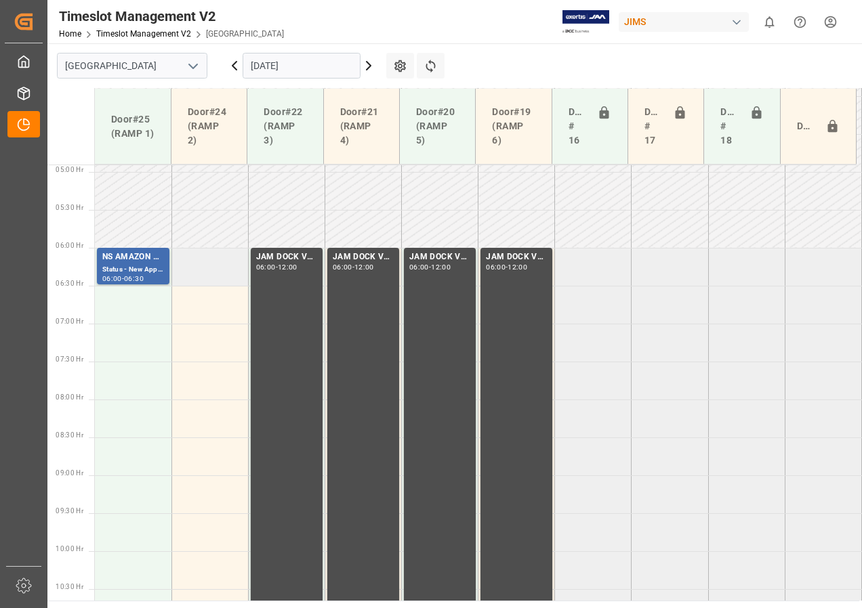
click at [219, 268] on td at bounding box center [209, 267] width 77 height 38
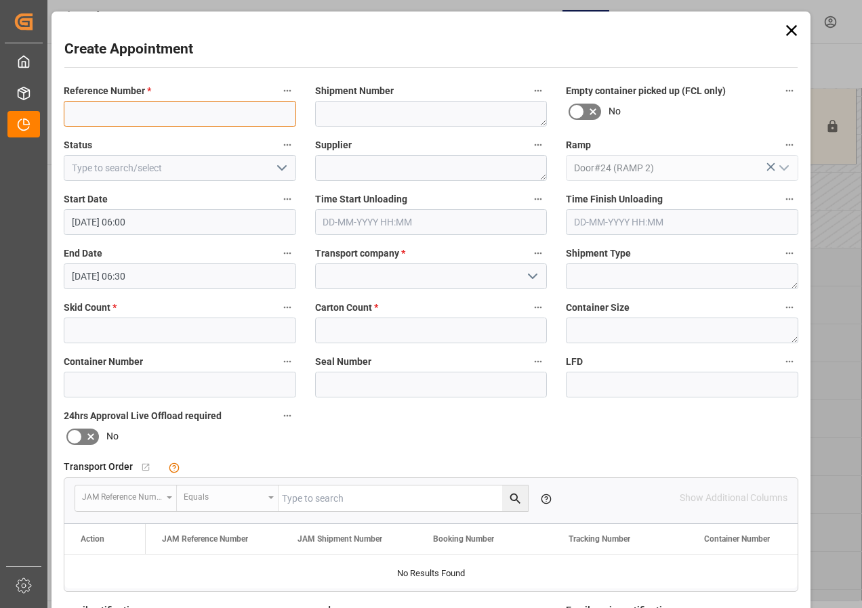
click at [130, 108] on input at bounding box center [180, 114] width 232 height 26
type input "CONTAINER RESERVED"
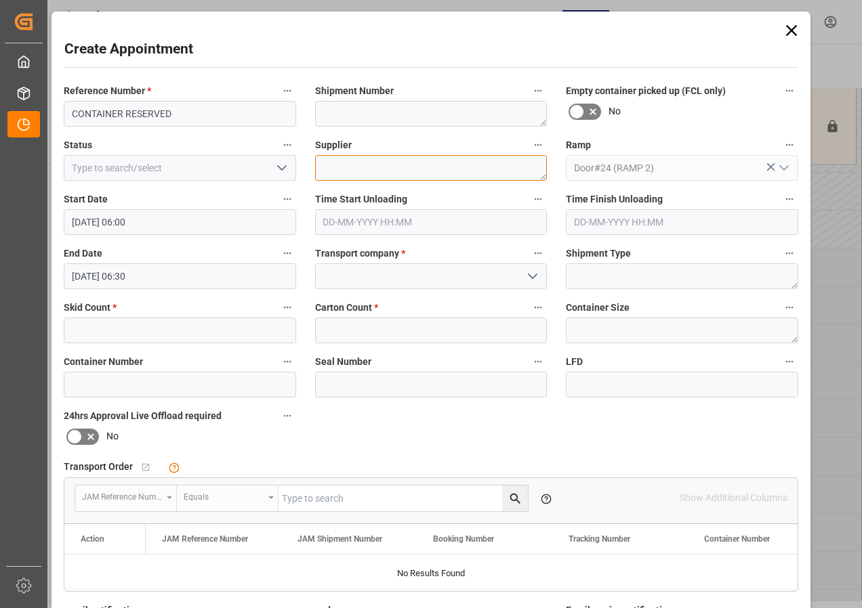
click at [329, 165] on textarea at bounding box center [431, 168] width 232 height 26
type textarea "CONTAINER RESERVED"
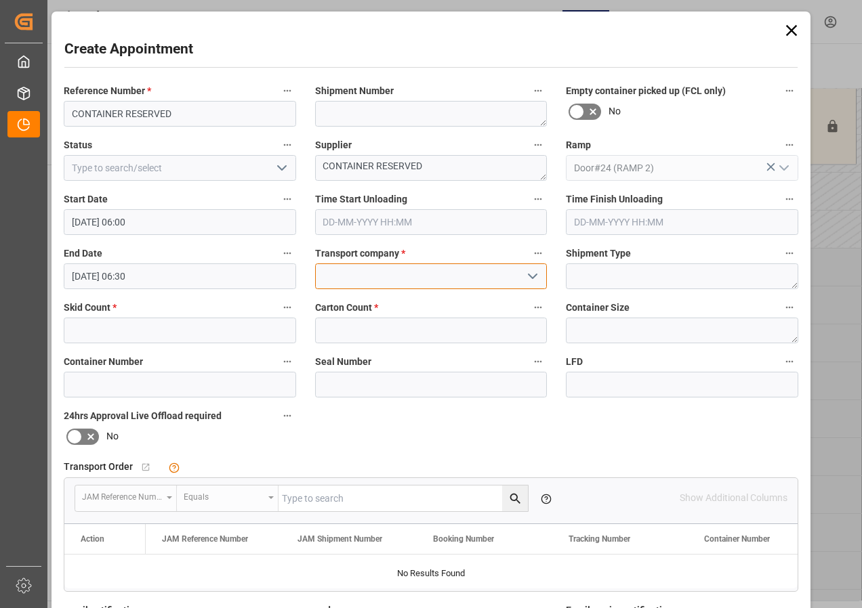
click at [383, 278] on input at bounding box center [431, 276] width 232 height 26
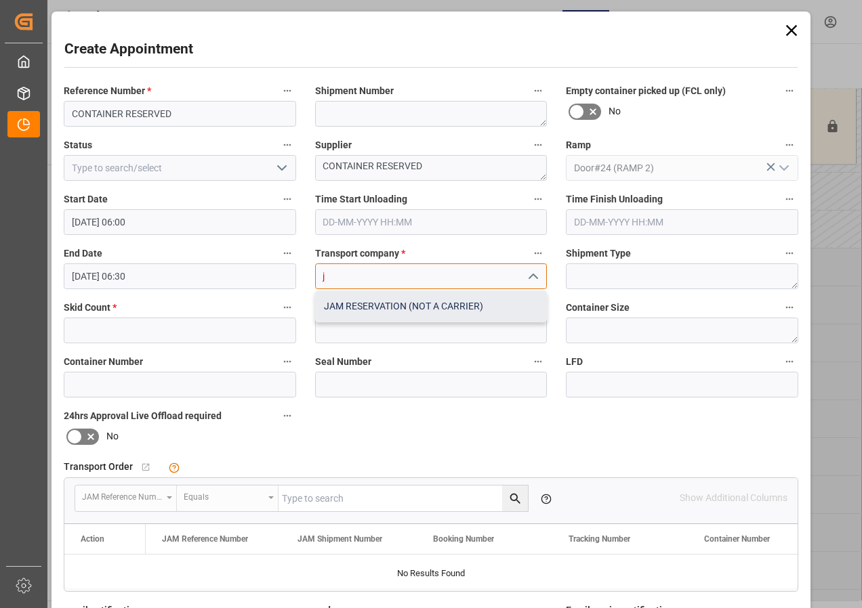
click at [381, 306] on div "JAM RESERVATION (NOT A CARRIER)" at bounding box center [431, 306] width 231 height 30
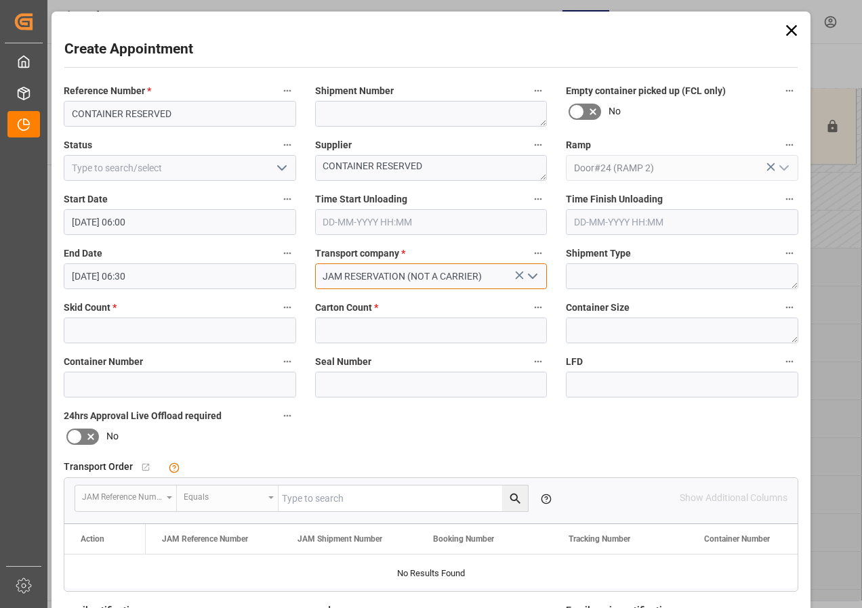
type input "JAM RESERVATION (NOT A CARRIER)"
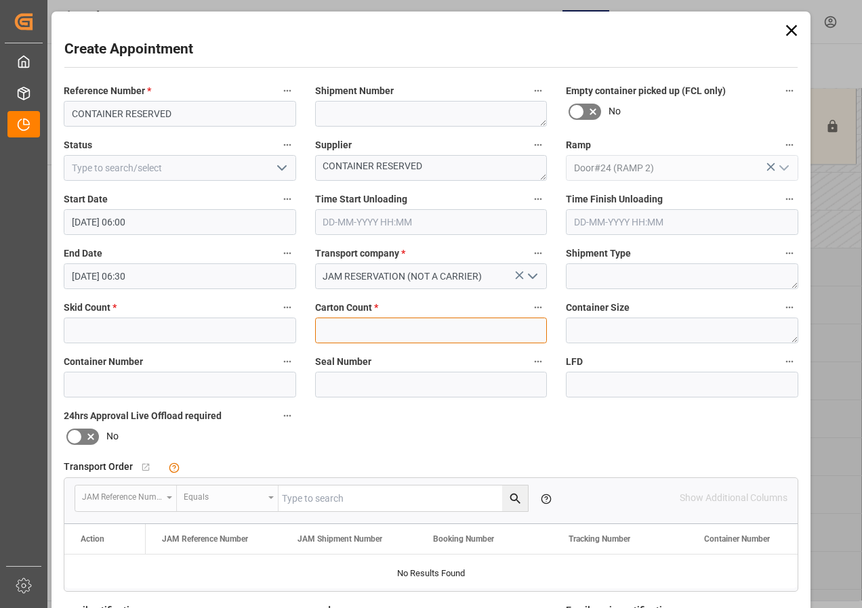
click at [371, 325] on input "text" at bounding box center [431, 331] width 232 height 26
type input "0"
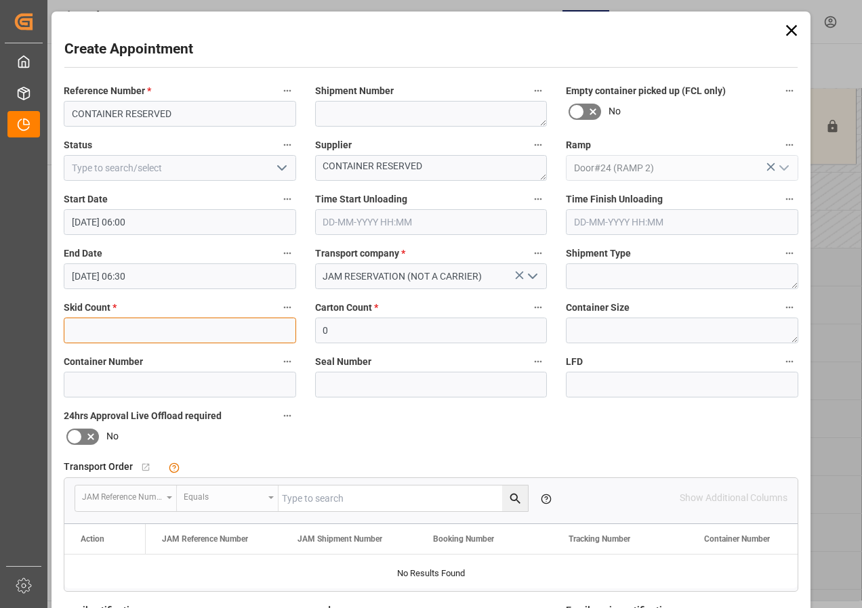
click at [200, 327] on input "text" at bounding box center [180, 331] width 232 height 26
type input "0"
click at [270, 167] on button "open menu" at bounding box center [280, 168] width 20 height 21
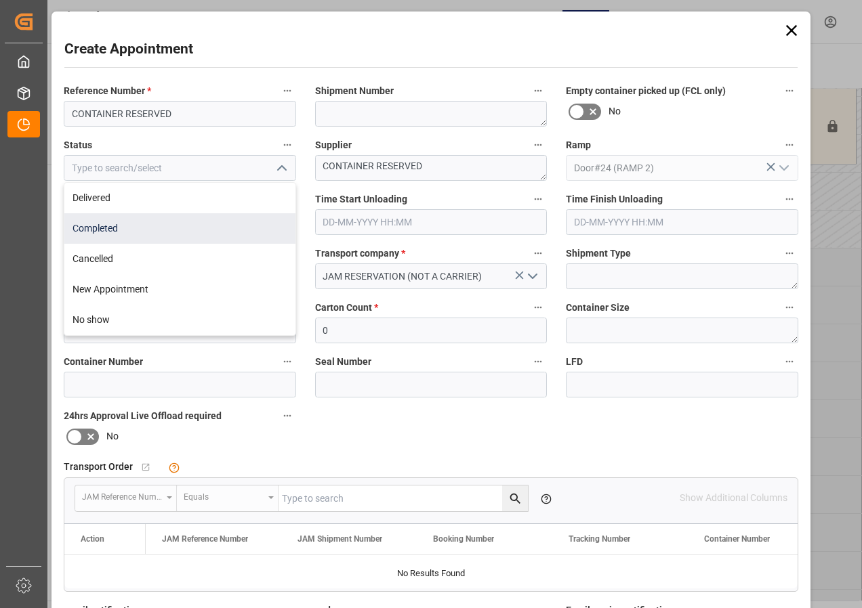
click at [123, 230] on div "Completed" at bounding box center [179, 228] width 231 height 30
type input "Completed"
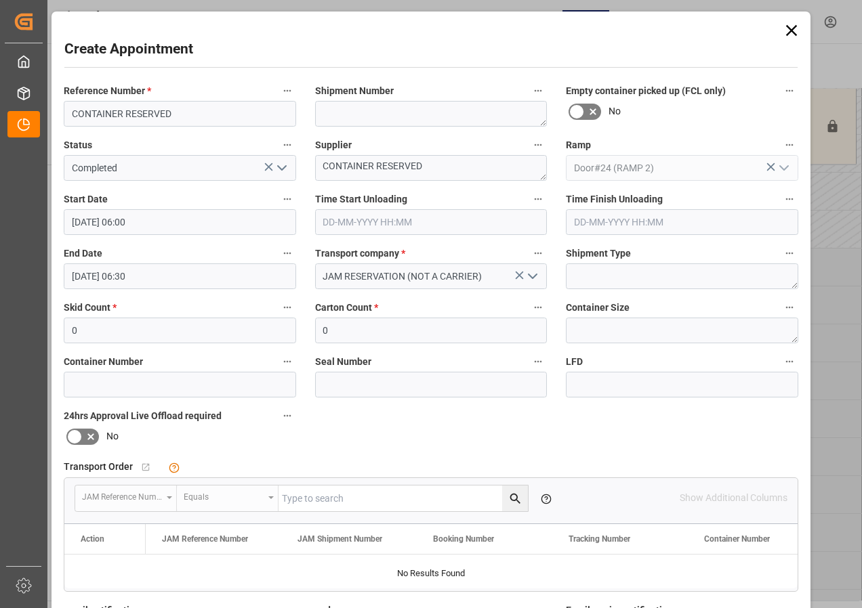
click at [108, 274] on input "[DATE] 06:30" at bounding box center [180, 276] width 232 height 26
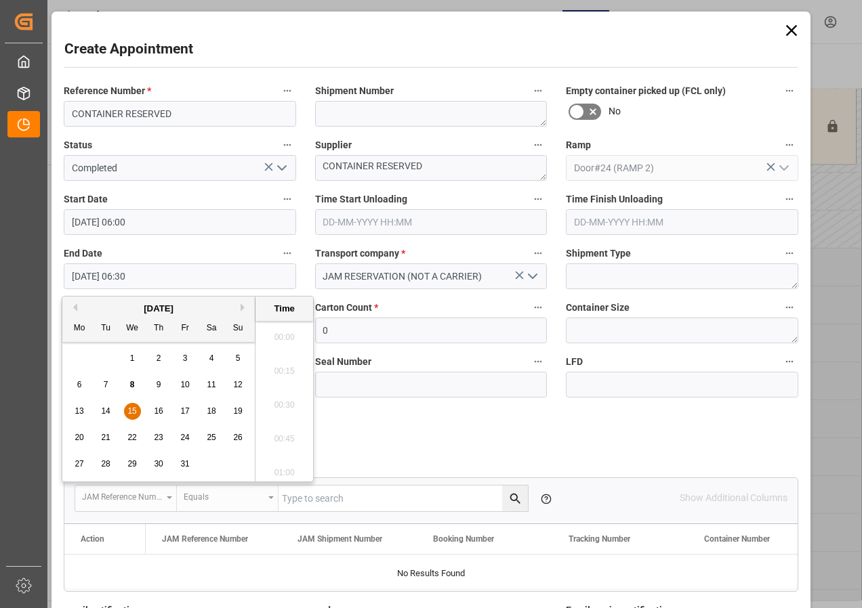
scroll to position [818, 0]
click at [131, 415] on span "15" at bounding box center [131, 410] width 9 height 9
click at [281, 397] on li "12:00" at bounding box center [284, 401] width 58 height 34
type input "[DATE] 12:00"
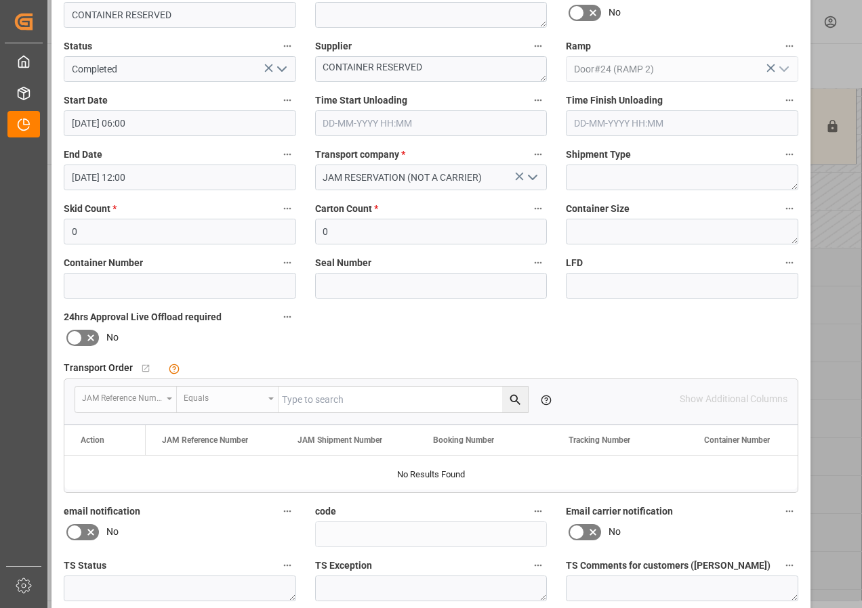
scroll to position [203, 0]
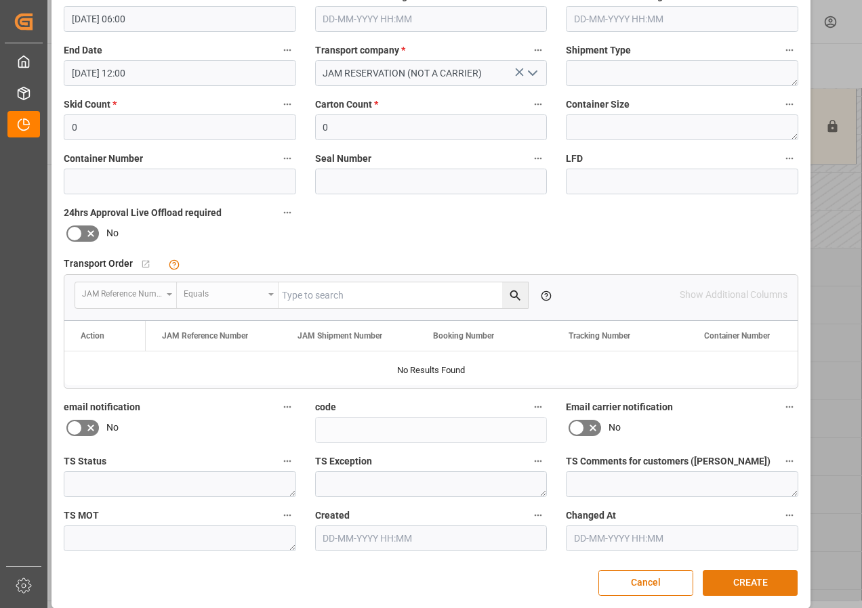
click at [743, 579] on button "CREATE" at bounding box center [749, 583] width 95 height 26
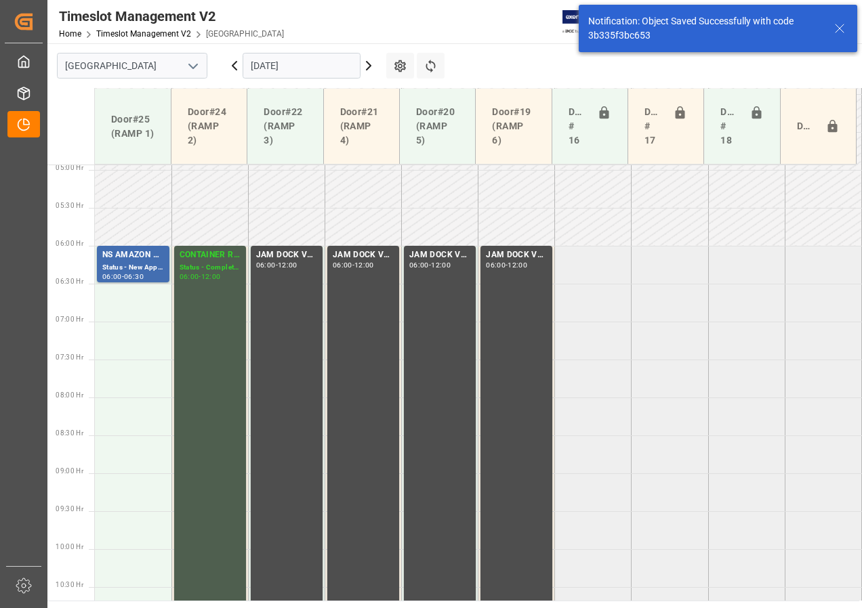
scroll to position [399, 0]
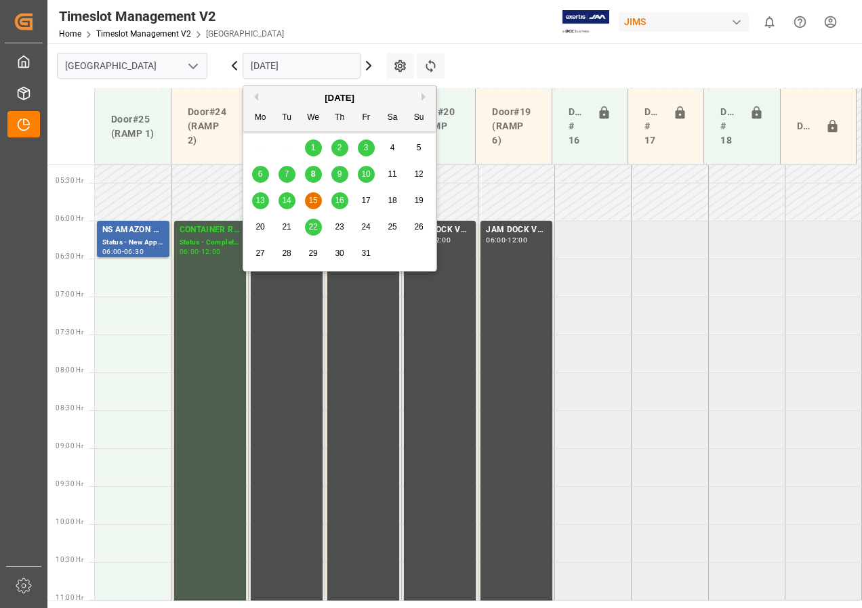
click at [294, 69] on input "[DATE]" at bounding box center [301, 66] width 118 height 26
click at [343, 201] on span "16" at bounding box center [339, 200] width 9 height 9
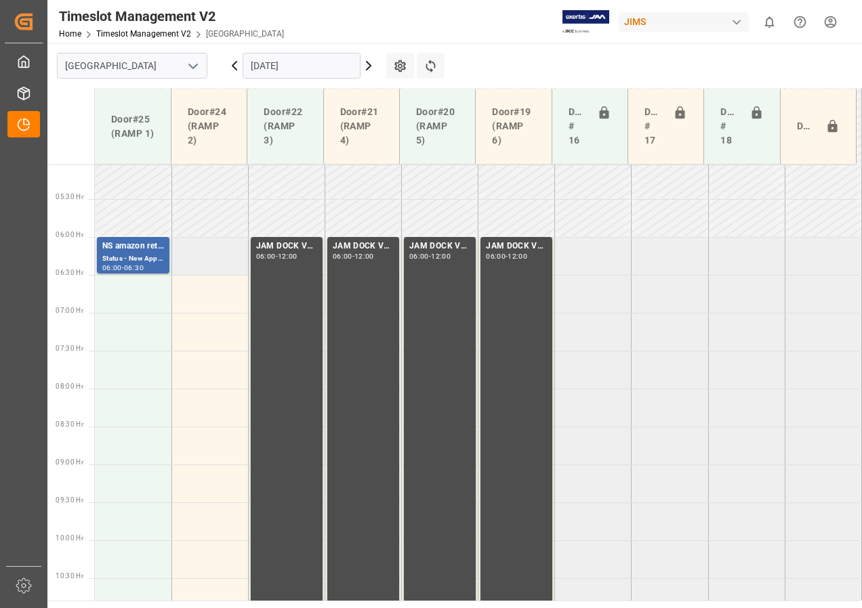
scroll to position [372, 0]
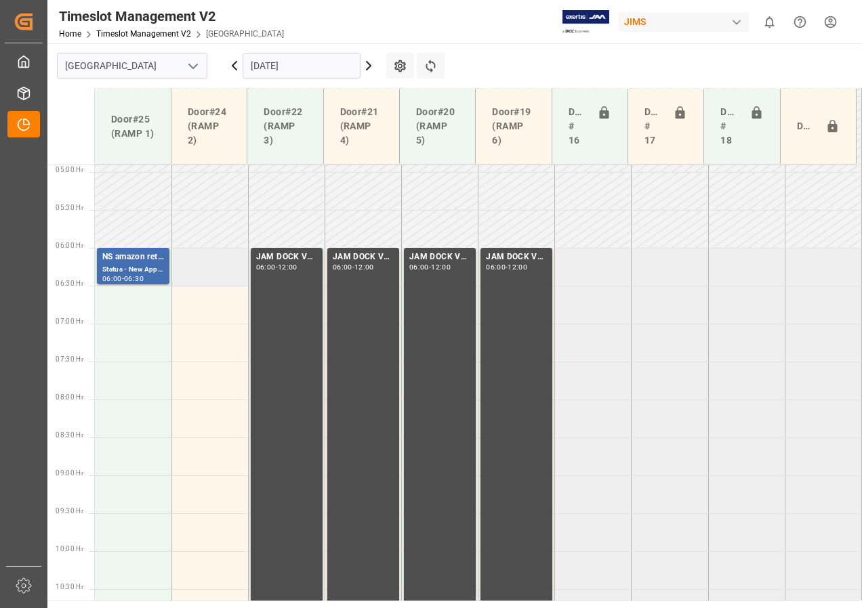
click at [217, 266] on td at bounding box center [209, 267] width 77 height 38
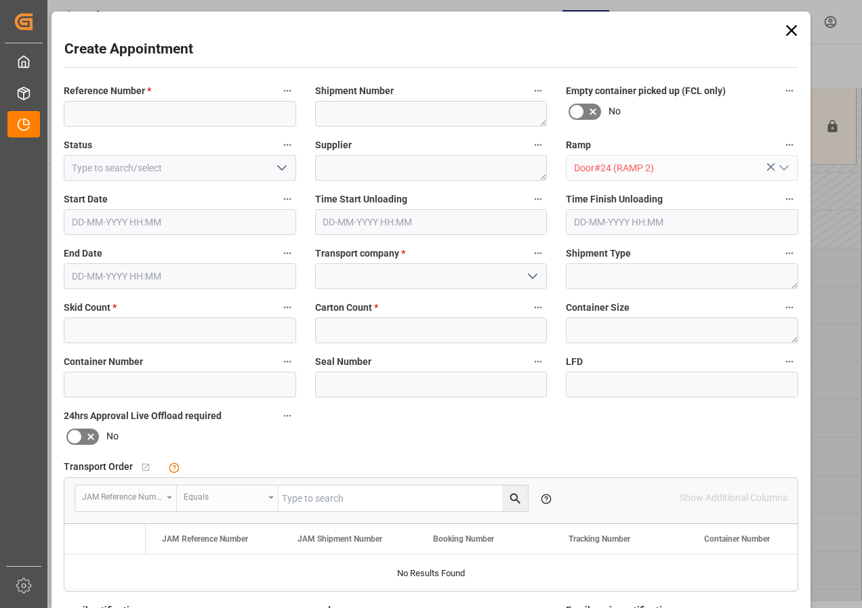
type input "[DATE] 06:00"
type input "[DATE] 06:30"
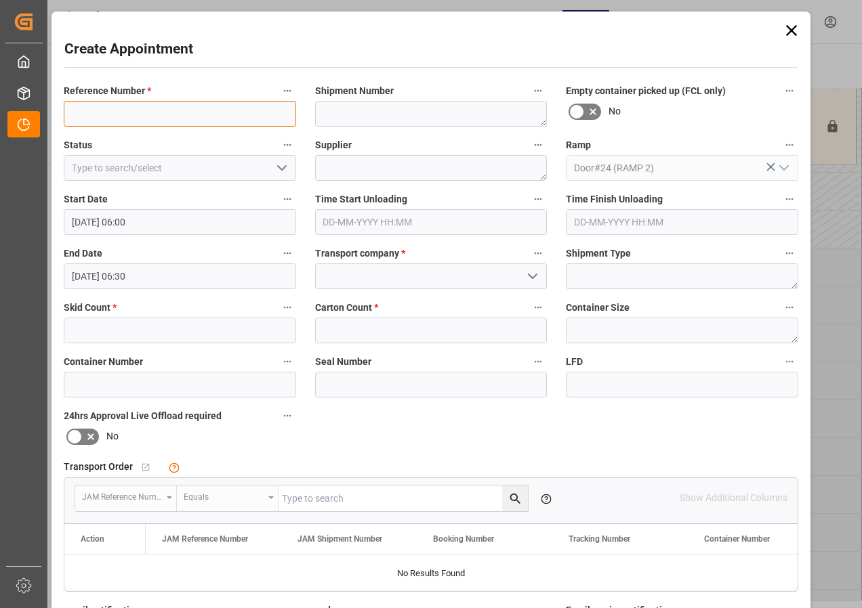
click at [140, 112] on input at bounding box center [180, 114] width 232 height 26
type input "CONTAINER RESERVED"
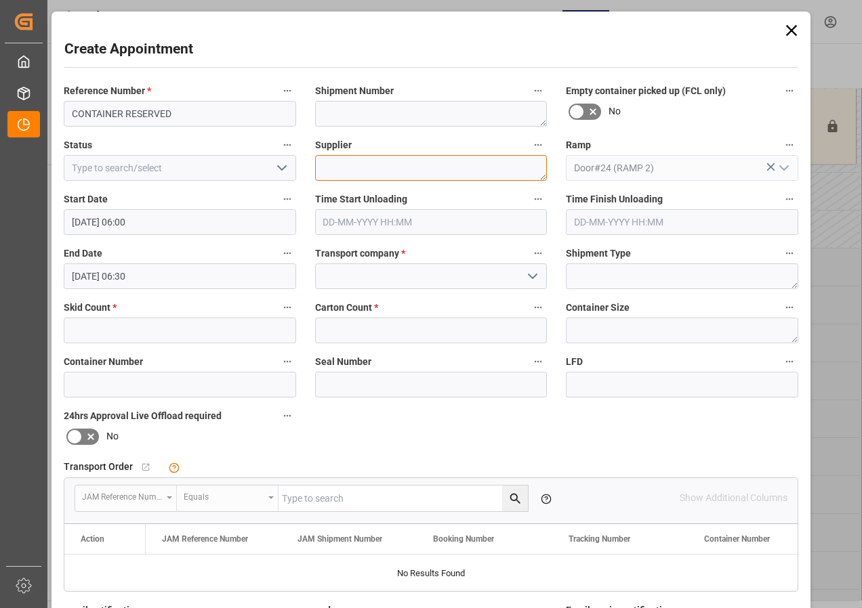
click at [342, 171] on textarea at bounding box center [431, 168] width 232 height 26
type textarea "CONTAINER RESERVED"
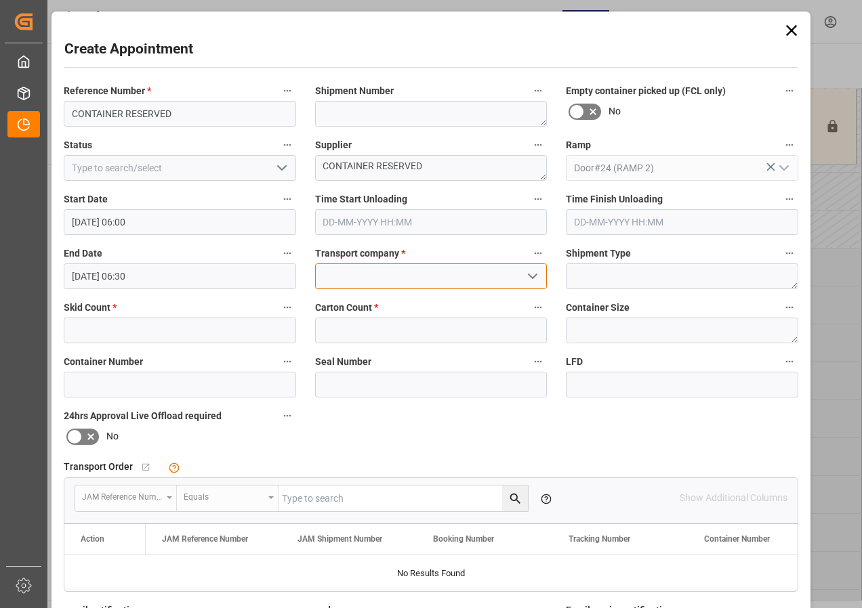
click at [365, 274] on input at bounding box center [431, 276] width 232 height 26
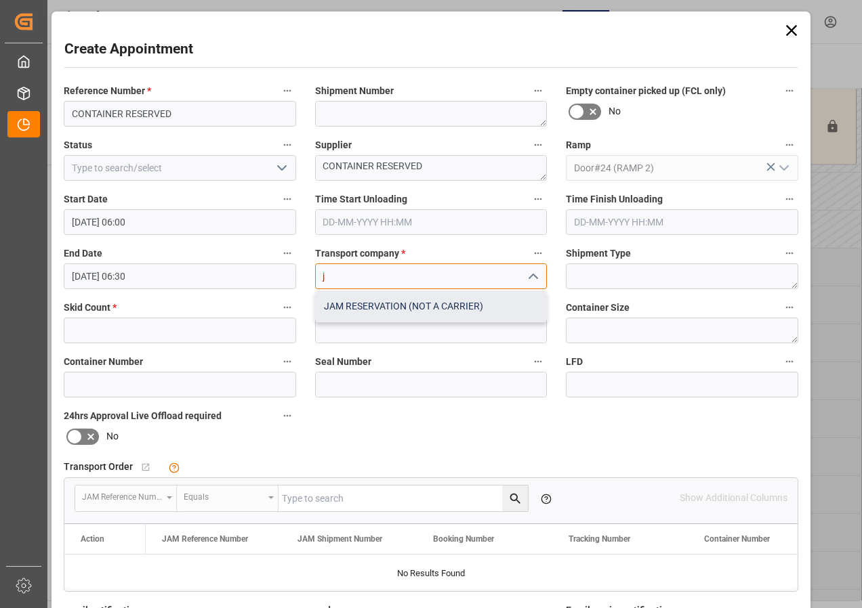
click at [371, 304] on div "JAM RESERVATION (NOT A CARRIER)" at bounding box center [431, 306] width 231 height 30
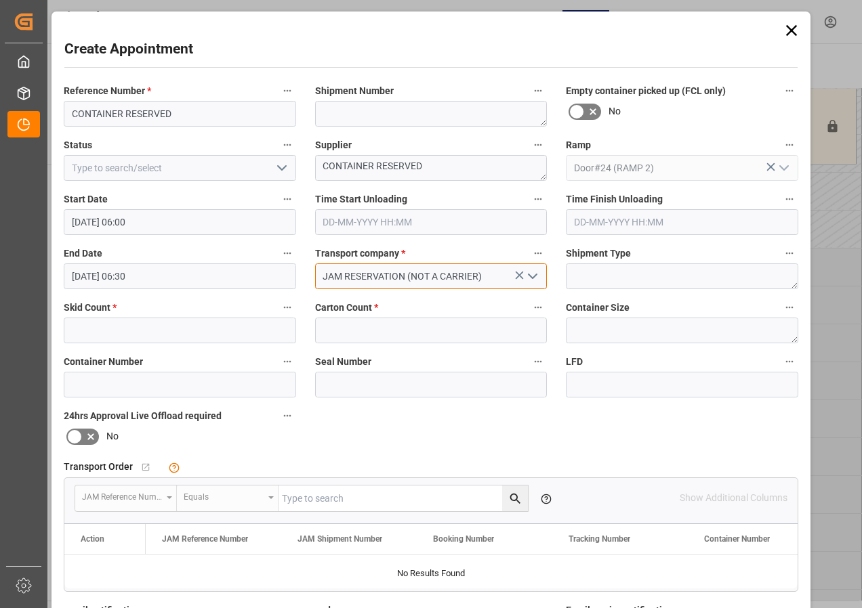
type input "JAM RESERVATION (NOT A CARRIER)"
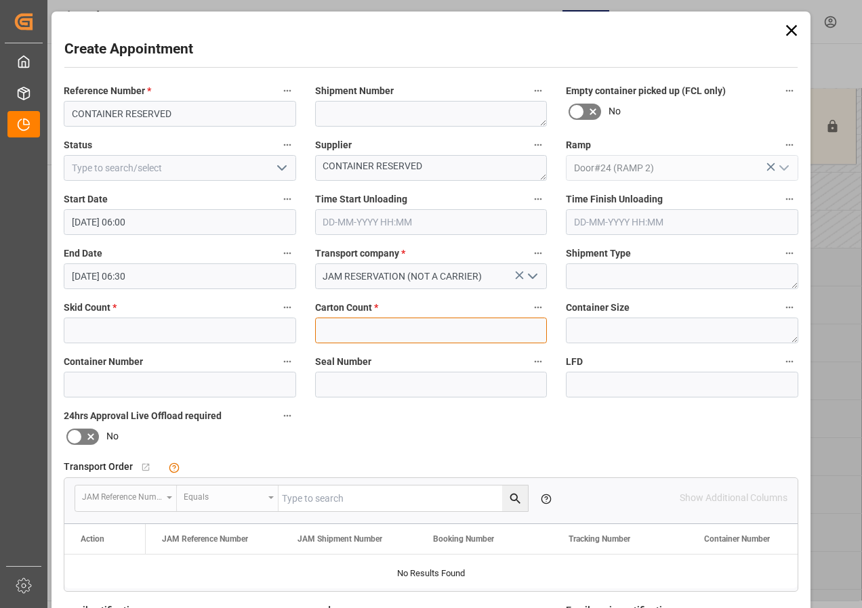
click at [364, 332] on input "text" at bounding box center [431, 331] width 232 height 26
type input "0"
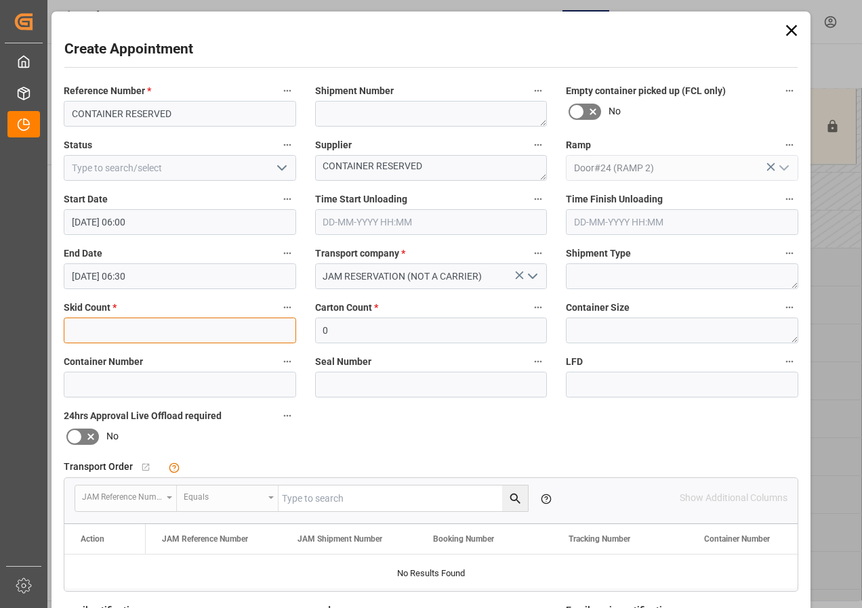
drag, startPoint x: 220, startPoint y: 334, endPoint x: 213, endPoint y: 328, distance: 9.1
click at [220, 333] on input "text" at bounding box center [180, 331] width 232 height 26
type input "0"
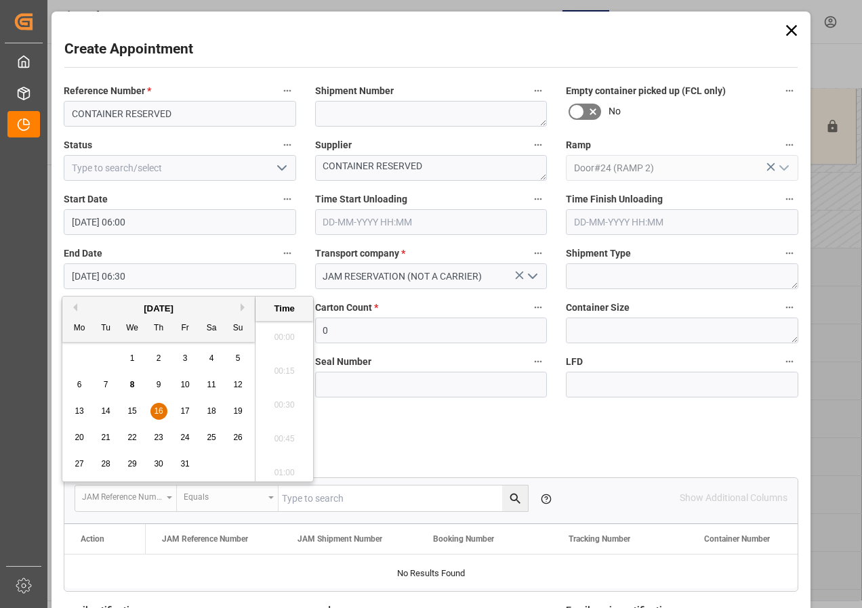
drag, startPoint x: 110, startPoint y: 270, endPoint x: 109, endPoint y: 287, distance: 16.3
click at [110, 271] on input "[DATE] 06:30" at bounding box center [180, 276] width 232 height 26
drag, startPoint x: 153, startPoint y: 412, endPoint x: 233, endPoint y: 403, distance: 80.4
click at [157, 410] on div "16" at bounding box center [158, 412] width 17 height 16
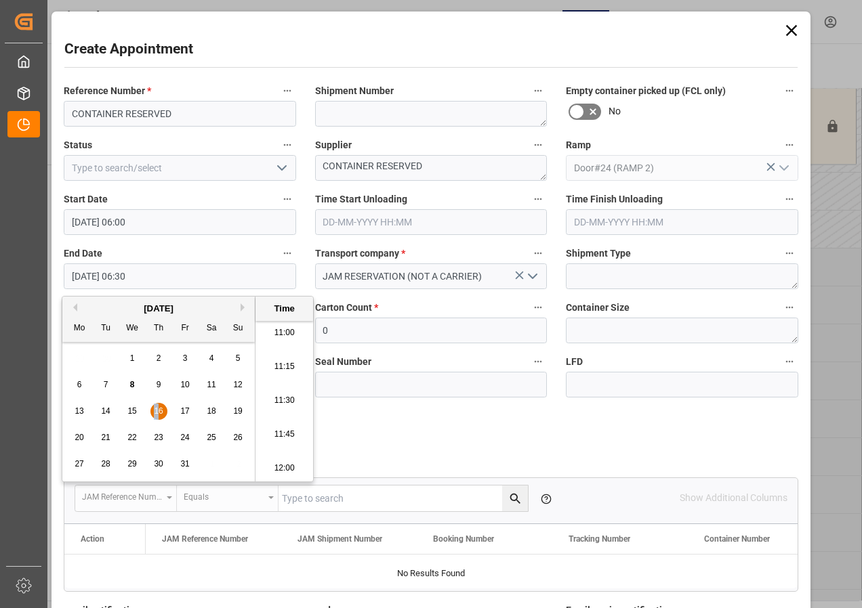
scroll to position [1563, 0]
click at [278, 401] on li "12:00" at bounding box center [284, 401] width 58 height 34
type input "[DATE] 12:00"
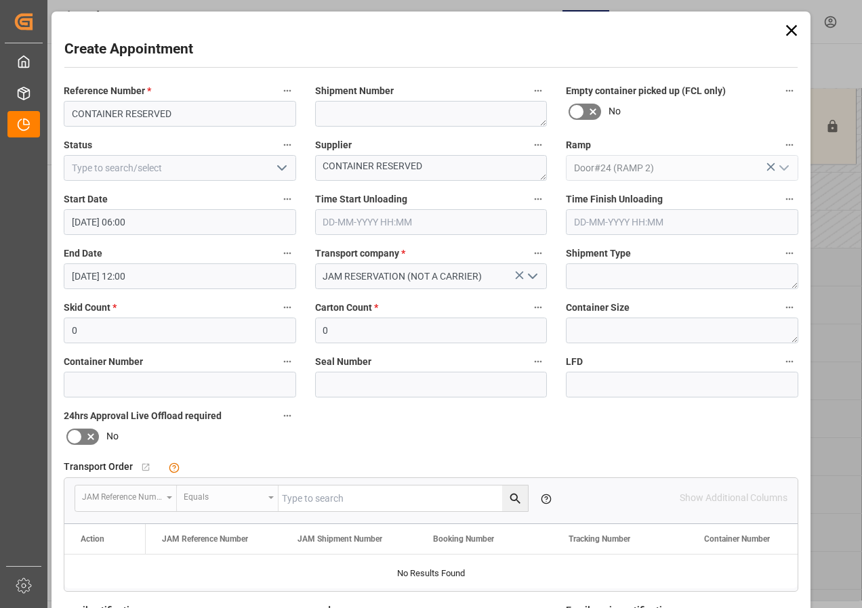
click at [279, 165] on icon "open menu" at bounding box center [282, 168] width 16 height 16
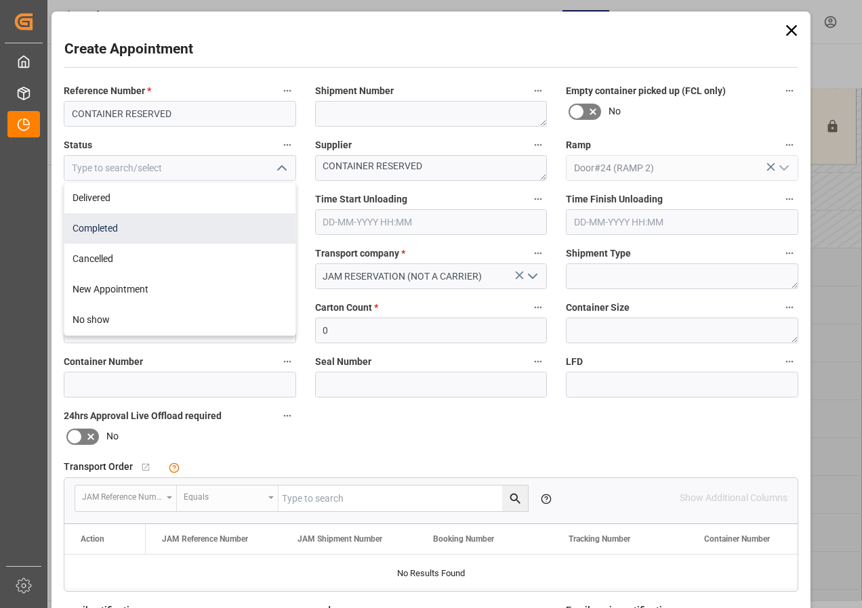
click at [106, 228] on div "Completed" at bounding box center [179, 228] width 231 height 30
type input "Completed"
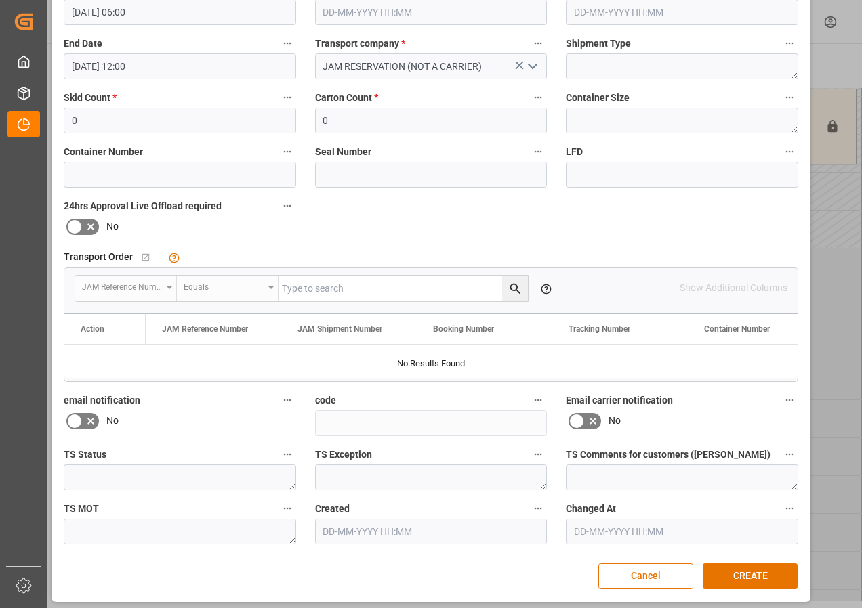
scroll to position [215, 0]
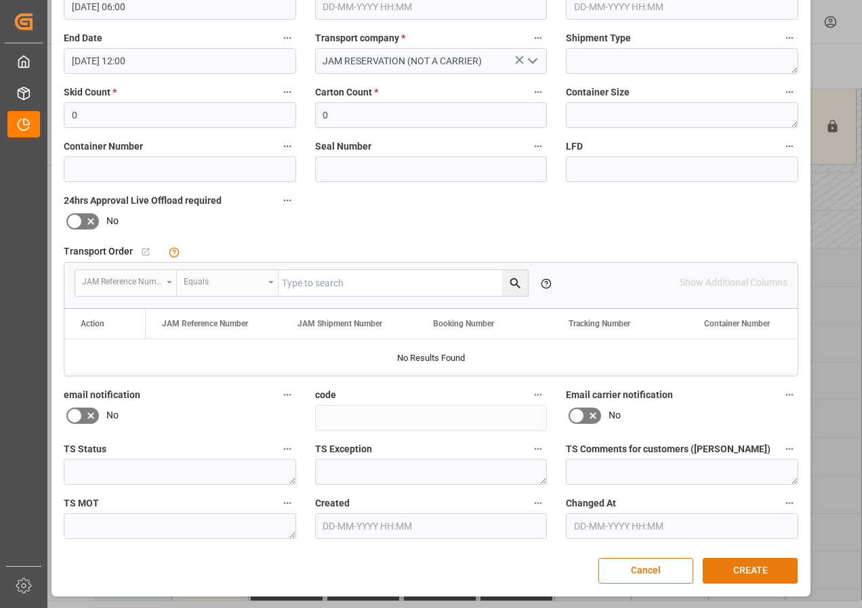
click at [737, 571] on button "CREATE" at bounding box center [749, 571] width 95 height 26
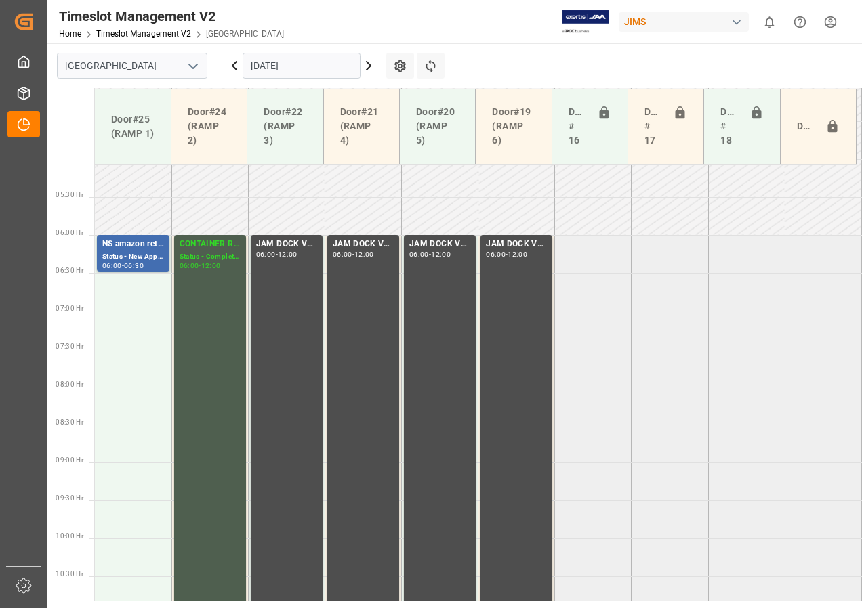
scroll to position [399, 0]
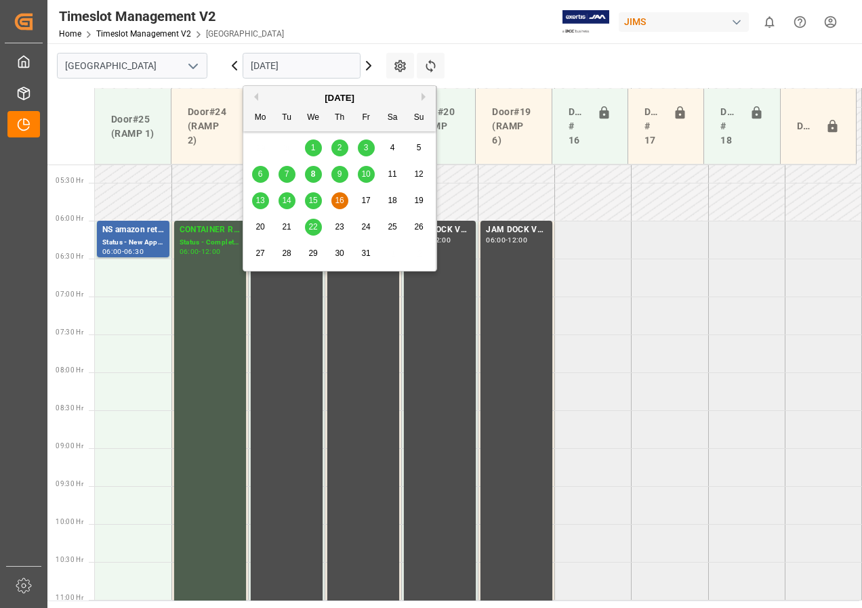
click at [264, 60] on input "[DATE]" at bounding box center [301, 66] width 118 height 26
click at [367, 199] on span "17" at bounding box center [365, 200] width 9 height 9
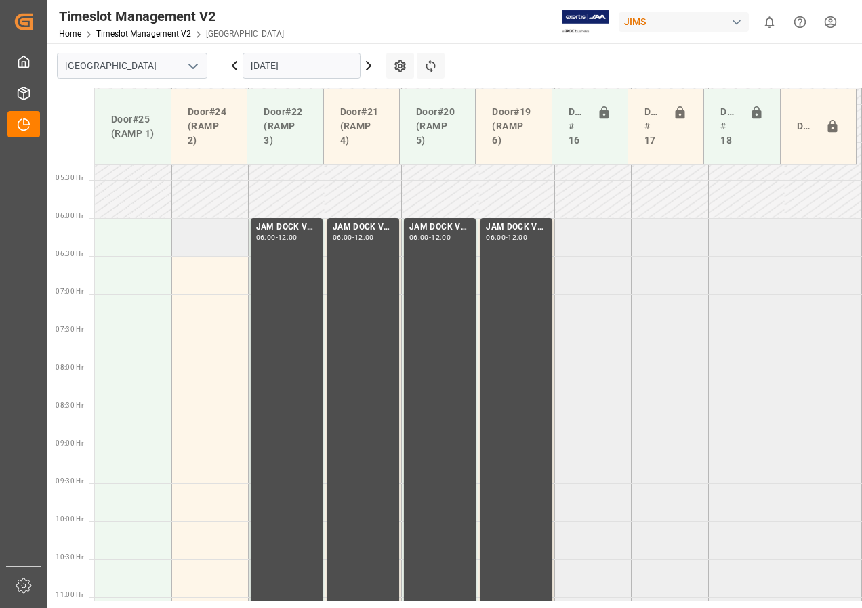
scroll to position [392, 0]
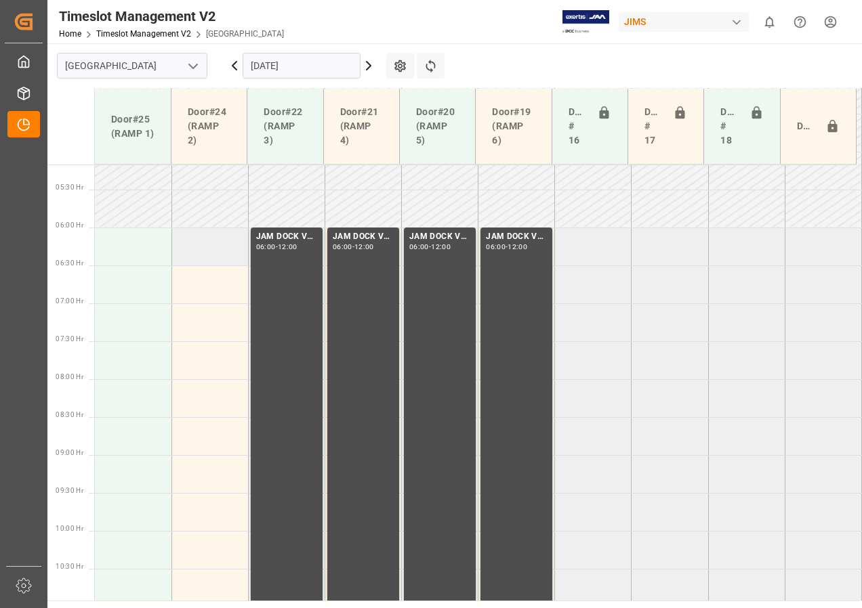
click at [207, 247] on td at bounding box center [209, 247] width 77 height 38
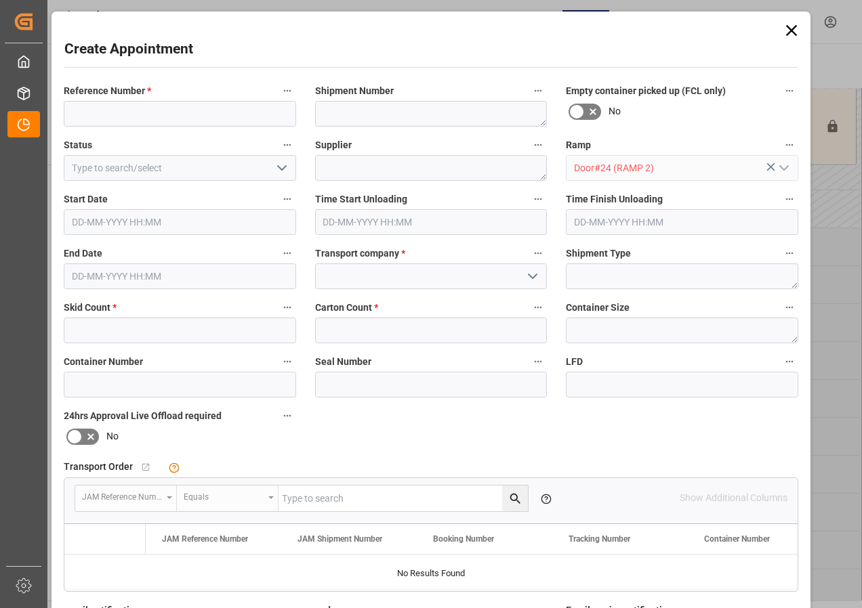
type input "[DATE] 06:00"
type input "[DATE] 06:30"
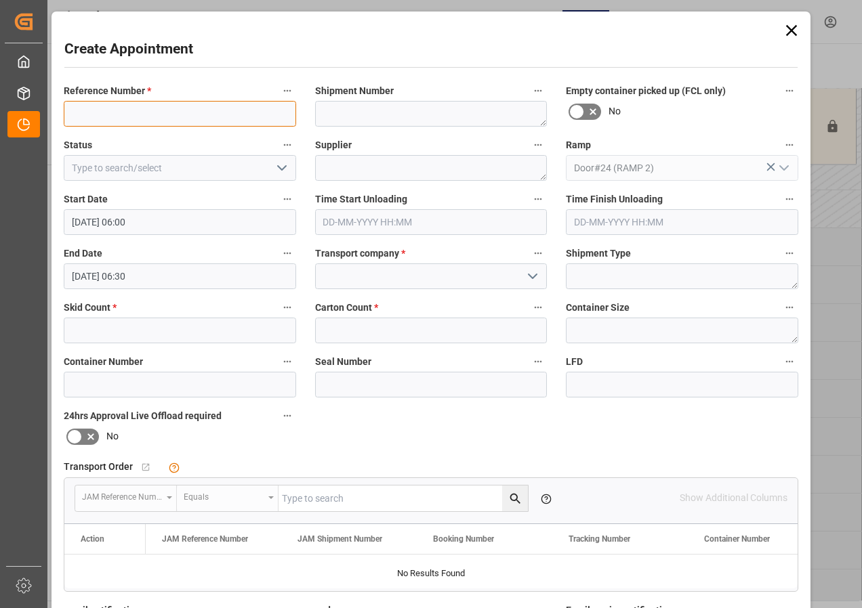
click at [115, 116] on input at bounding box center [180, 114] width 232 height 26
type input "CONTAINER RESERVED"
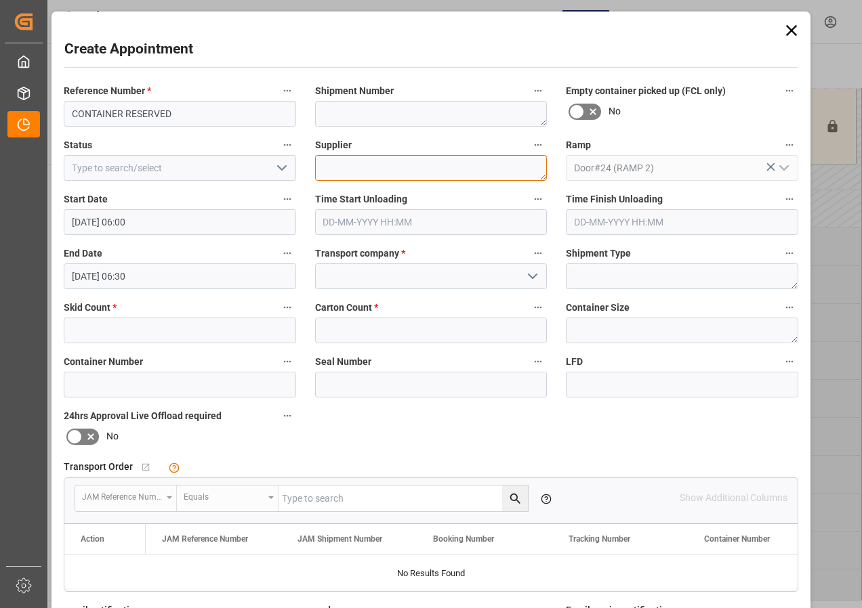
click at [341, 165] on textarea at bounding box center [431, 168] width 232 height 26
type textarea "CONTAINER RESERVED"
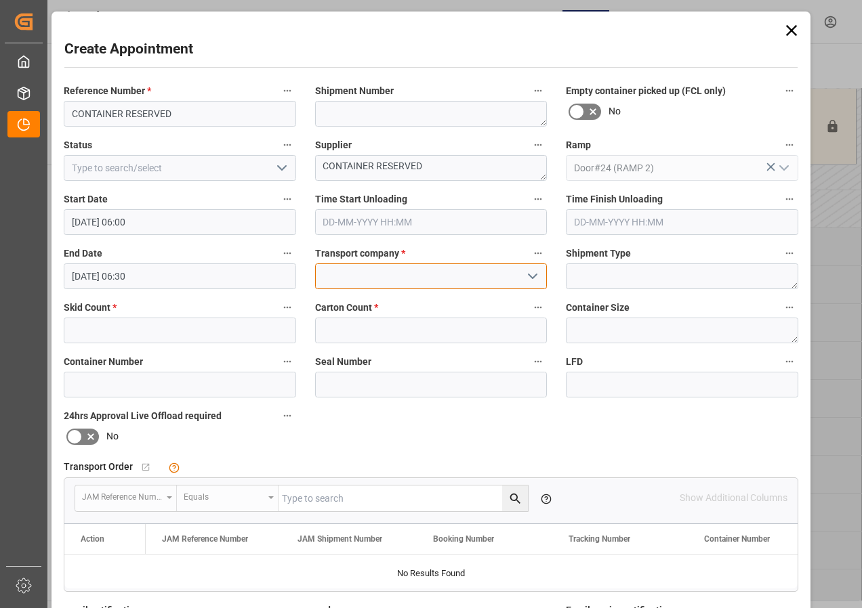
click at [377, 278] on input at bounding box center [431, 276] width 232 height 26
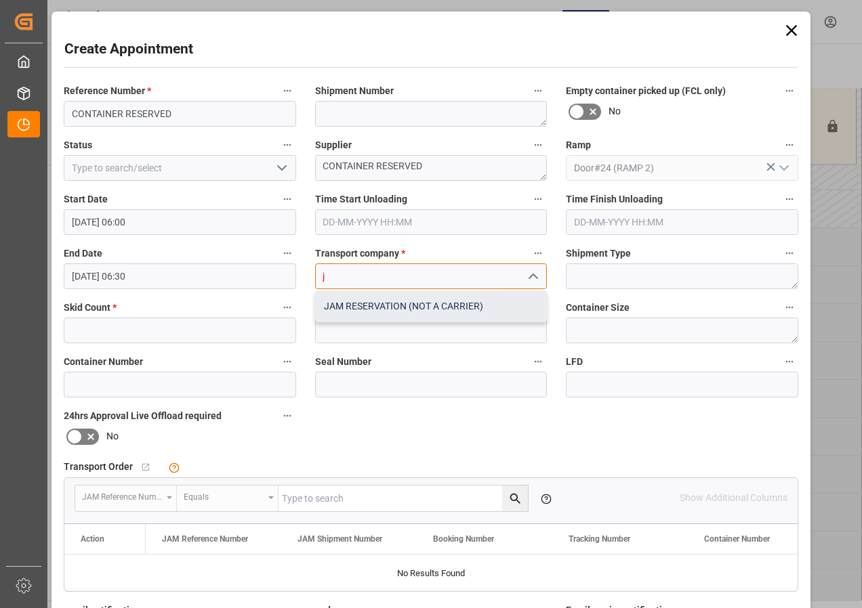
click at [385, 302] on div "JAM RESERVATION (NOT A CARRIER)" at bounding box center [431, 306] width 231 height 30
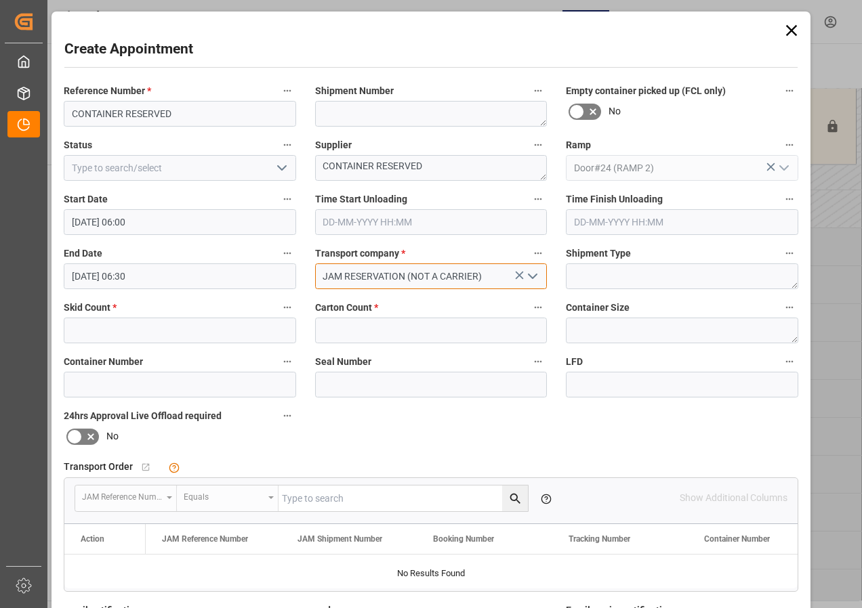
type input "JAM RESERVATION (NOT A CARRIER)"
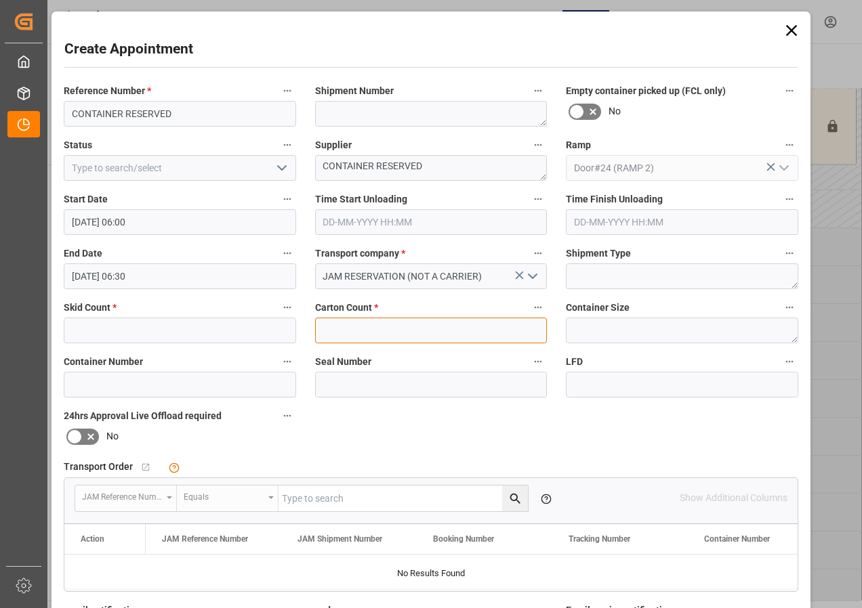
click at [377, 328] on input "text" at bounding box center [431, 331] width 232 height 26
type input "0"
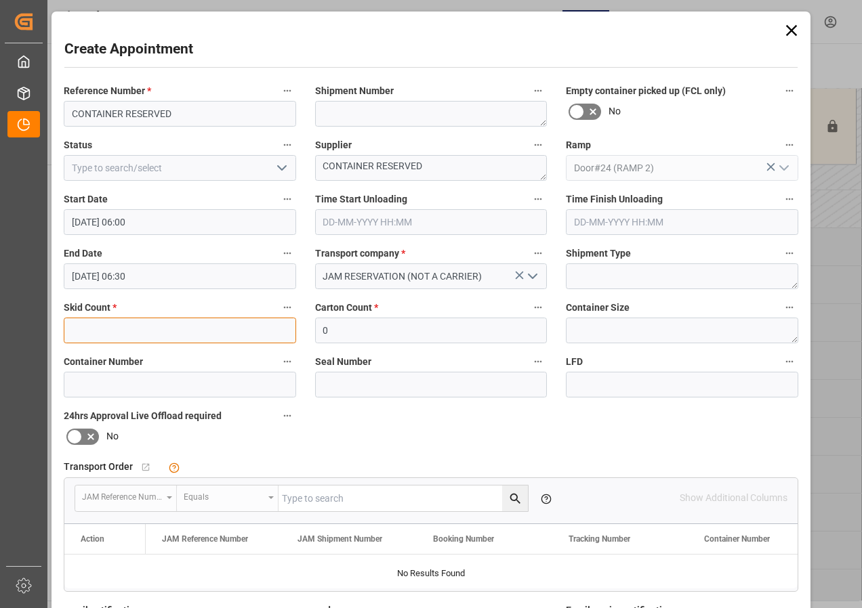
click at [232, 326] on input "text" at bounding box center [180, 331] width 232 height 26
type input "0"
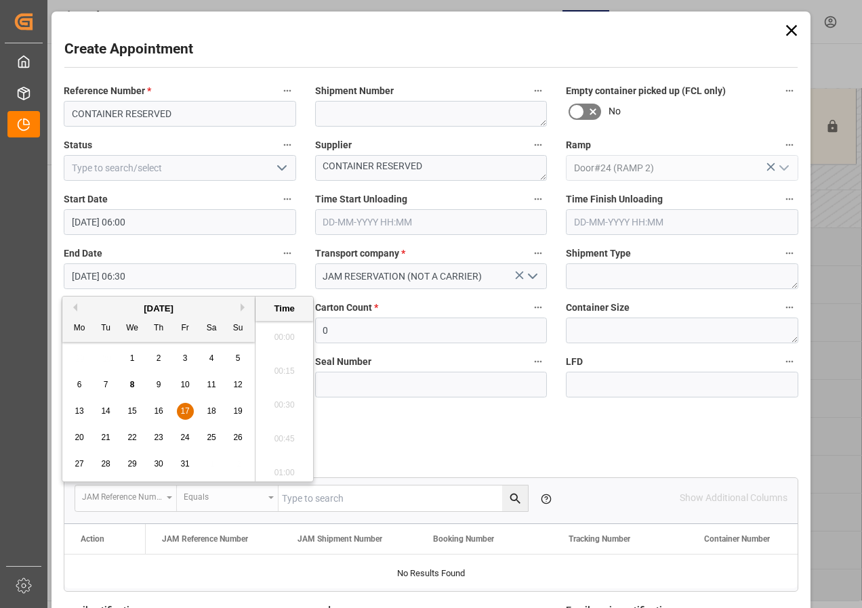
click at [107, 279] on input "[DATE] 06:30" at bounding box center [180, 276] width 232 height 26
drag, startPoint x: 186, startPoint y: 412, endPoint x: 253, endPoint y: 393, distance: 69.0
click at [188, 410] on span "17" at bounding box center [184, 410] width 9 height 9
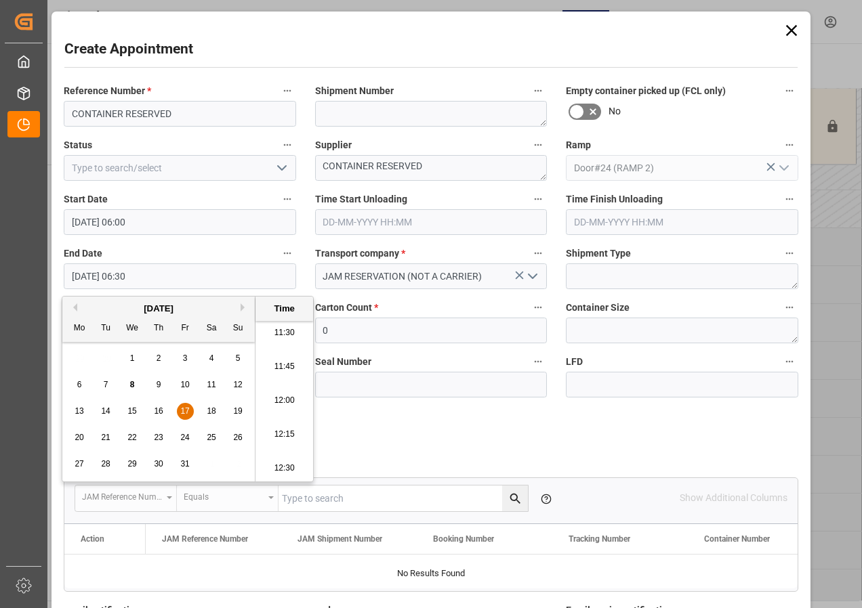
click at [284, 400] on li "12:00" at bounding box center [284, 401] width 58 height 34
type input "[DATE] 12:00"
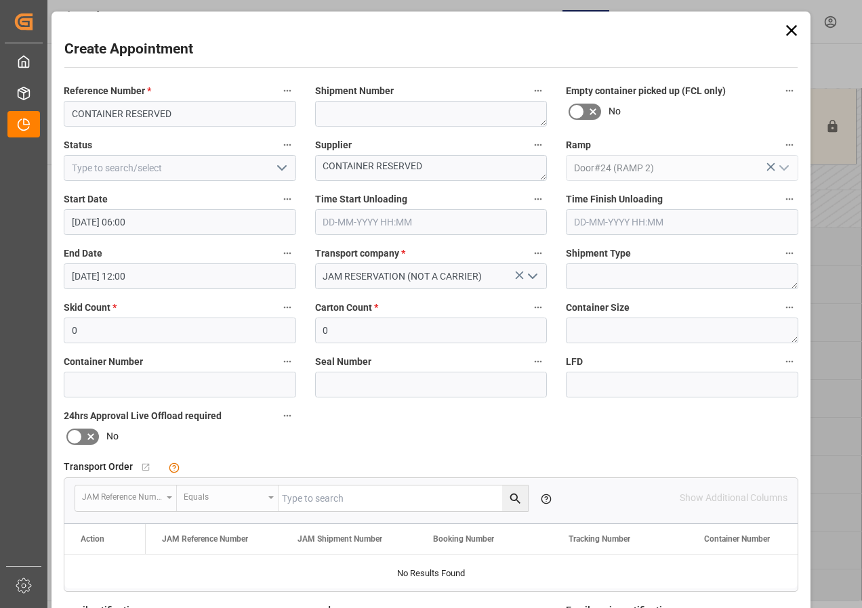
click at [274, 169] on icon "open menu" at bounding box center [282, 168] width 16 height 16
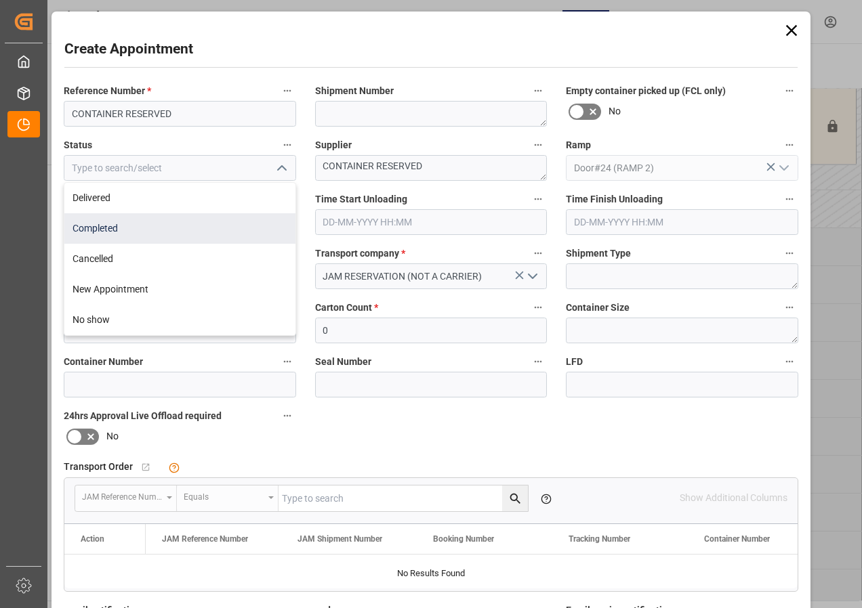
click at [100, 228] on div "Completed" at bounding box center [179, 228] width 231 height 30
type input "Completed"
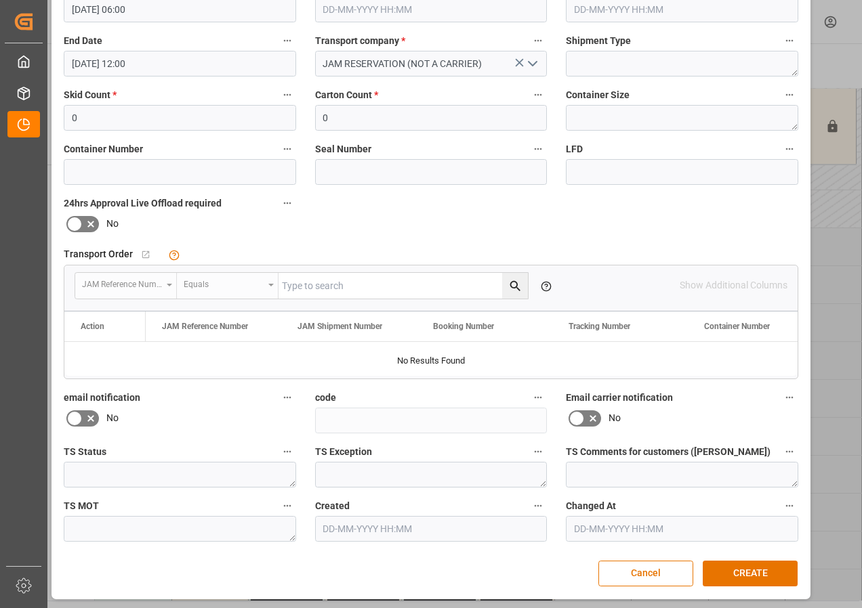
scroll to position [215, 0]
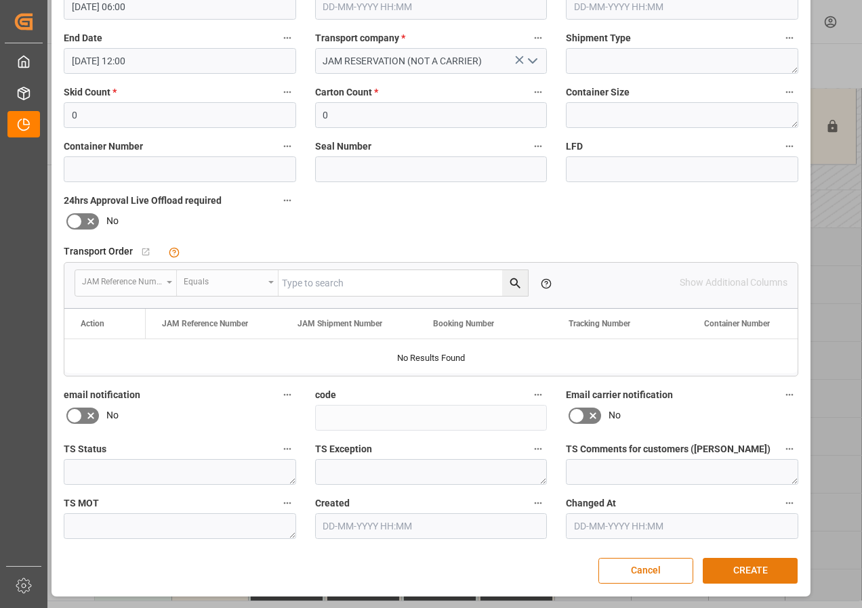
click at [743, 568] on button "CREATE" at bounding box center [749, 571] width 95 height 26
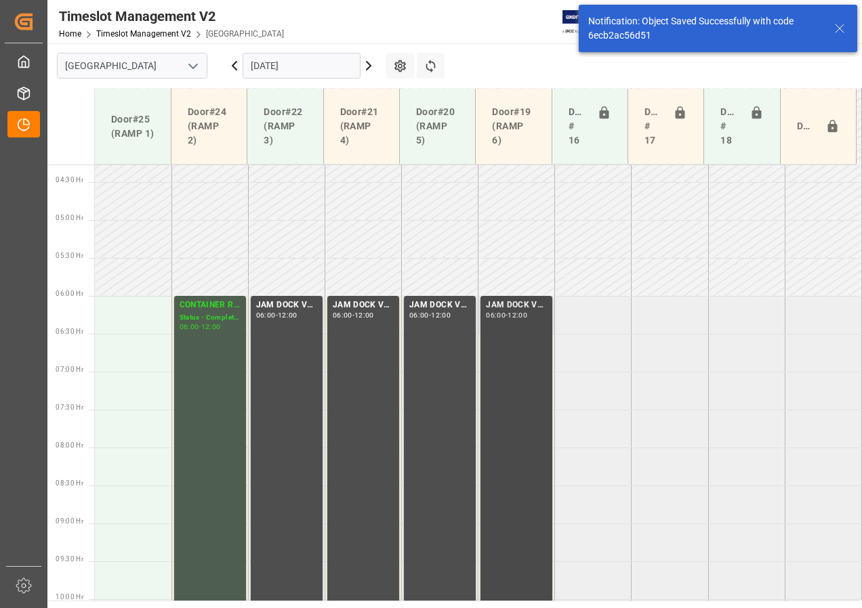
scroll to position [399, 0]
